Goal: Answer question/provide support: Share knowledge or assist other users

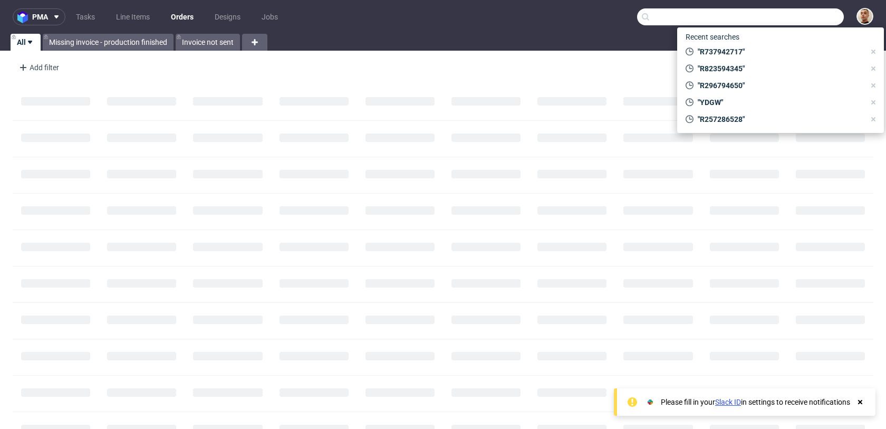
click at [777, 15] on input "text" at bounding box center [740, 16] width 207 height 17
paste input "R846037587"
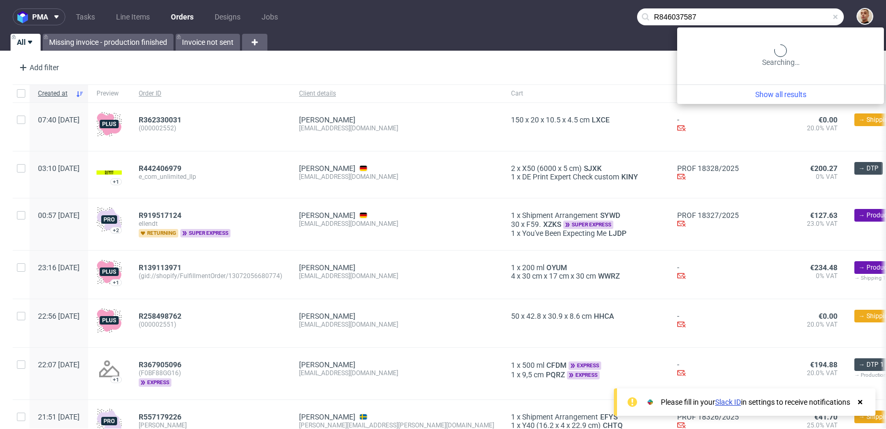
type input "R846037587"
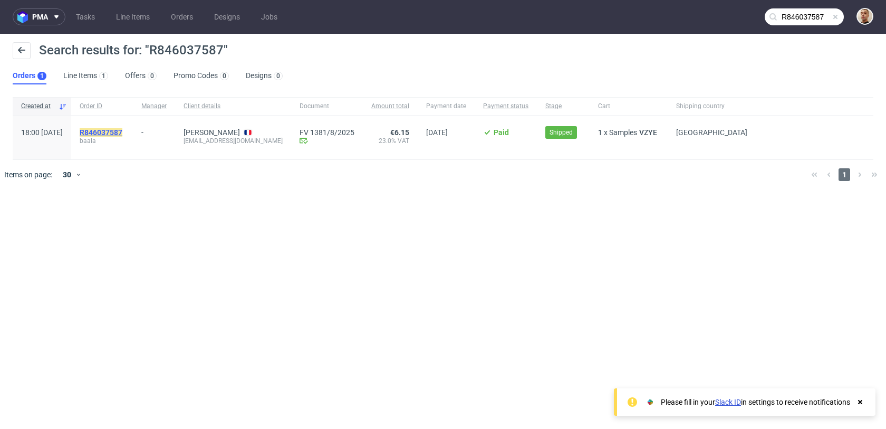
click at [122, 133] on mark "R846037587" at bounding box center [101, 132] width 43 height 8
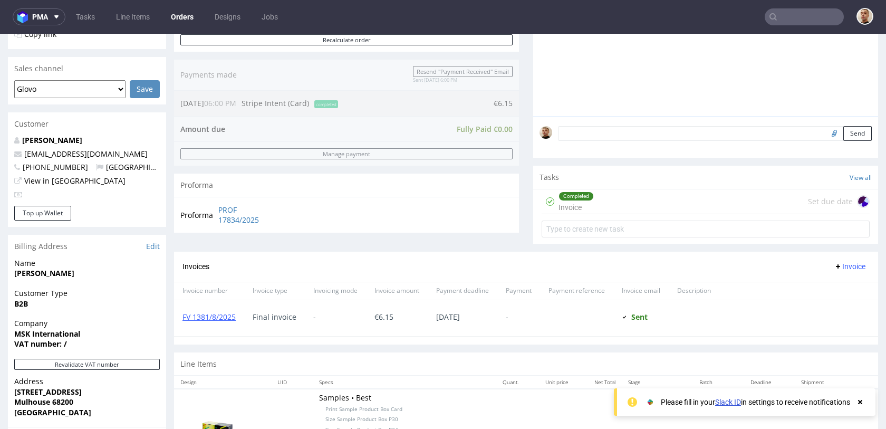
scroll to position [247, 0]
click at [571, 197] on div "Completed" at bounding box center [576, 195] width 34 height 8
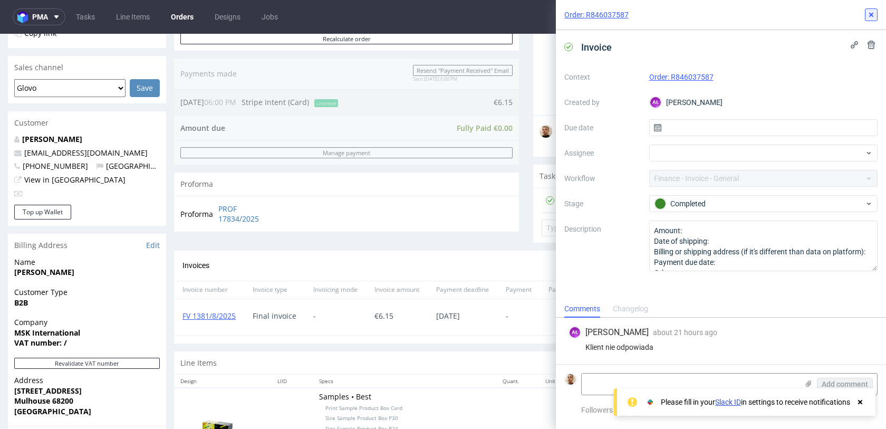
click at [867, 13] on icon at bounding box center [871, 15] width 8 height 8
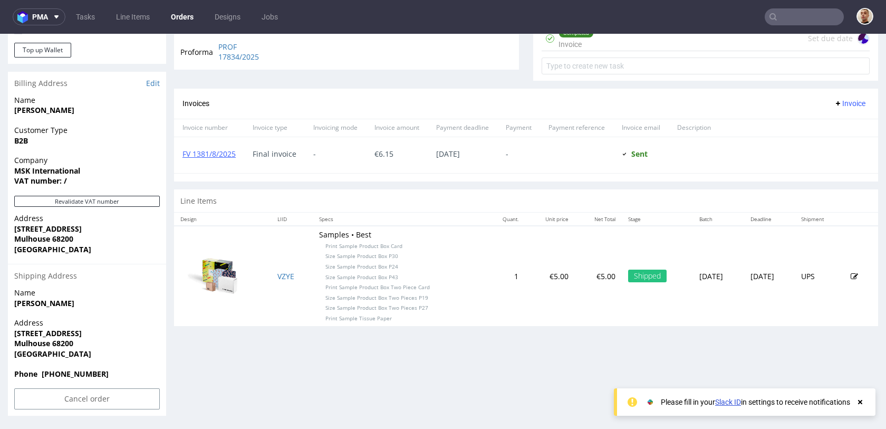
scroll to position [3, 0]
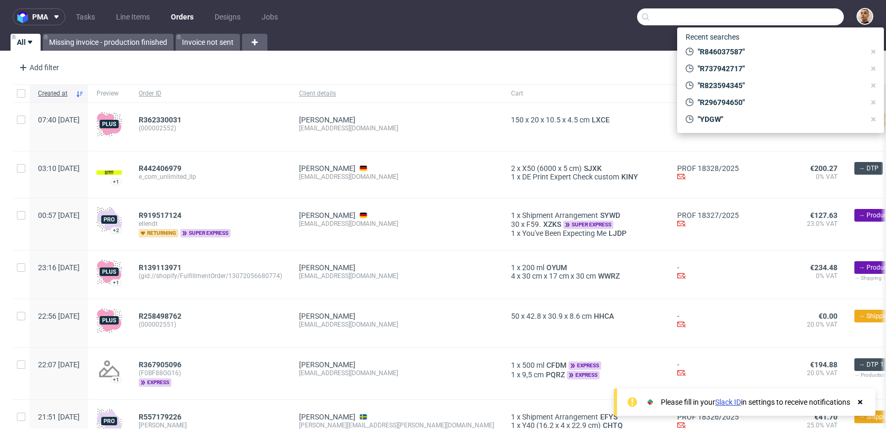
click at [813, 22] on input "text" at bounding box center [740, 16] width 207 height 17
paste input "R257286528"
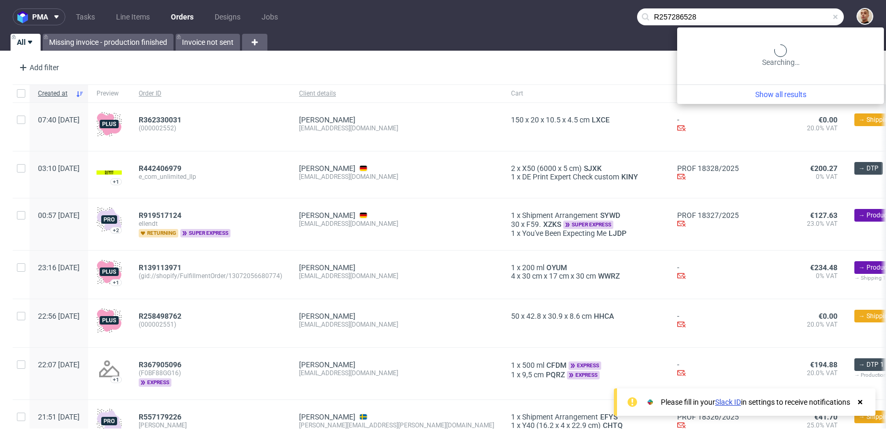
type input "R257286528"
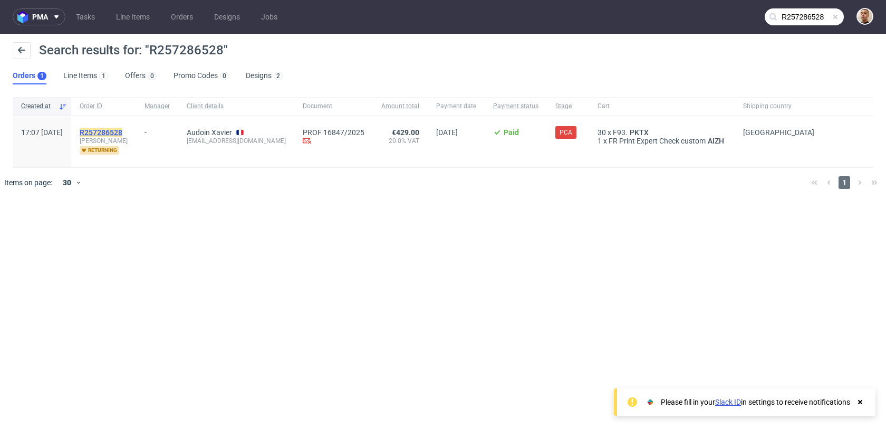
click at [122, 133] on mark "R257286528" at bounding box center [101, 132] width 43 height 8
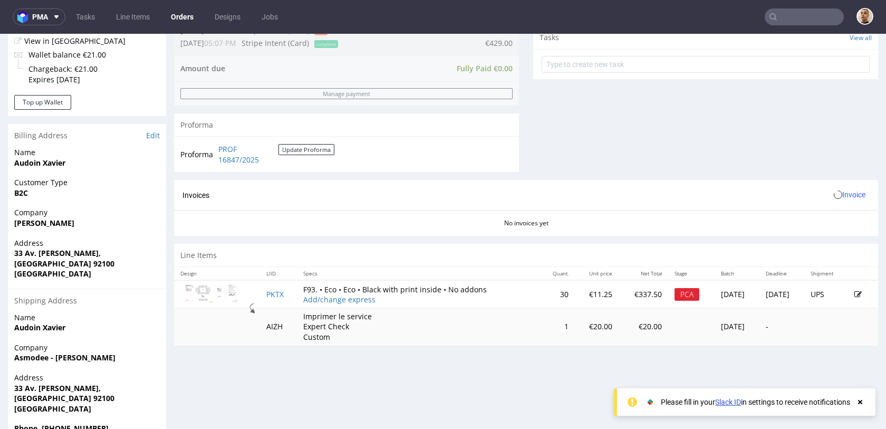
scroll to position [441, 0]
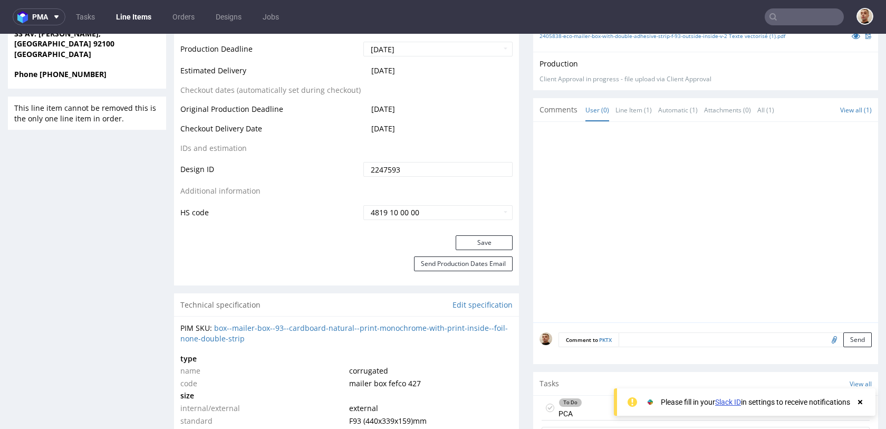
scroll to position [653, 0]
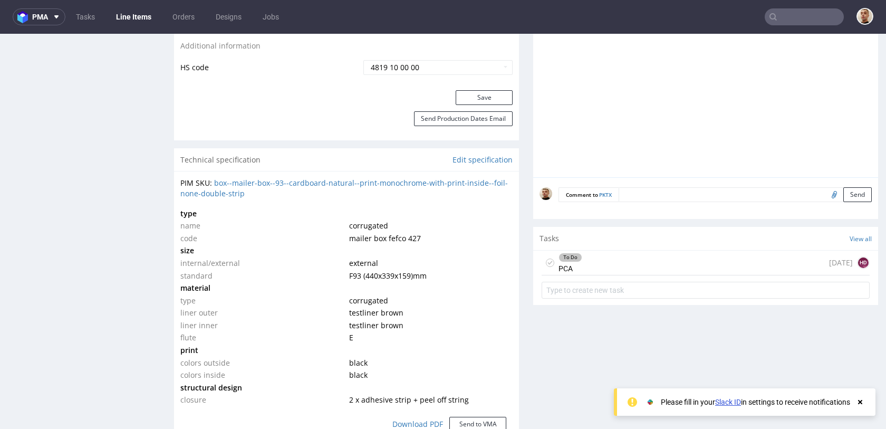
click at [595, 265] on div "To Do PCA 4 days ago HD" at bounding box center [706, 263] width 328 height 25
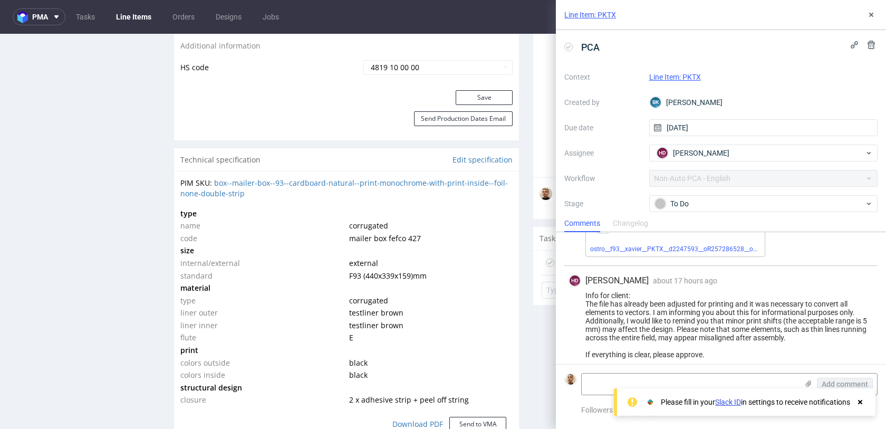
scroll to position [253, 0]
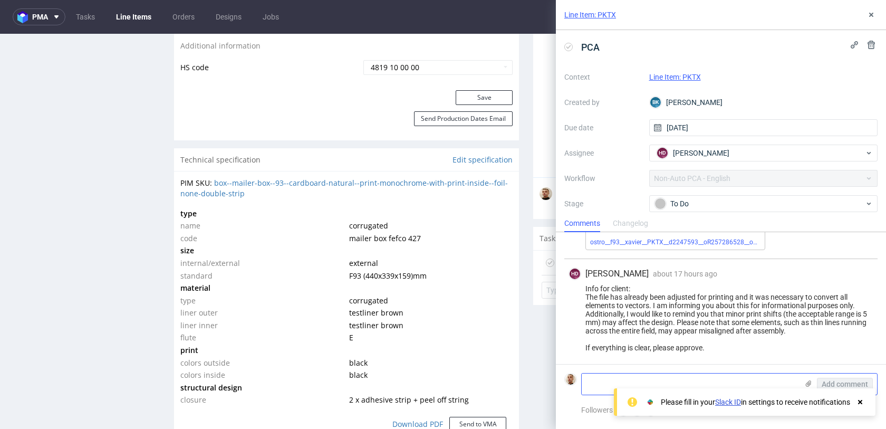
click at [599, 380] on textarea at bounding box center [690, 384] width 216 height 21
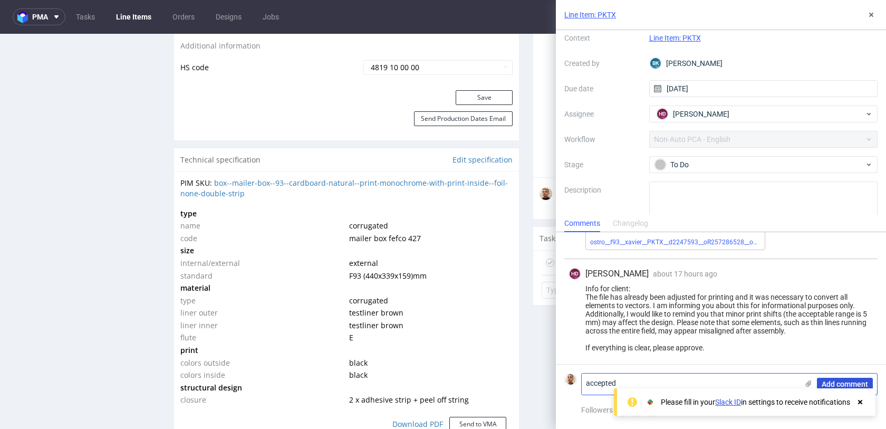
type textarea "accepted"
click at [837, 380] on span "Add comment" at bounding box center [845, 383] width 46 height 7
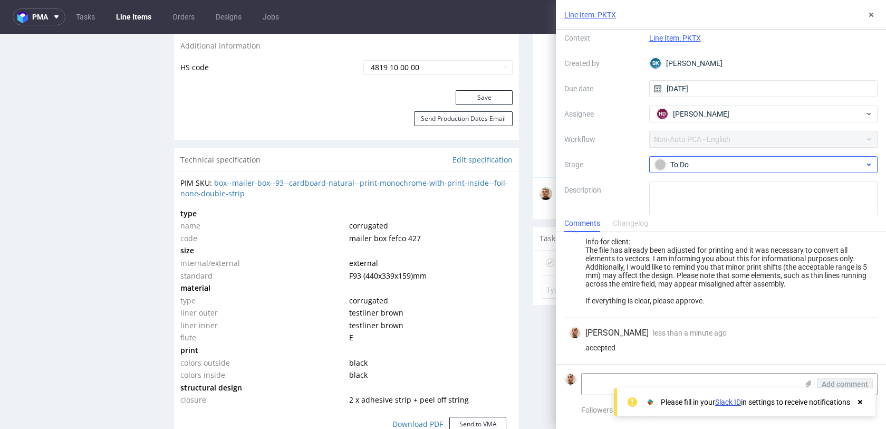
scroll to position [300, 0]
click at [723, 156] on div "To Do" at bounding box center [763, 164] width 229 height 17
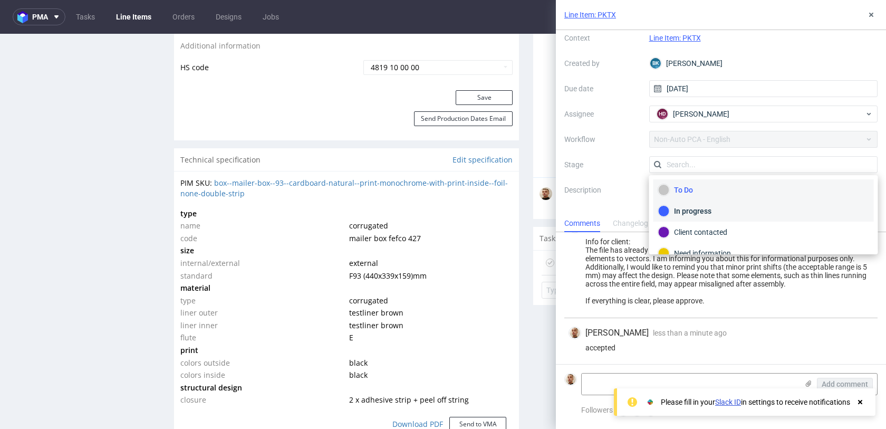
scroll to position [56, 0]
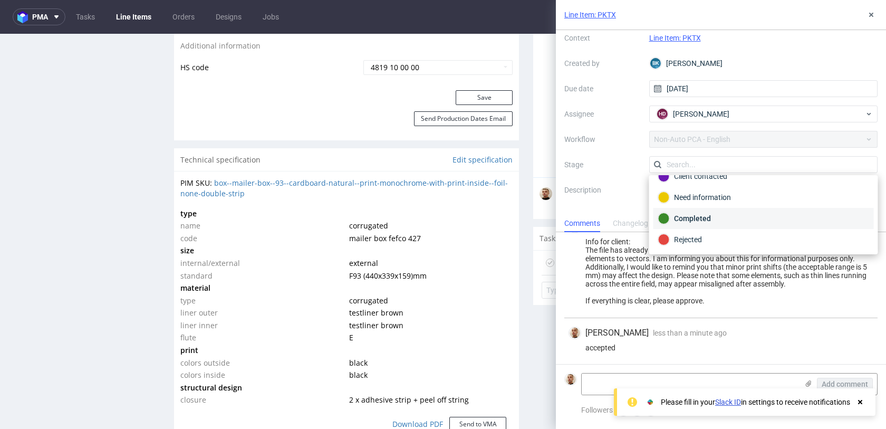
click at [711, 219] on div "Completed" at bounding box center [763, 219] width 211 height 12
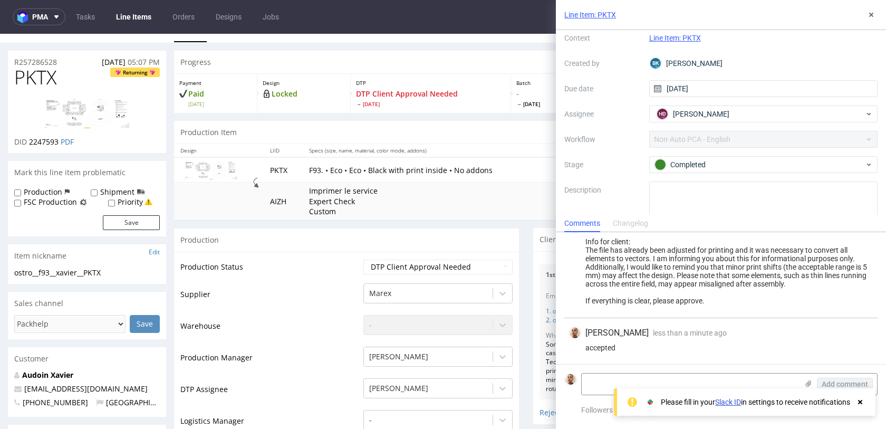
scroll to position [13, 0]
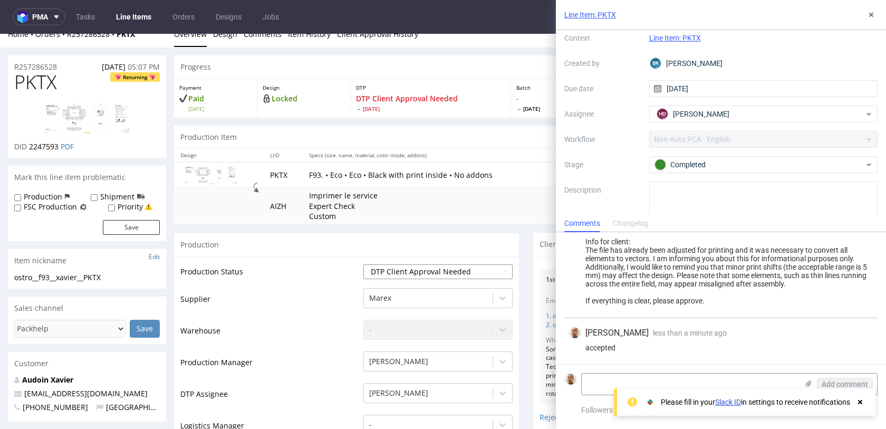
click at [403, 267] on select "Waiting for Artwork Waiting for Diecut Waiting for Mockup Waiting for DTP Waiti…" at bounding box center [438, 271] width 149 height 15
select select "back_for_dtp"
click at [364, 264] on select "Waiting for Artwork Waiting for Diecut Waiting for Mockup Waiting for DTP Waiti…" at bounding box center [438, 271] width 149 height 15
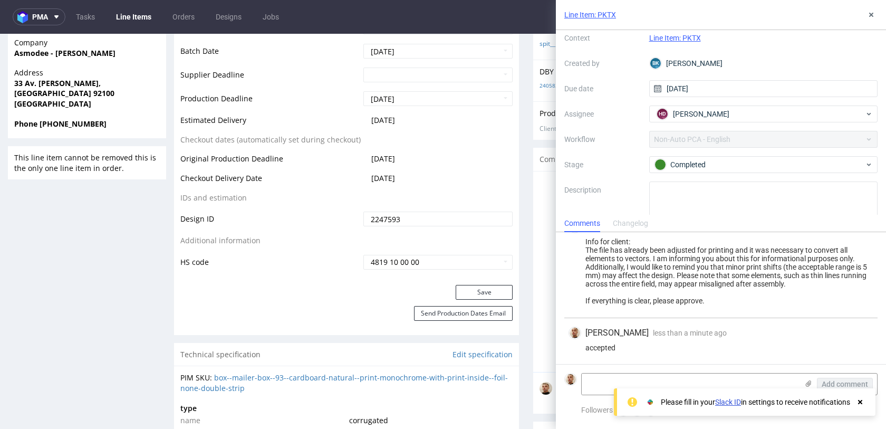
scroll to position [470, 0]
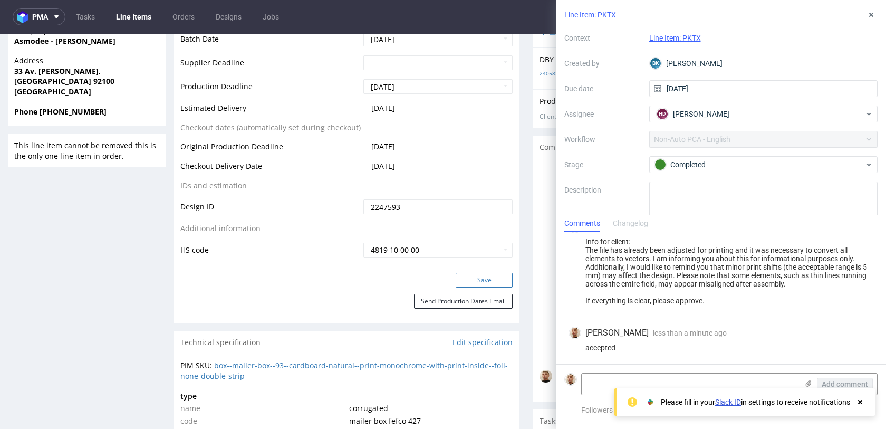
click at [464, 281] on button "Save" at bounding box center [484, 280] width 57 height 15
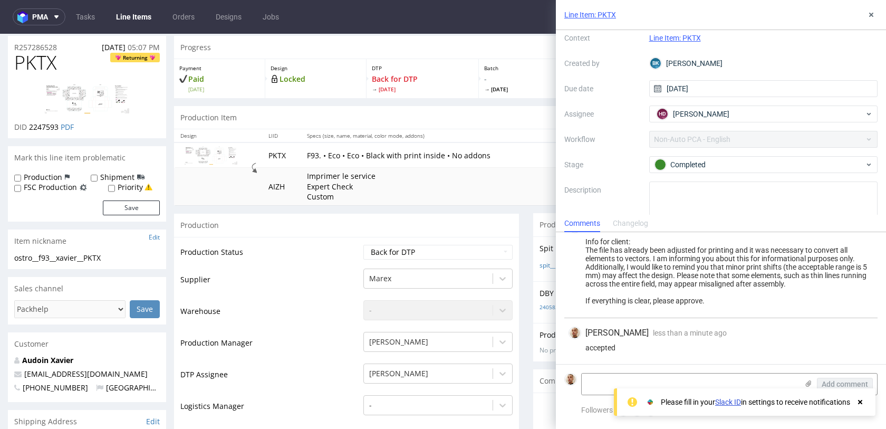
scroll to position [0, 0]
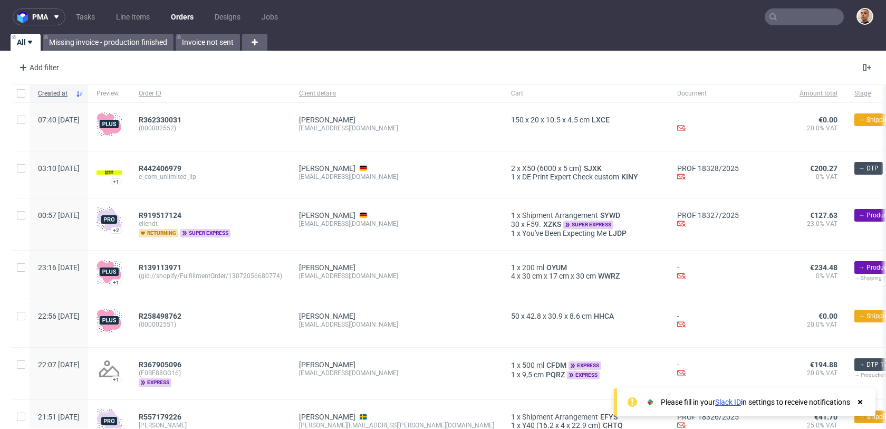
click at [783, 7] on nav "pma Tasks Line Items Orders Designs Jobs" at bounding box center [443, 17] width 886 height 34
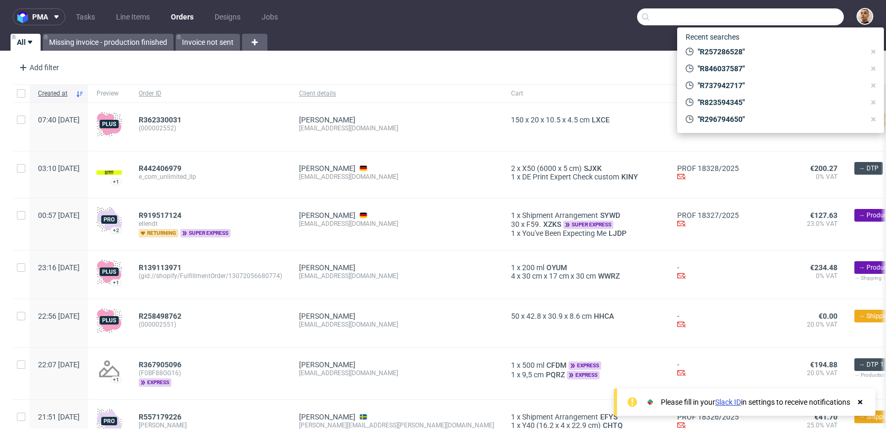
click at [783, 17] on input "text" at bounding box center [740, 16] width 207 height 17
paste input "R257286528"
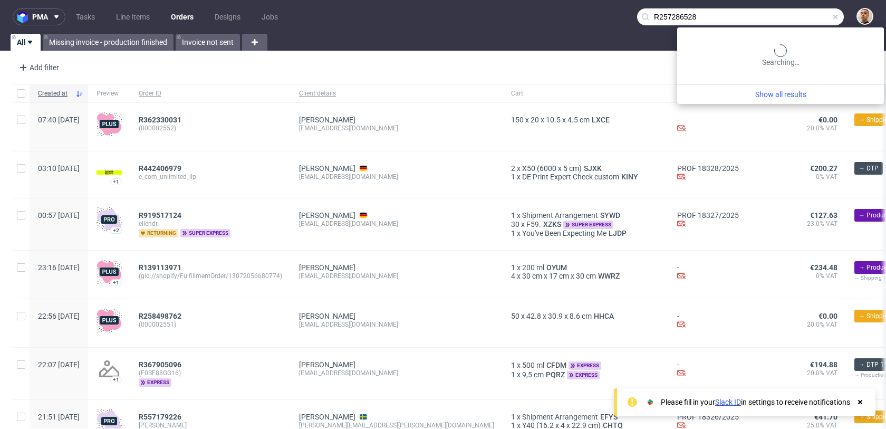
type input "R257286528"
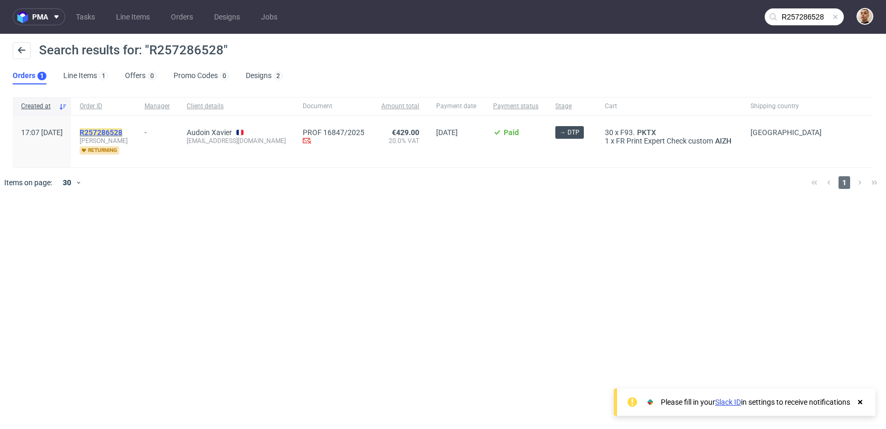
click at [122, 130] on mark "R257286528" at bounding box center [101, 132] width 43 height 8
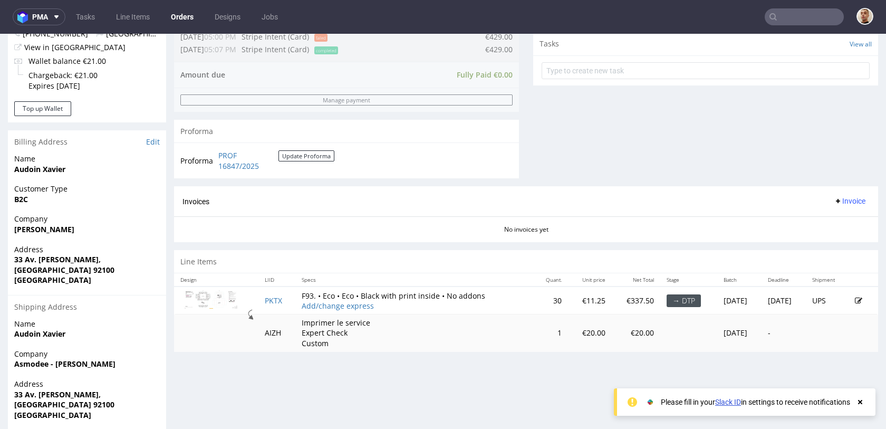
scroll to position [441, 0]
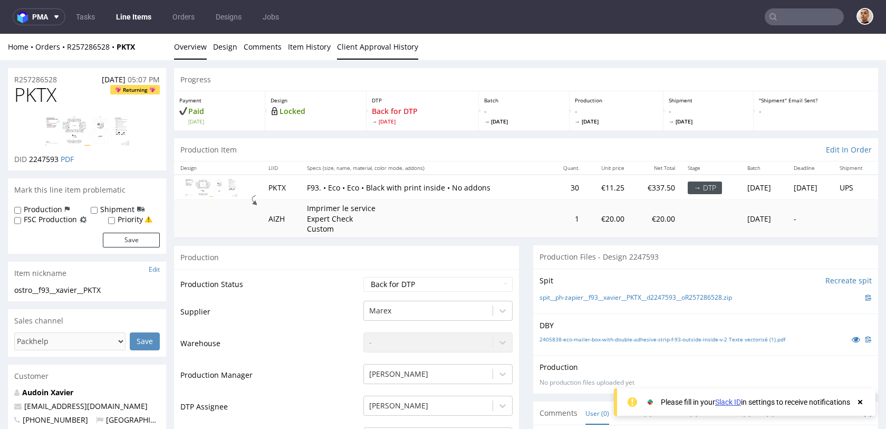
click at [387, 53] on link "Client Approval History" at bounding box center [377, 47] width 81 height 26
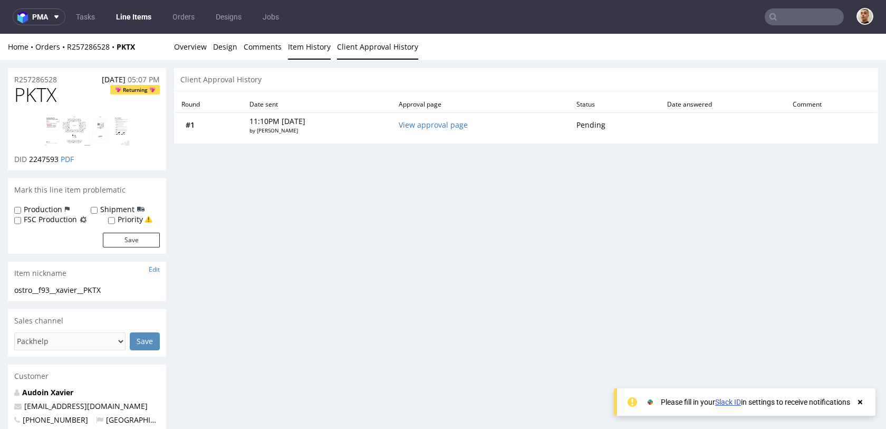
click at [310, 51] on link "Item History" at bounding box center [309, 47] width 43 height 26
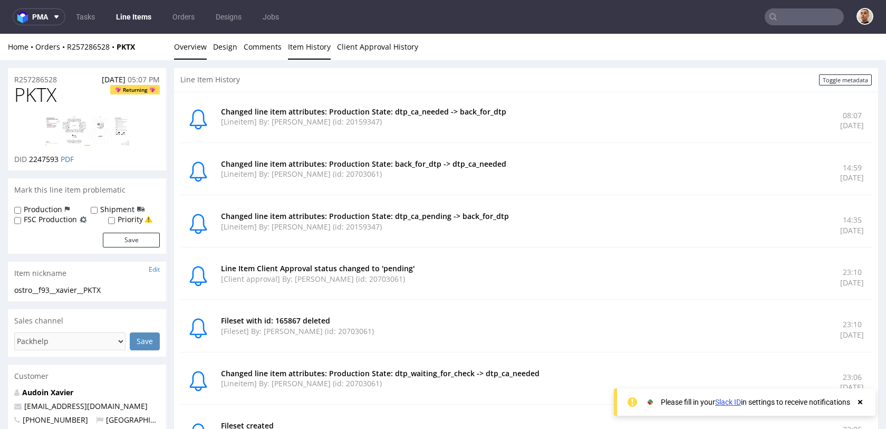
click at [198, 47] on link "Overview" at bounding box center [190, 47] width 33 height 26
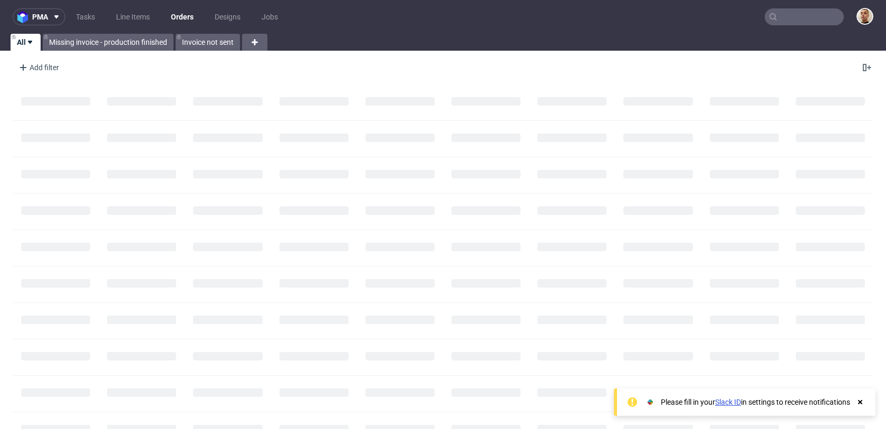
click at [800, 26] on nav "pma Tasks Line Items Orders Designs Jobs" at bounding box center [443, 17] width 886 height 34
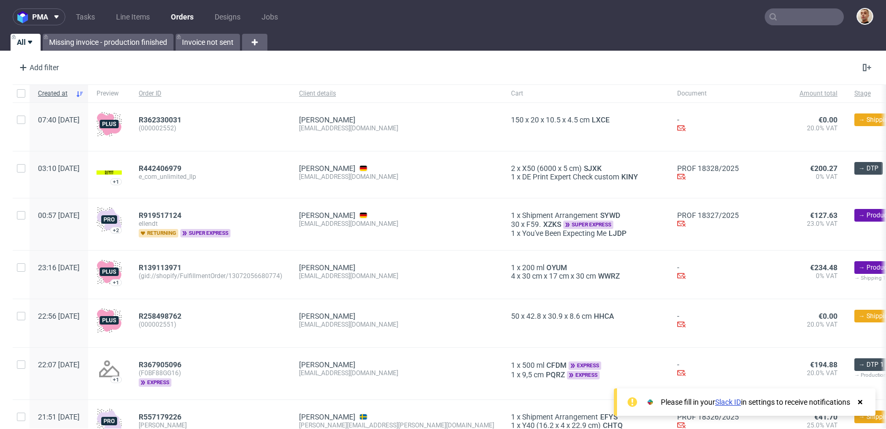
click at [807, 18] on input "text" at bounding box center [804, 16] width 79 height 17
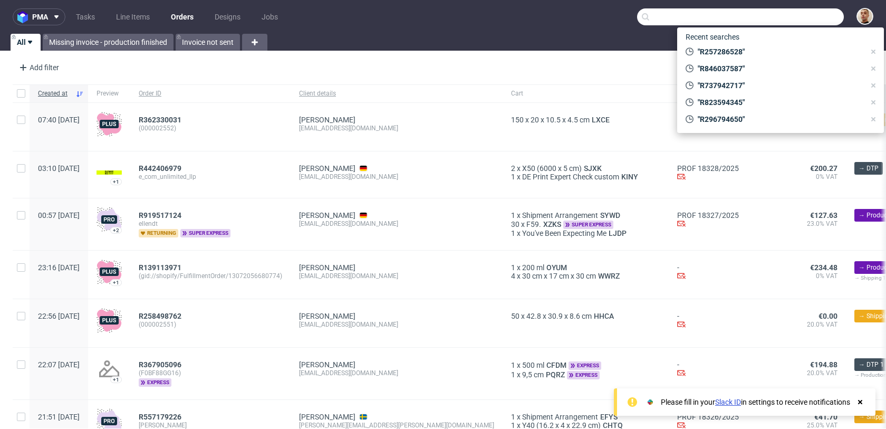
paste input "R872610428"
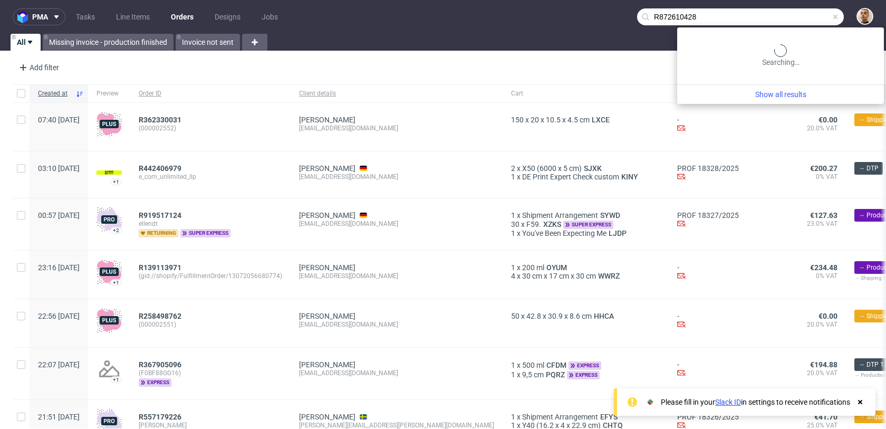
type input "R872610428"
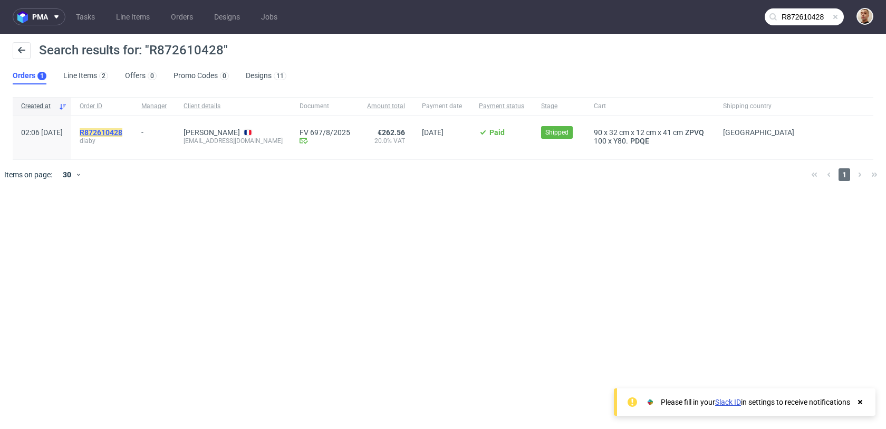
click at [122, 133] on mark "R872610428" at bounding box center [101, 132] width 43 height 8
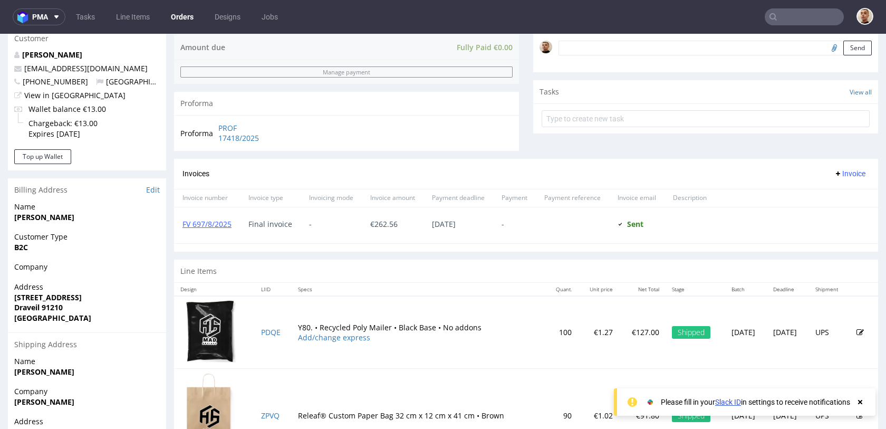
scroll to position [431, 0]
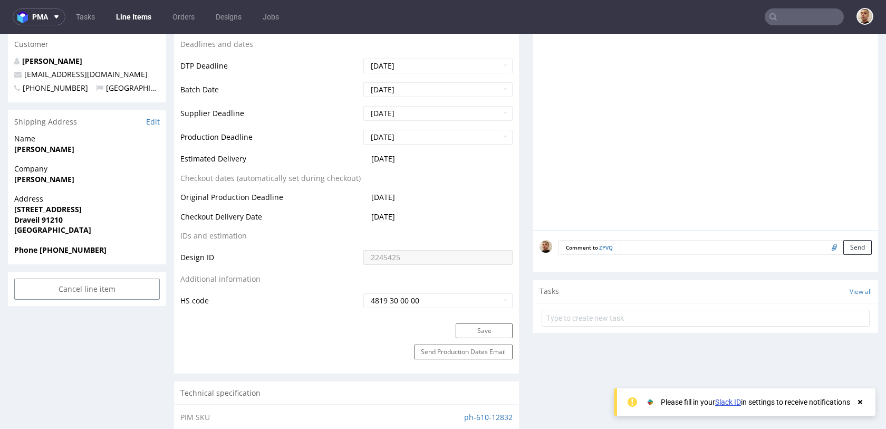
scroll to position [484, 0]
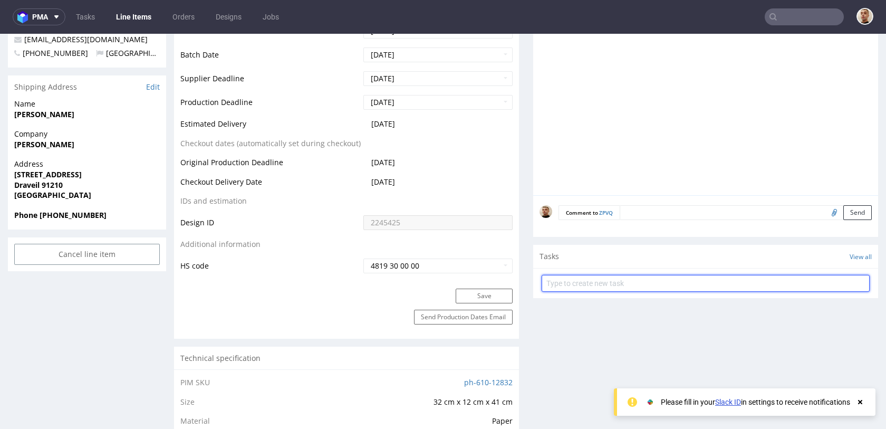
click at [552, 277] on input "text" at bounding box center [706, 283] width 328 height 17
type input "zwrot"
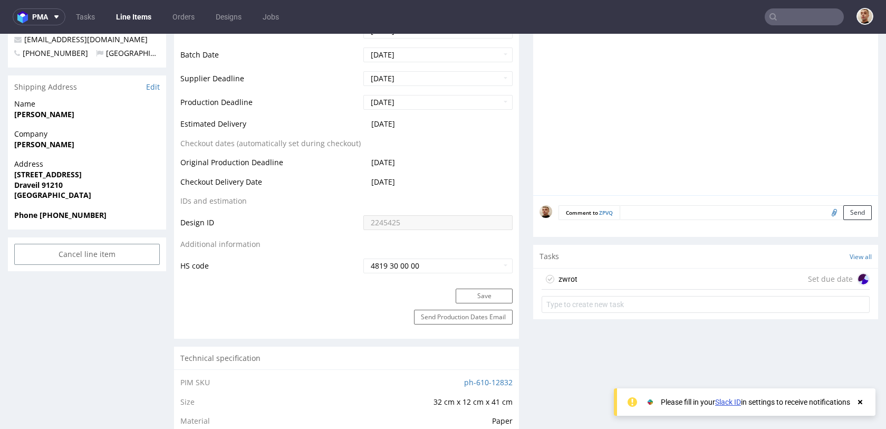
click at [613, 274] on div "zwrot Set due date" at bounding box center [706, 279] width 328 height 21
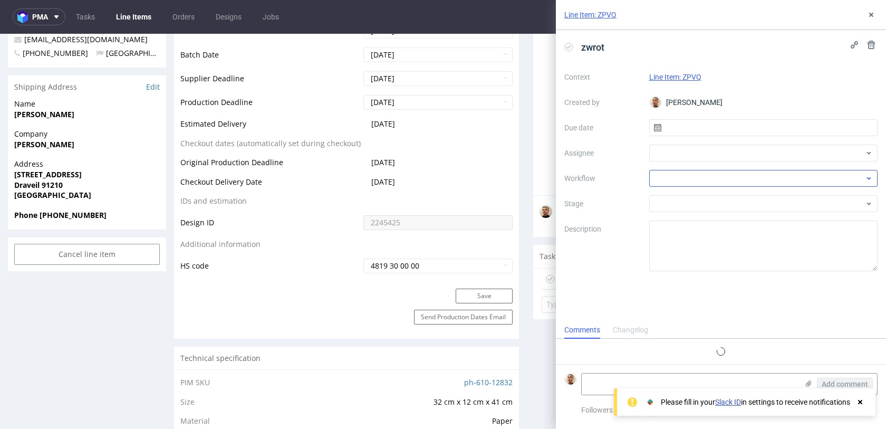
scroll to position [8, 0]
click at [705, 115] on div "Context Line Item: ZPVQ Created by Bartłomiej Leśniczuk Due date Assignee Workf…" at bounding box center [721, 170] width 313 height 203
click at [704, 125] on input "text" at bounding box center [763, 127] width 229 height 17
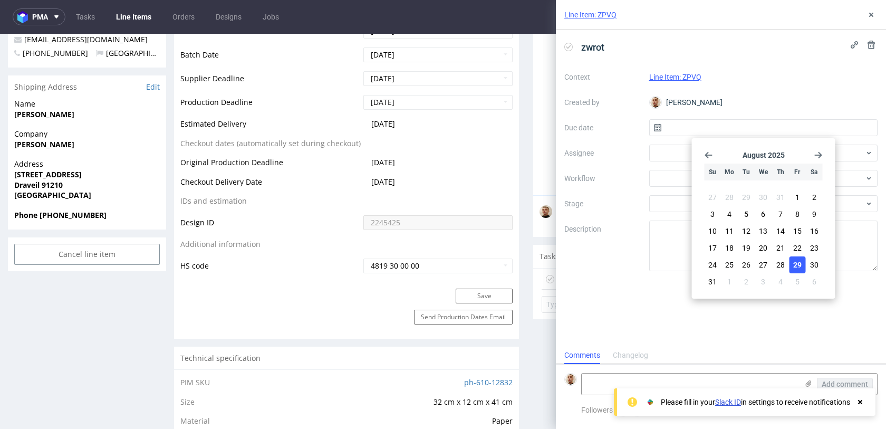
click at [795, 260] on span "29" at bounding box center [797, 265] width 8 height 11
type input "29/08/2025"
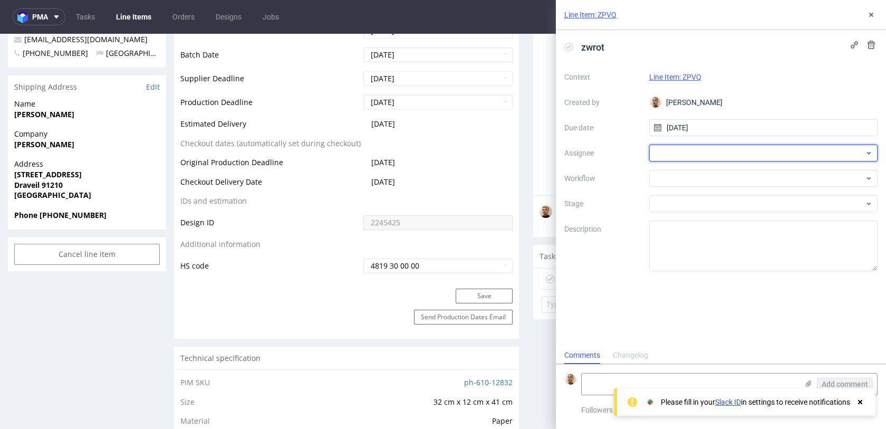
click at [692, 153] on div at bounding box center [763, 153] width 229 height 17
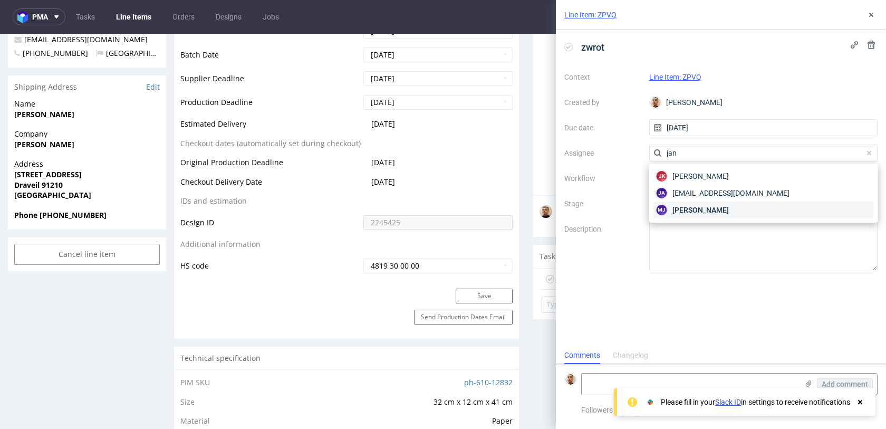
type input "jan"
click at [695, 205] on span "Maciej Jankowski" at bounding box center [701, 210] width 56 height 11
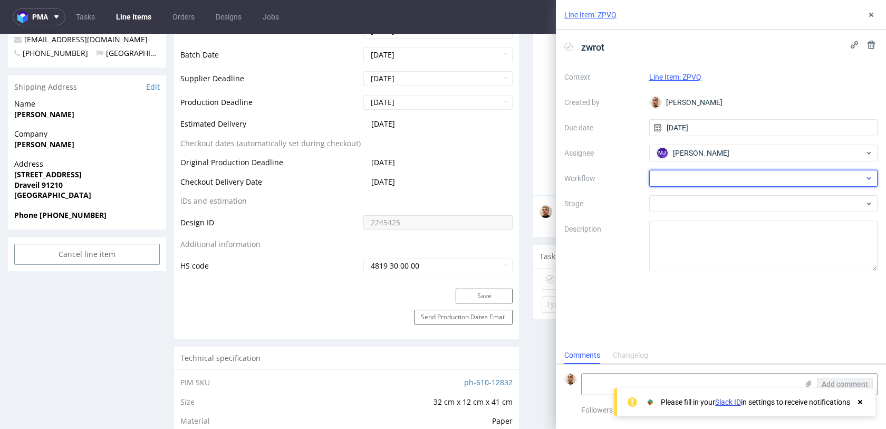
click at [693, 183] on div at bounding box center [763, 178] width 229 height 17
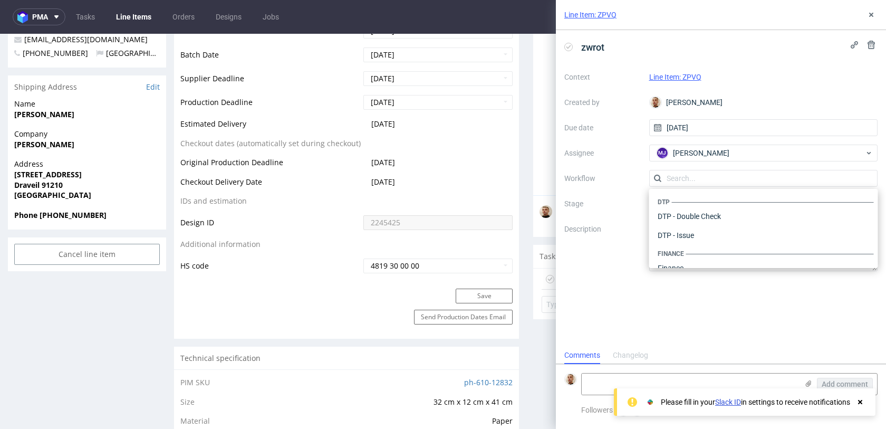
scroll to position [649, 0]
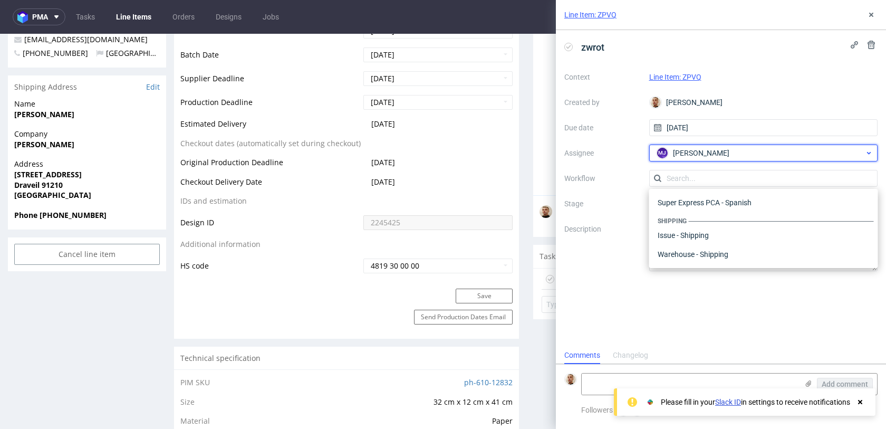
click at [709, 156] on span "[PERSON_NAME]" at bounding box center [701, 153] width 56 height 11
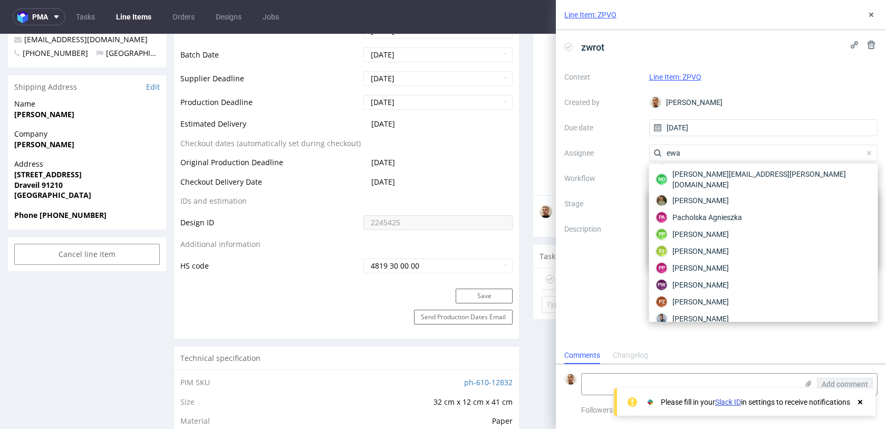
scroll to position [0, 0]
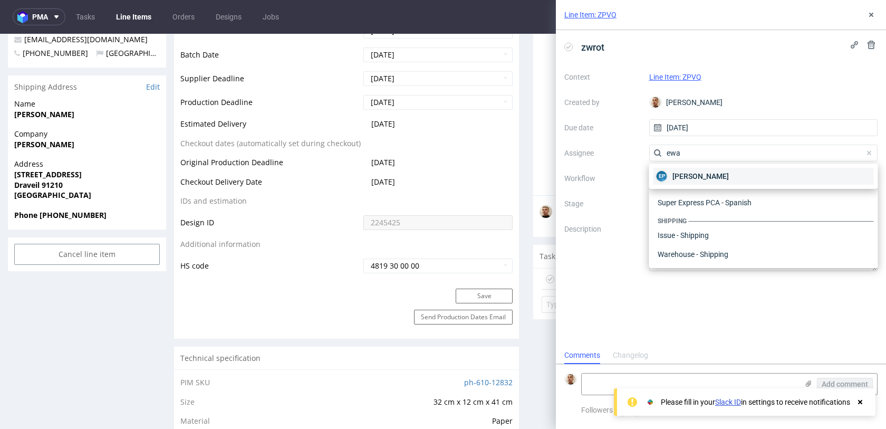
type input "ewa"
click at [711, 172] on div "EP Ewa Prus" at bounding box center [764, 176] width 221 height 17
click at [707, 185] on input "text" at bounding box center [763, 178] width 229 height 17
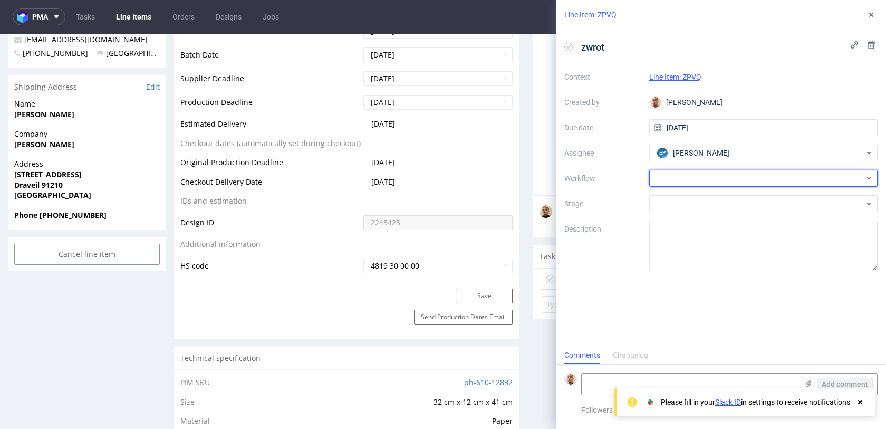
click at [707, 185] on div at bounding box center [763, 178] width 229 height 17
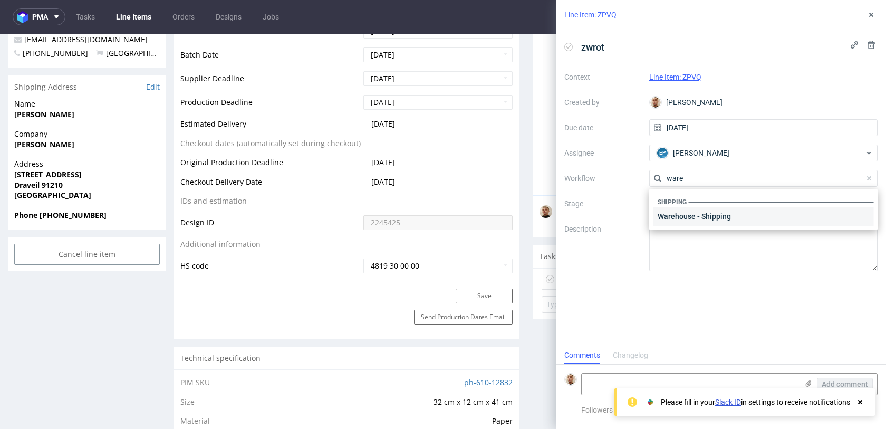
type input "ware"
click at [707, 220] on div "Warehouse - Shipping" at bounding box center [764, 216] width 221 height 19
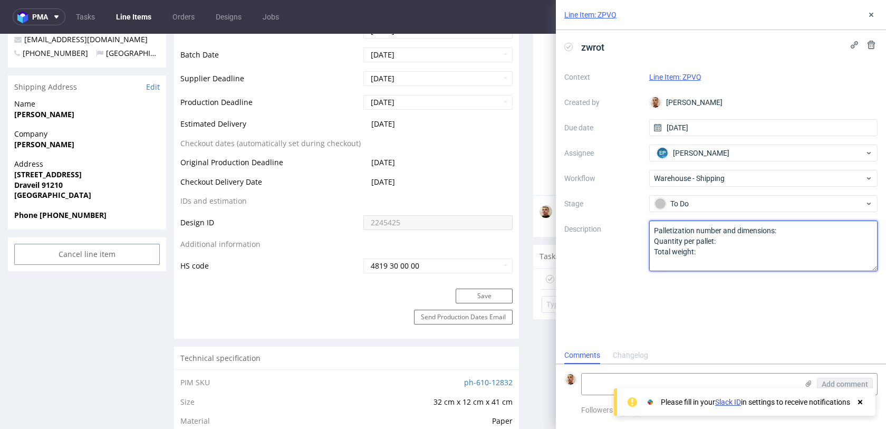
drag, startPoint x: 708, startPoint y: 250, endPoint x: 644, endPoint y: 226, distance: 68.6
click at [644, 226] on div "Context Line Item: ZPVQ Created by Bartłomiej Leśniczuk Due date 29/08/2025 Ass…" at bounding box center [721, 170] width 313 height 203
type textarea "klient prosi o wysylke LI na ten sam adres"
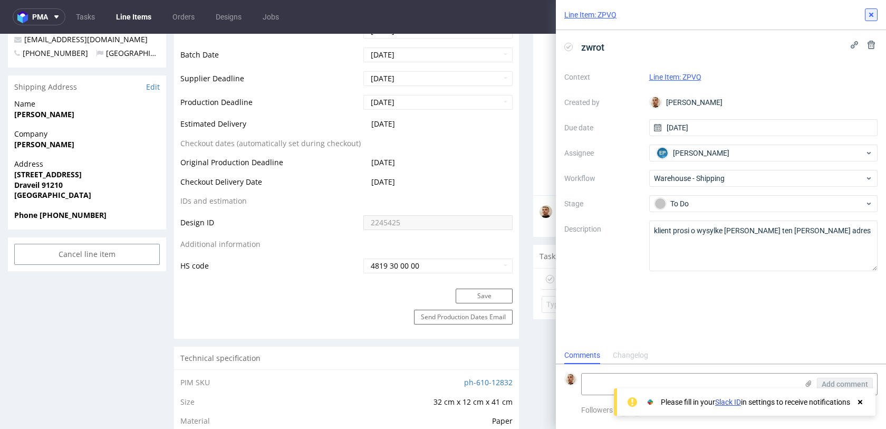
click at [873, 19] on button at bounding box center [871, 14] width 13 height 13
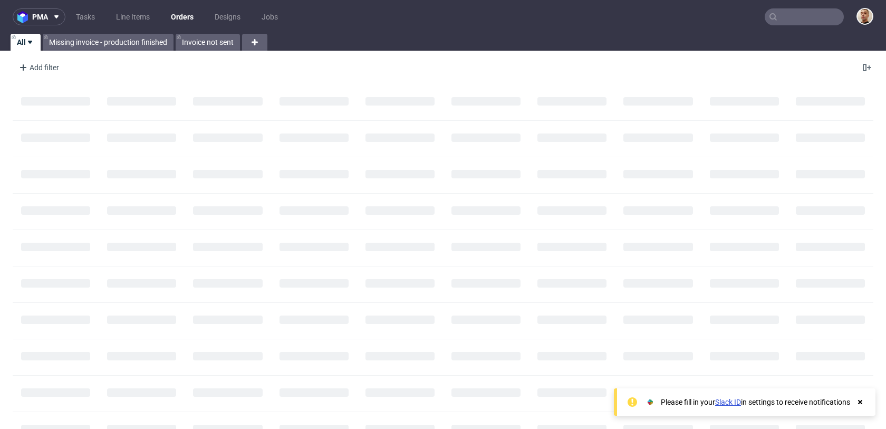
click at [820, 16] on input "text" at bounding box center [804, 16] width 79 height 17
paste input "R872610428"
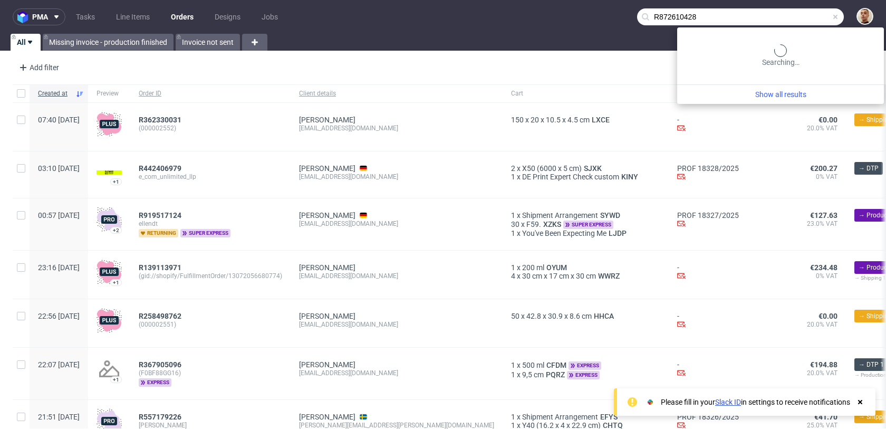
type input "R872610428"
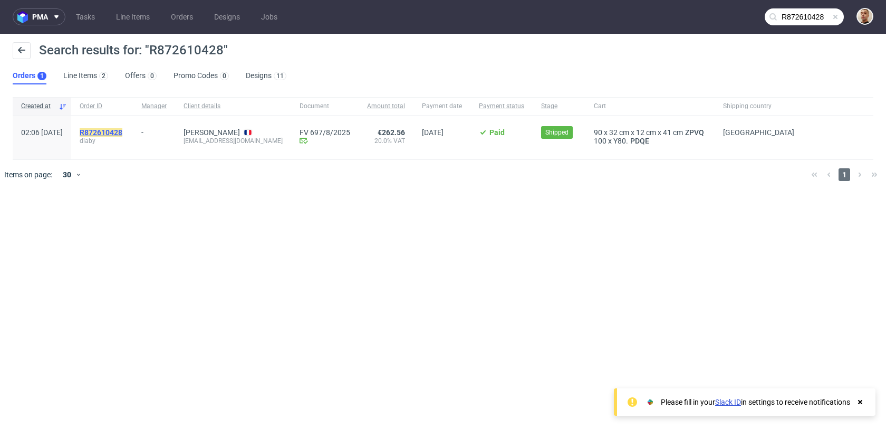
click at [122, 131] on mark "R872610428" at bounding box center [101, 132] width 43 height 8
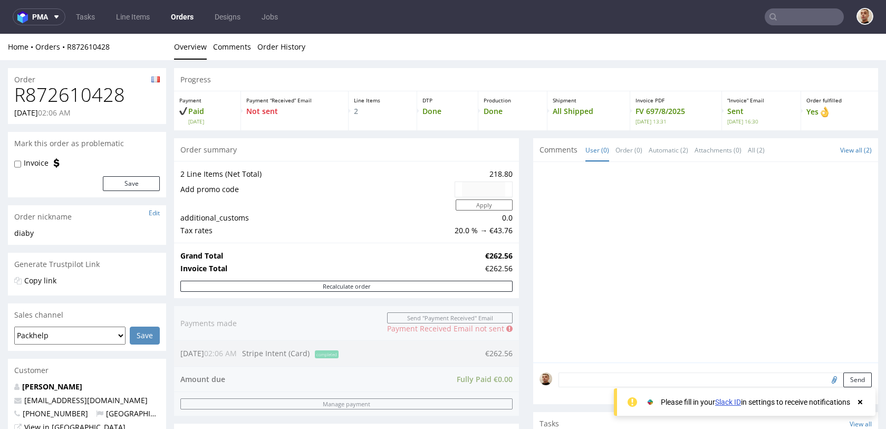
scroll to position [431, 0]
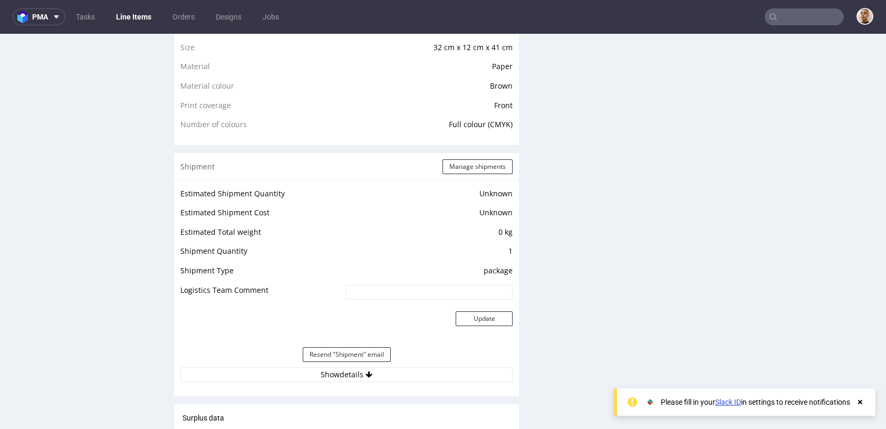
scroll to position [841, 0]
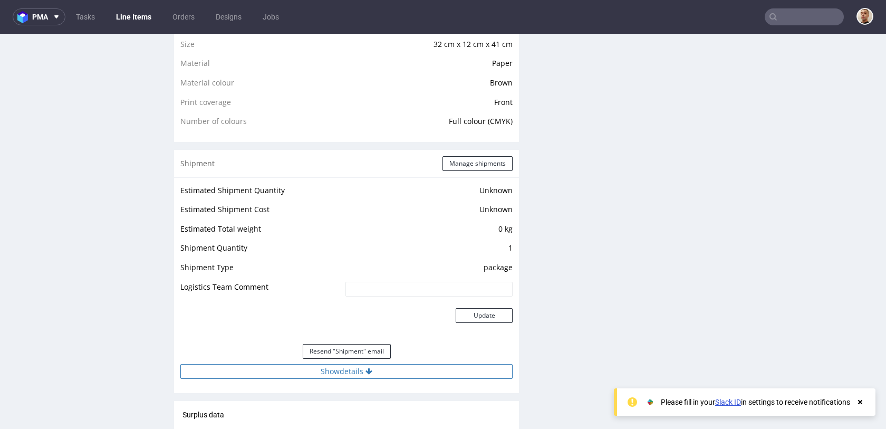
click at [351, 367] on button "Show details" at bounding box center [346, 371] width 332 height 15
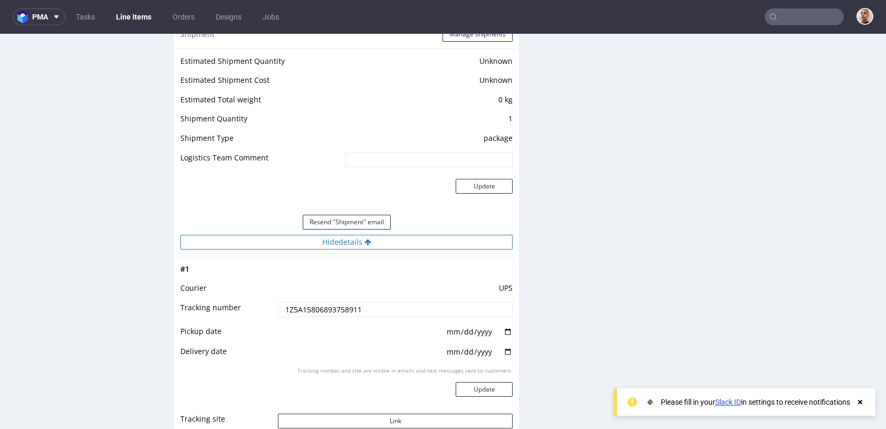
scroll to position [982, 0]
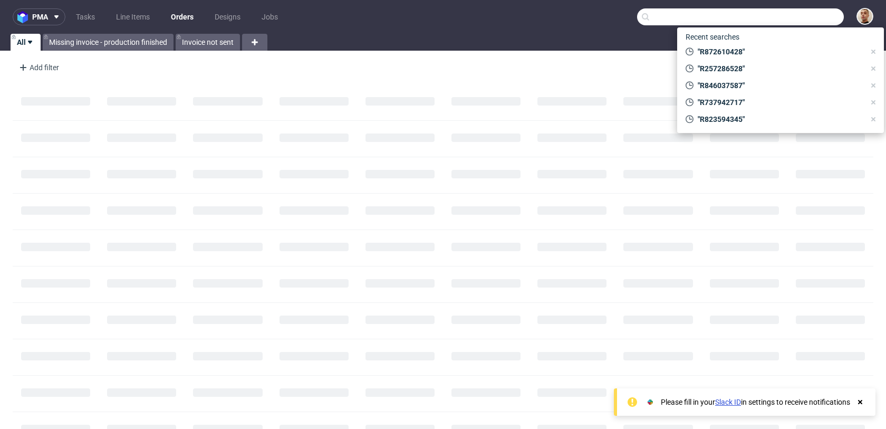
click at [783, 14] on input "text" at bounding box center [740, 16] width 207 height 17
paste input "R240669585"
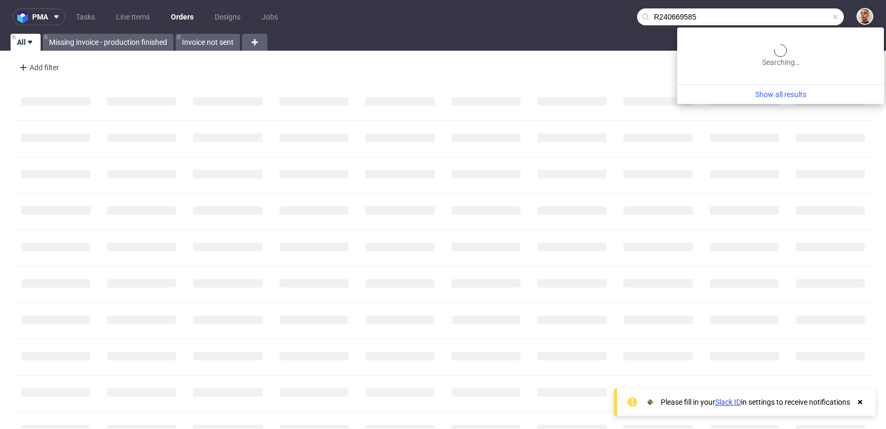
type input "R240669585"
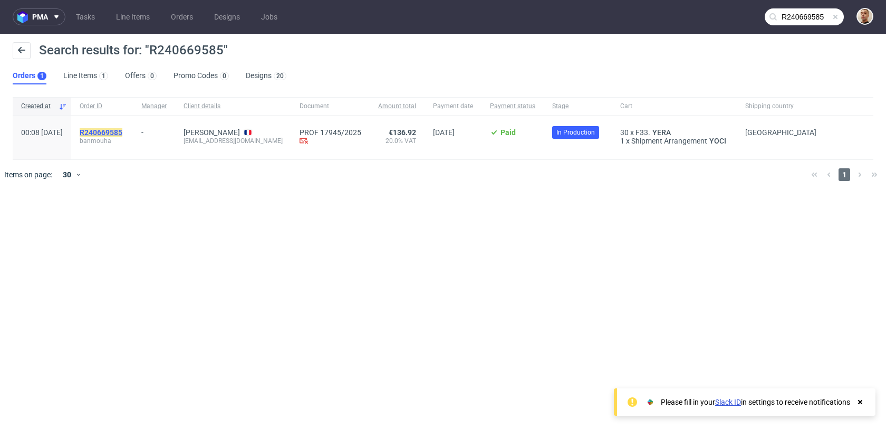
click at [113, 130] on mark "R240669585" at bounding box center [101, 132] width 43 height 8
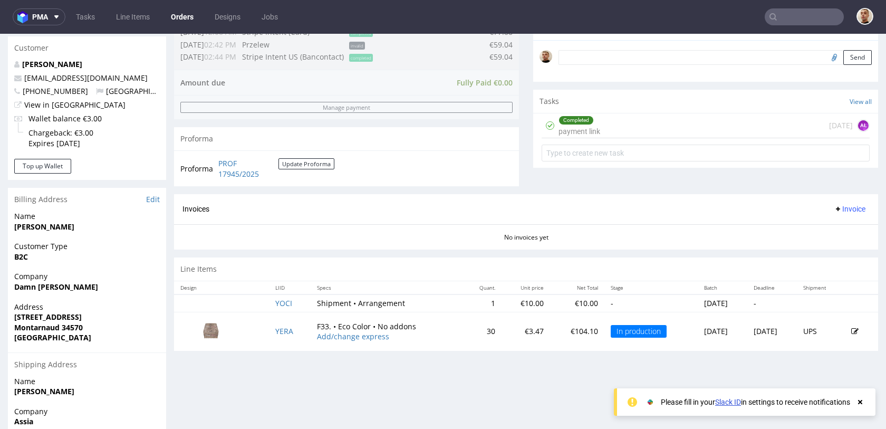
scroll to position [112, 0]
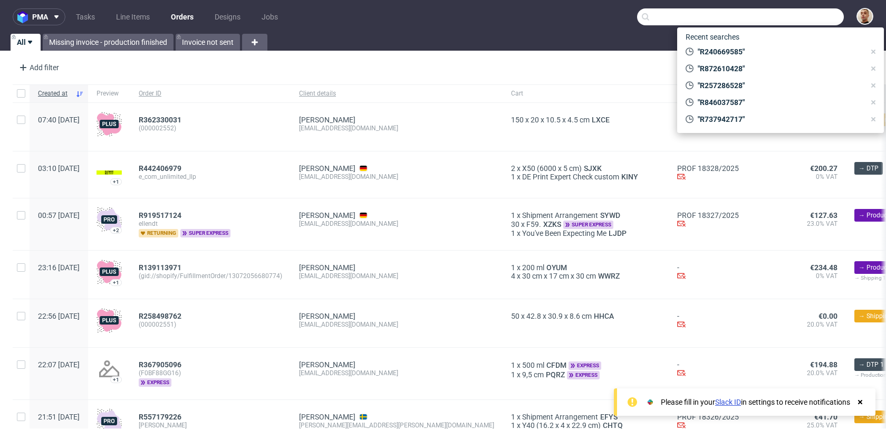
click at [807, 20] on input "text" at bounding box center [740, 16] width 207 height 17
paste input "fdonnet@testo.ae"
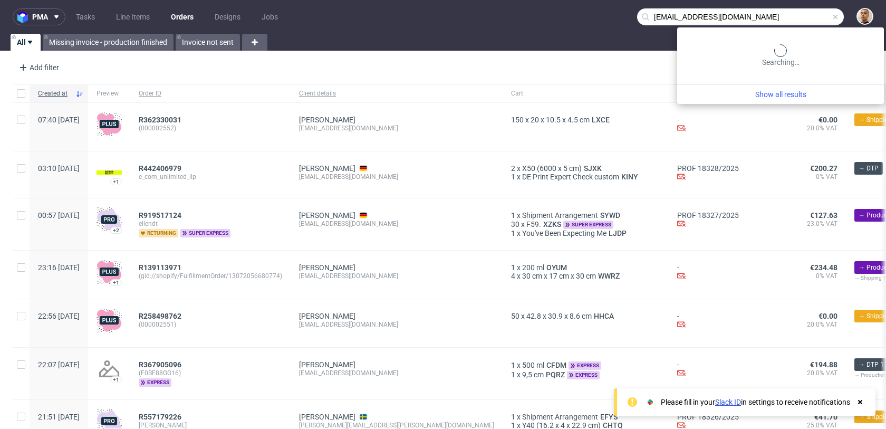
type input "fdonnet@testo.ae"
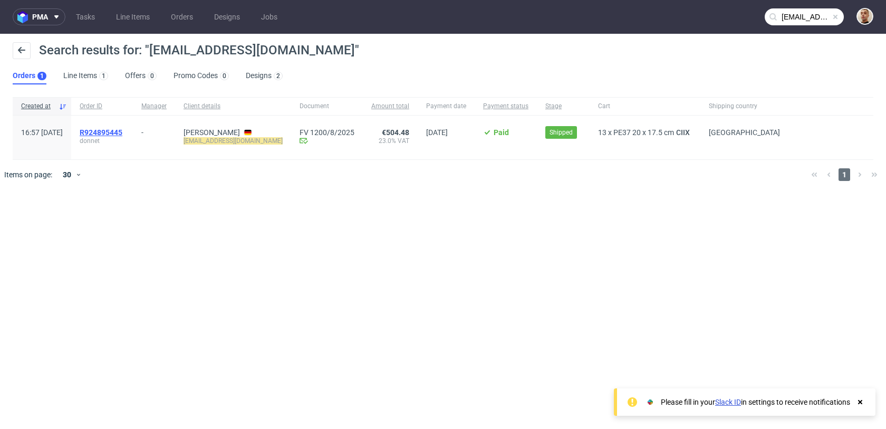
click at [122, 131] on span "R924895445" at bounding box center [101, 132] width 43 height 8
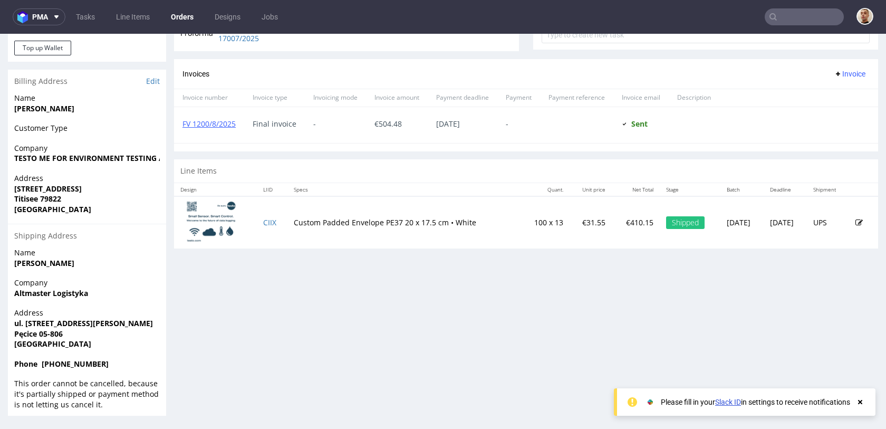
scroll to position [3, 0]
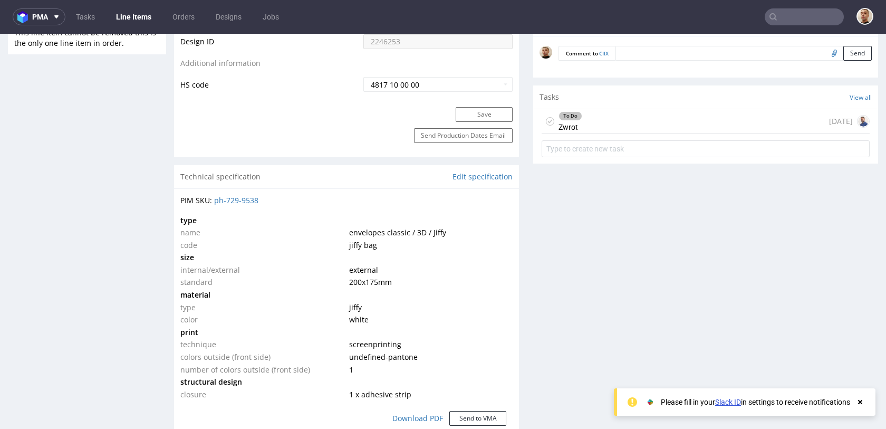
scroll to position [626, 0]
click at [607, 115] on div "To Do Zwrot today" at bounding box center [706, 119] width 328 height 25
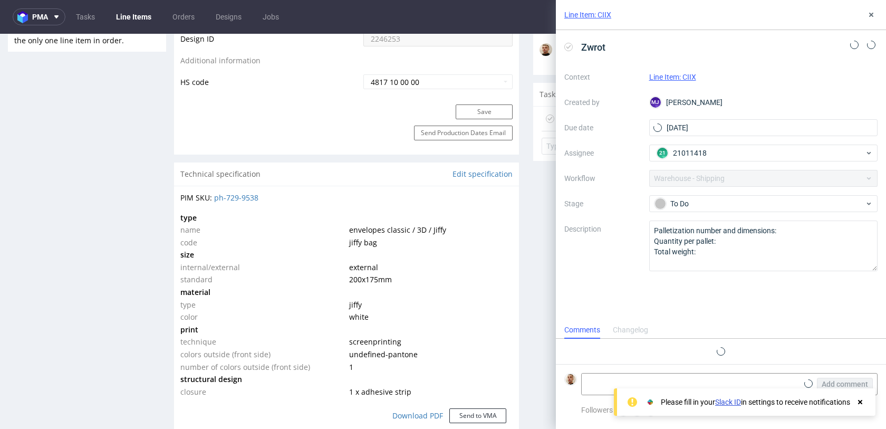
scroll to position [8, 0]
click at [866, 15] on button at bounding box center [871, 14] width 13 height 13
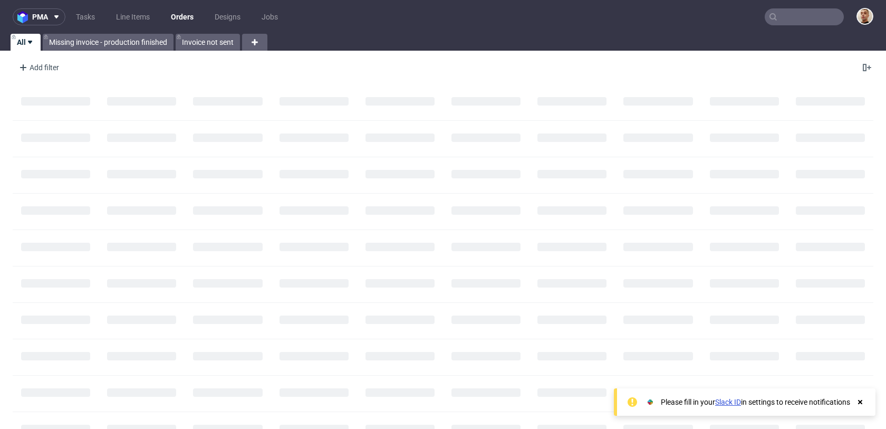
click at [800, 15] on input "text" at bounding box center [804, 16] width 79 height 17
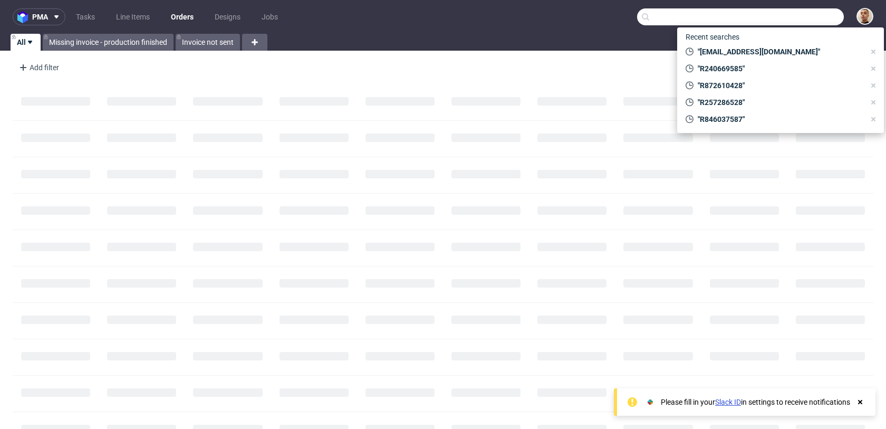
paste input "R861667262"
type input "R861667262"
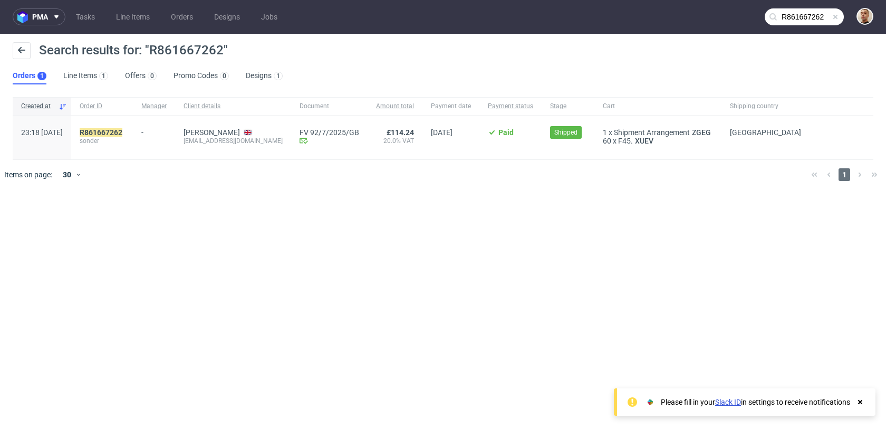
click at [119, 137] on span "sonder" at bounding box center [102, 141] width 45 height 8
click at [121, 134] on mark "R861667262" at bounding box center [101, 132] width 43 height 8
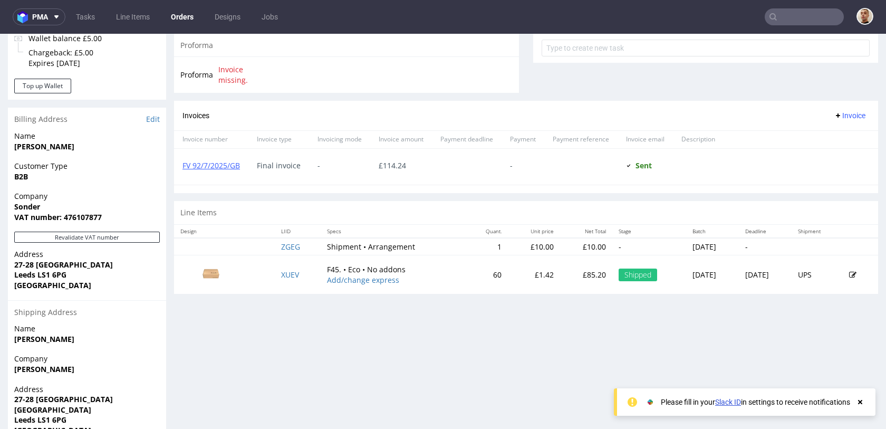
scroll to position [479, 0]
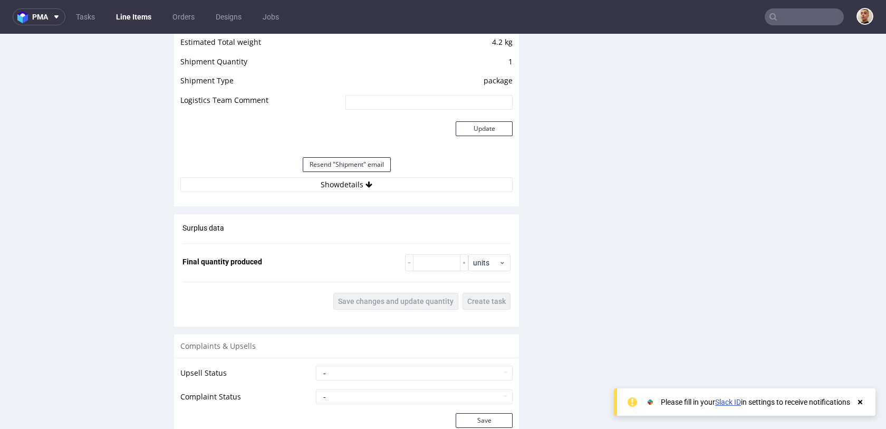
scroll to position [1084, 0]
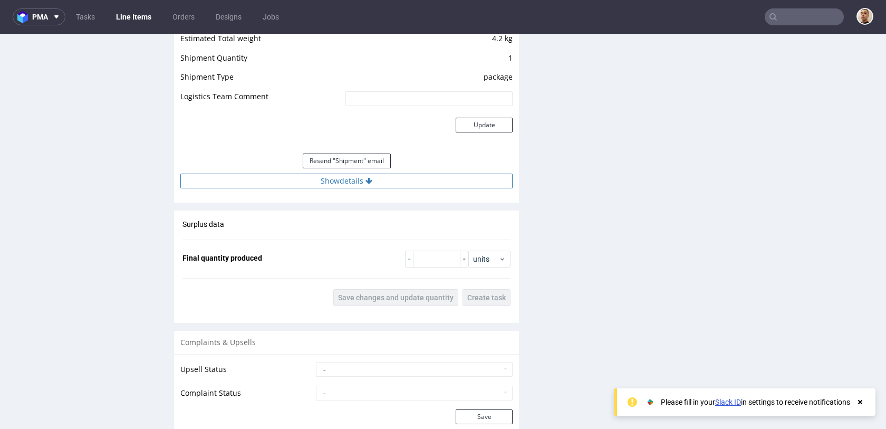
click at [394, 183] on button "Show details" at bounding box center [346, 181] width 332 height 15
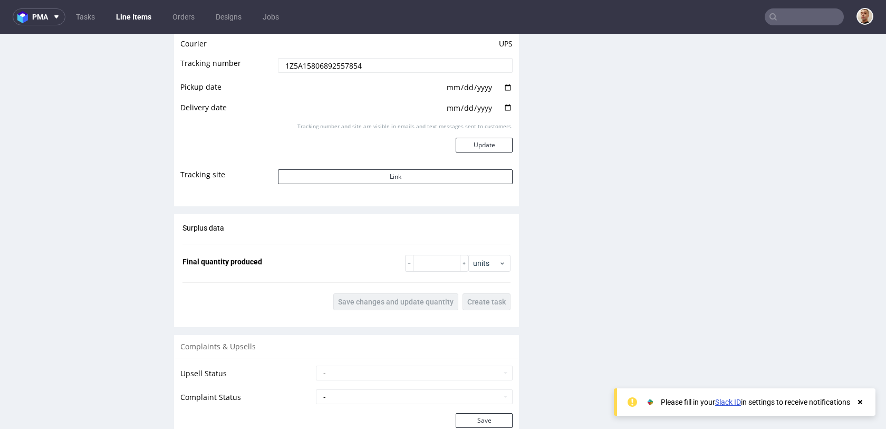
scroll to position [1316, 0]
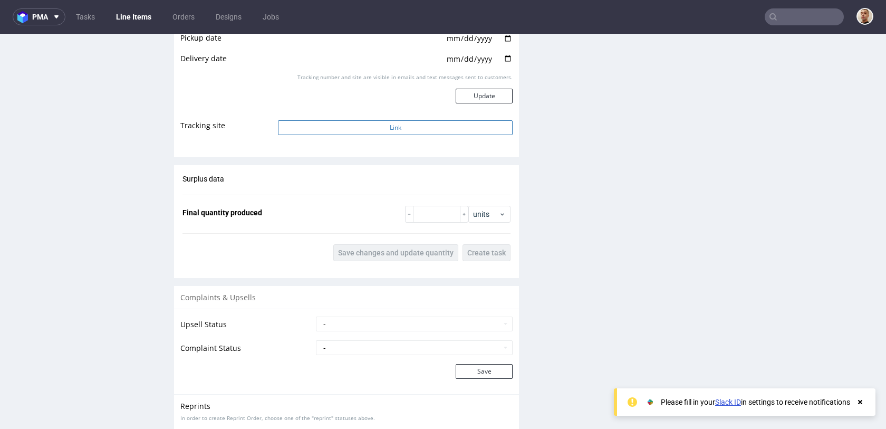
click at [386, 121] on button "Link" at bounding box center [395, 127] width 235 height 15
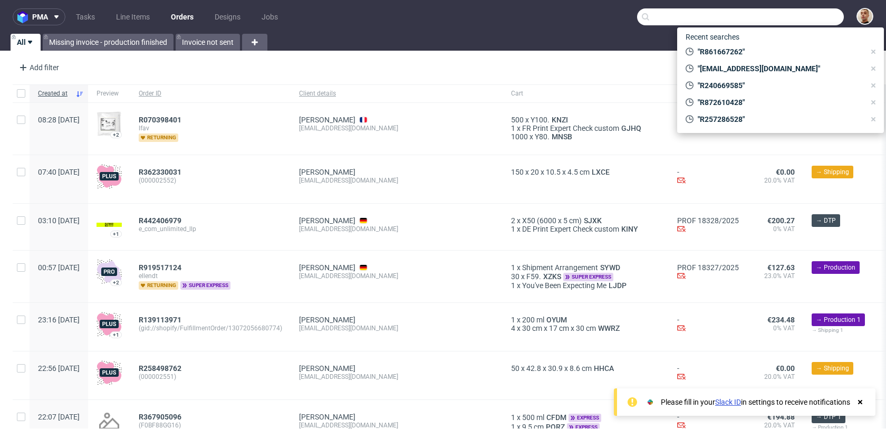
click at [824, 18] on input "text" at bounding box center [740, 16] width 207 height 17
paste input "R646164168"
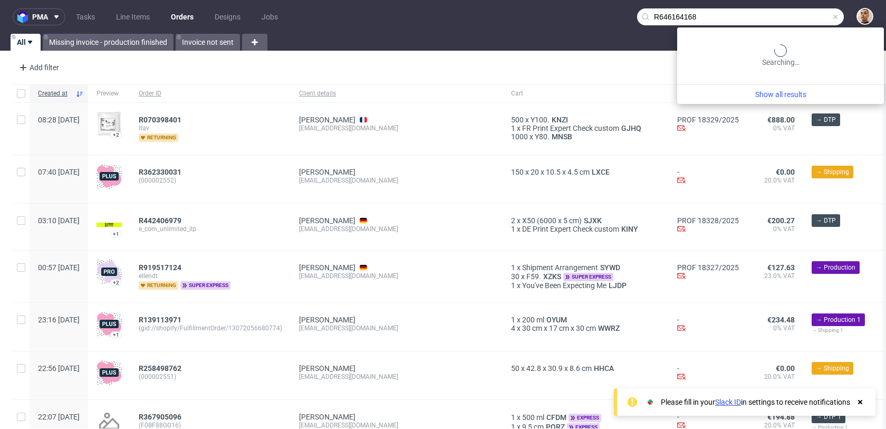
type input "R646164168"
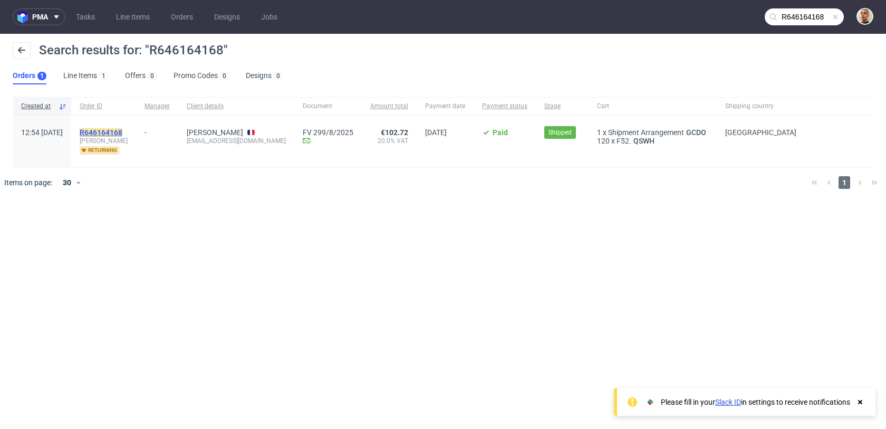
click at [122, 131] on mark "R646164168" at bounding box center [101, 132] width 43 height 8
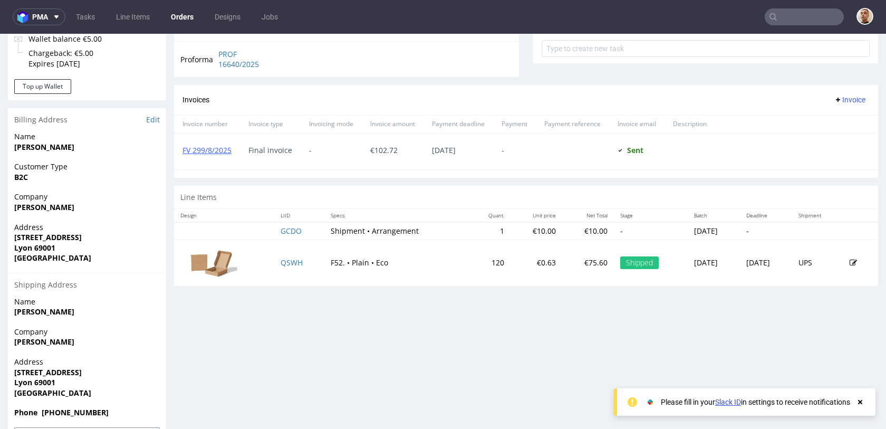
scroll to position [441, 0]
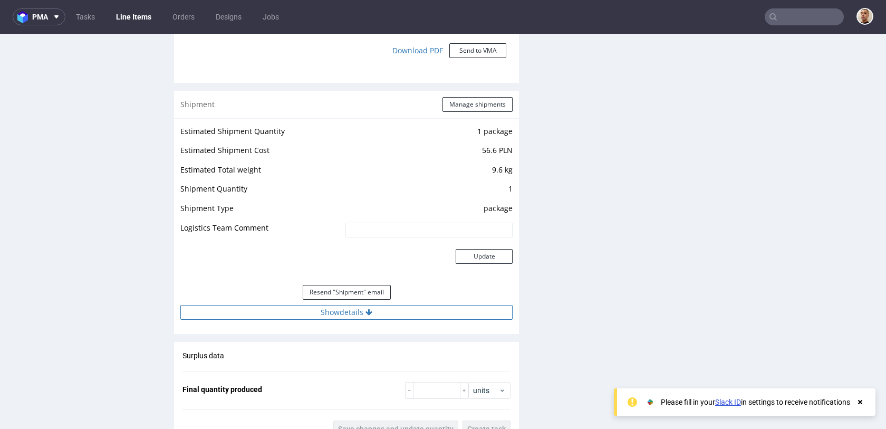
click at [377, 306] on button "Show details" at bounding box center [346, 312] width 332 height 15
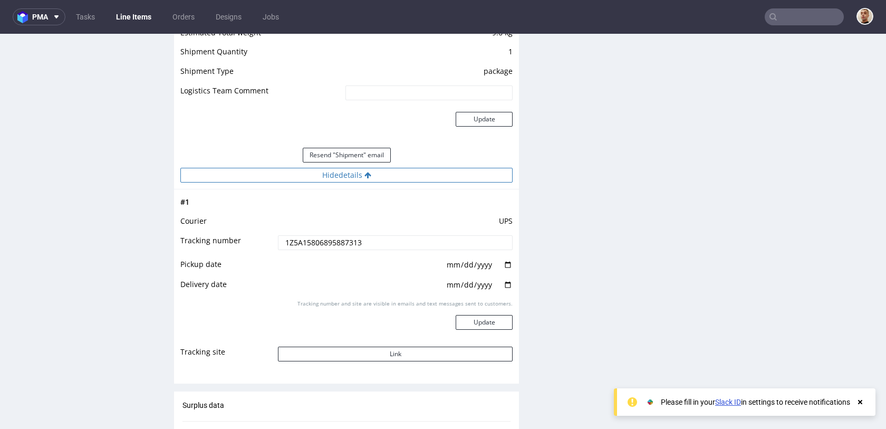
scroll to position [1114, 0]
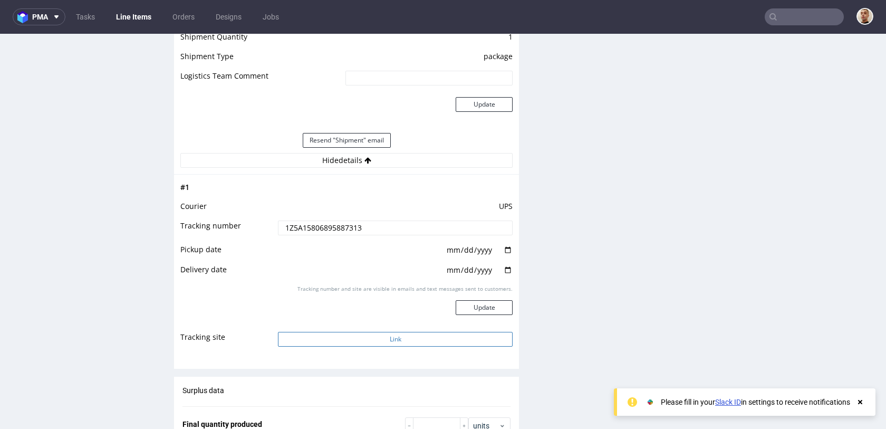
click at [361, 337] on button "Link" at bounding box center [395, 339] width 235 height 15
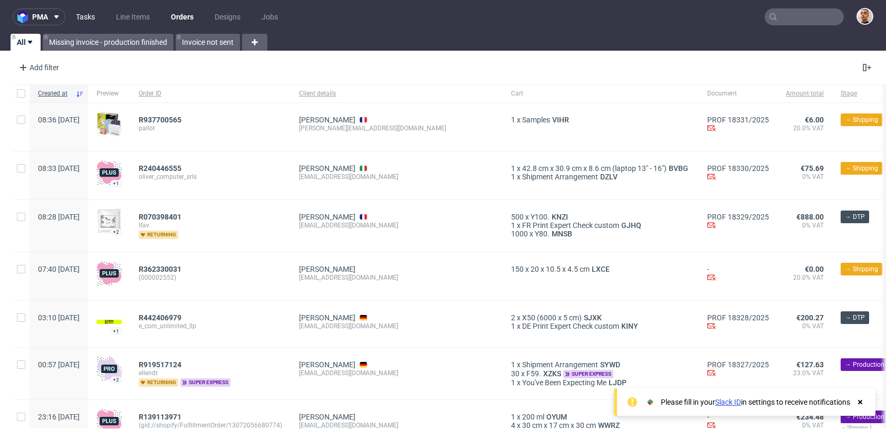
click at [89, 14] on link "Tasks" at bounding box center [86, 16] width 32 height 17
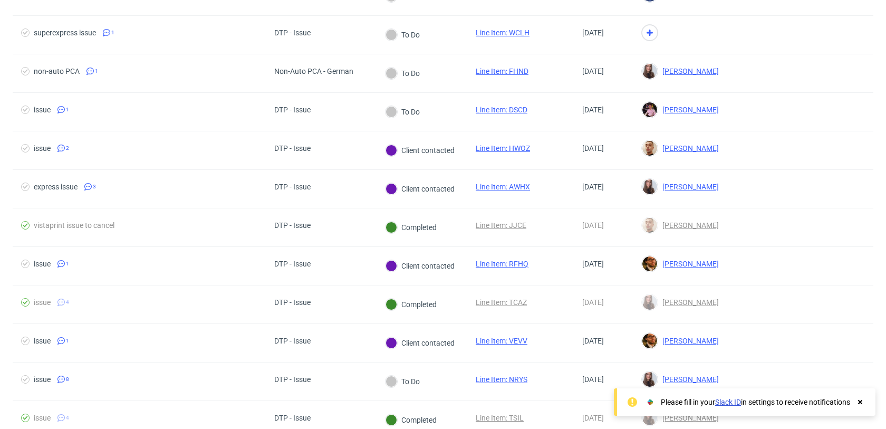
scroll to position [314, 0]
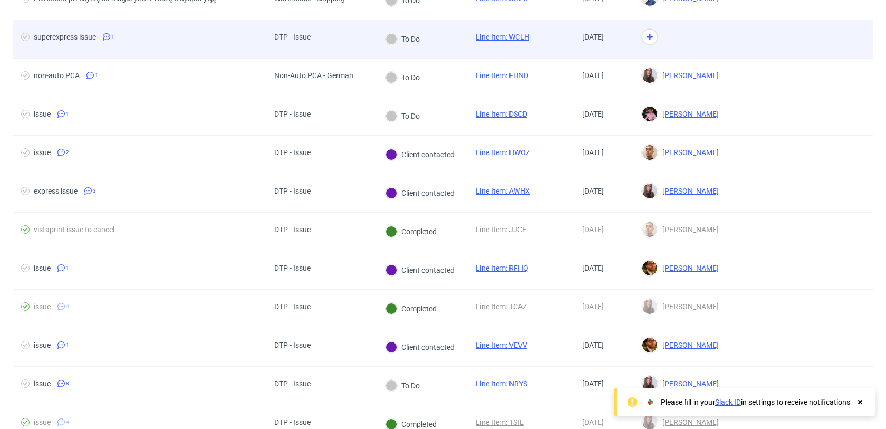
click at [321, 51] on div "DTP - Issue" at bounding box center [321, 39] width 111 height 39
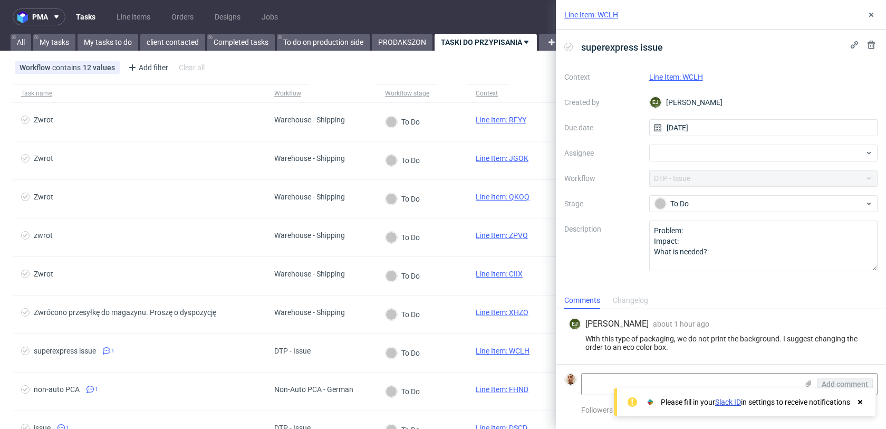
click at [703, 77] on link "Line Item: WCLH" at bounding box center [676, 77] width 54 height 8
click at [772, 156] on div at bounding box center [763, 153] width 229 height 17
type input "matt"
click at [776, 177] on div "[PERSON_NAME]" at bounding box center [764, 176] width 221 height 17
click at [869, 21] on div "Line Item: WCLH" at bounding box center [721, 15] width 330 height 30
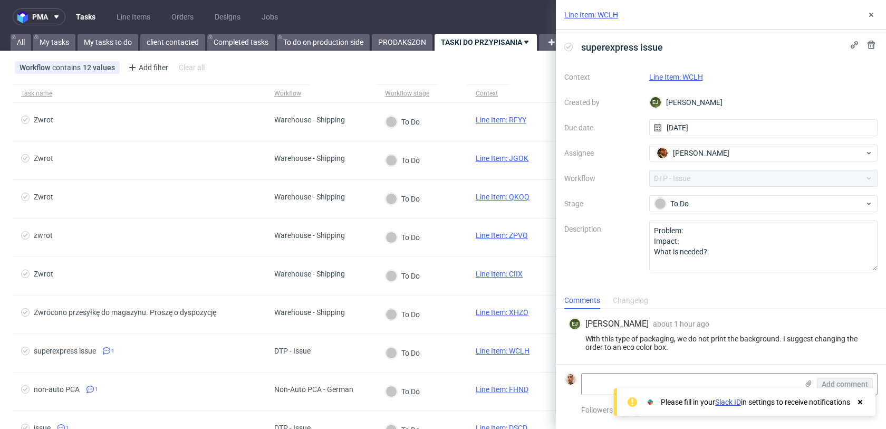
click at [866, 22] on div "Line Item: WCLH" at bounding box center [721, 15] width 330 height 30
click at [867, 19] on button at bounding box center [871, 14] width 13 height 13
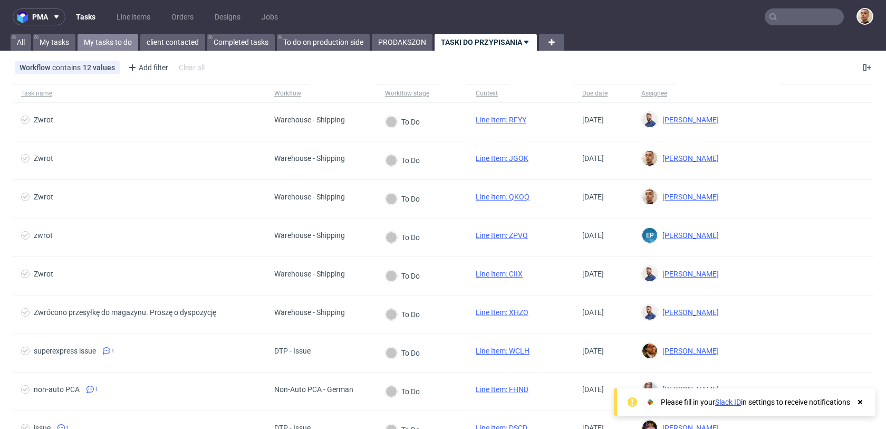
click at [121, 47] on link "My tasks to do" at bounding box center [108, 42] width 61 height 17
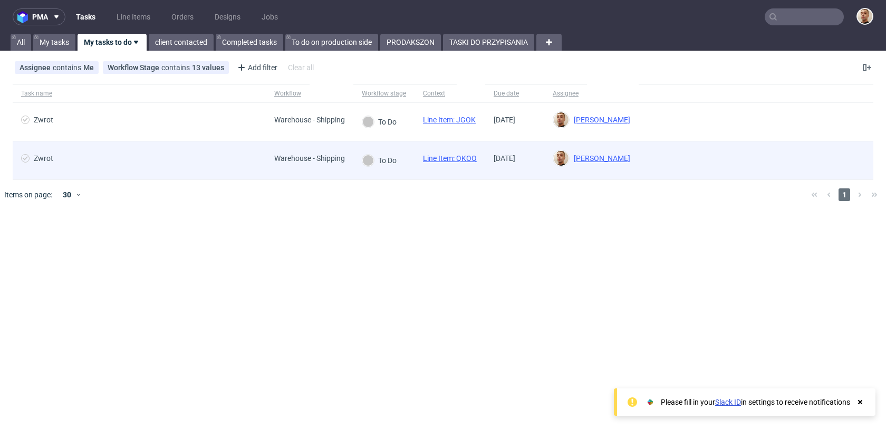
click at [205, 150] on div "Zwrot" at bounding box center [139, 160] width 253 height 38
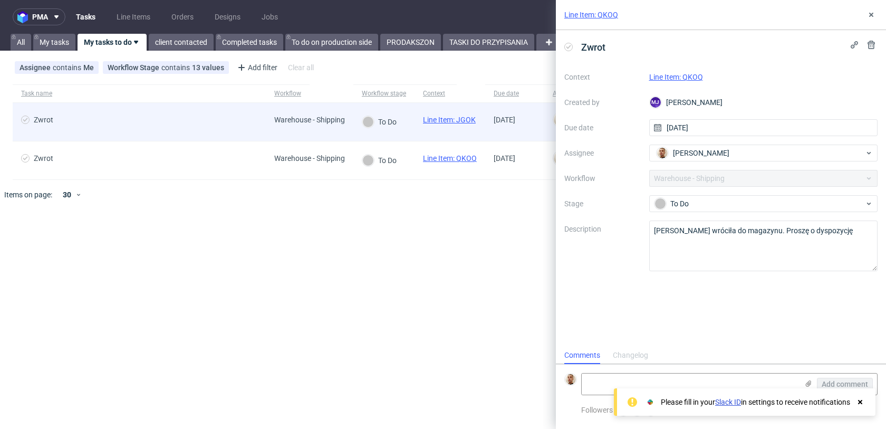
scroll to position [8, 0]
click at [214, 122] on span "Zwrot" at bounding box center [139, 122] width 236 height 13
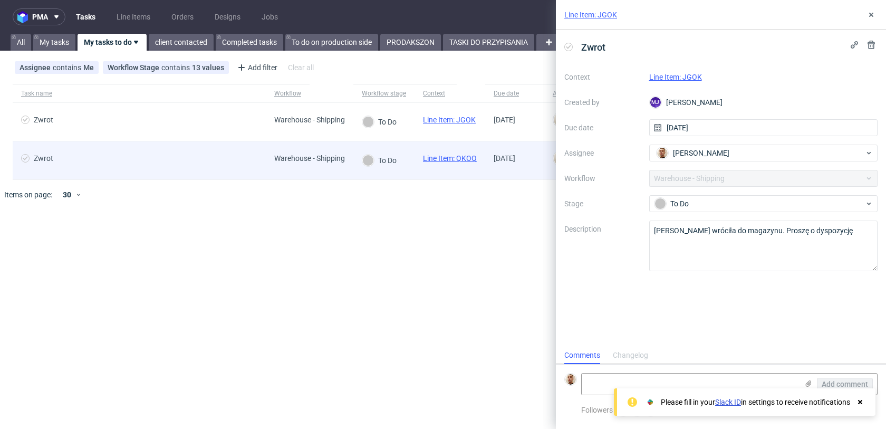
click at [218, 164] on span "Zwrot" at bounding box center [139, 160] width 236 height 13
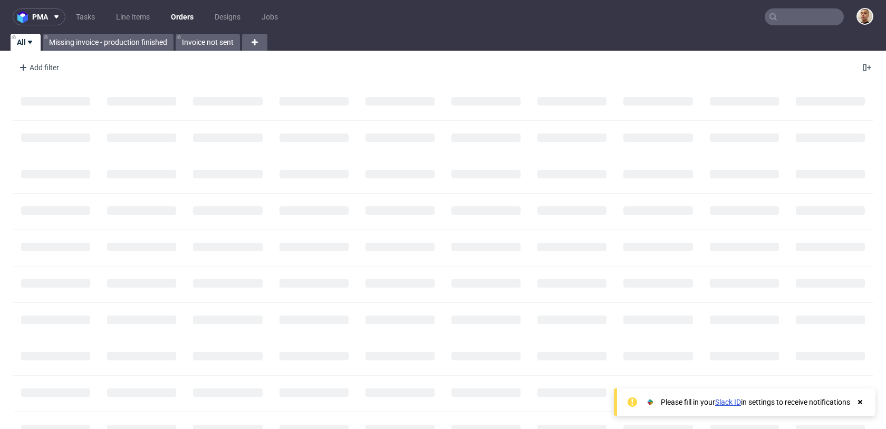
click at [783, 17] on input "text" at bounding box center [804, 16] width 79 height 17
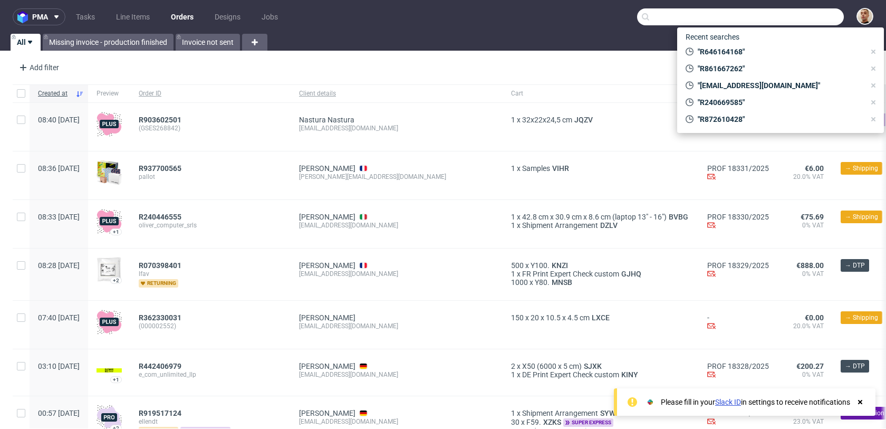
paste input "R861667262"
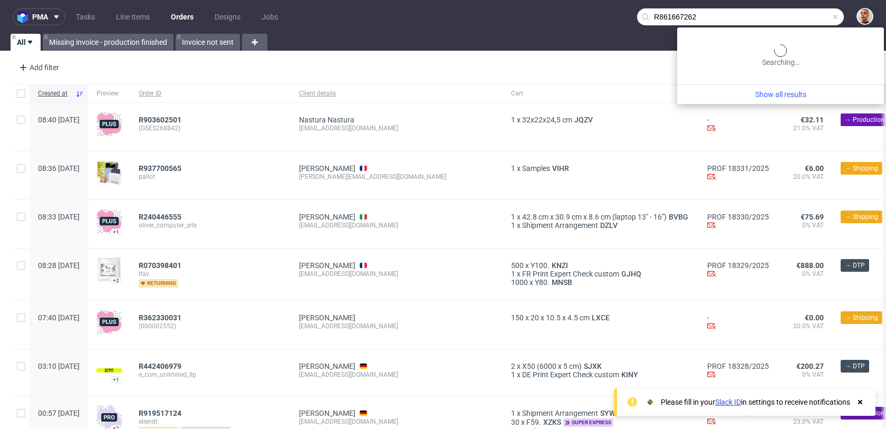
type input "R861667262"
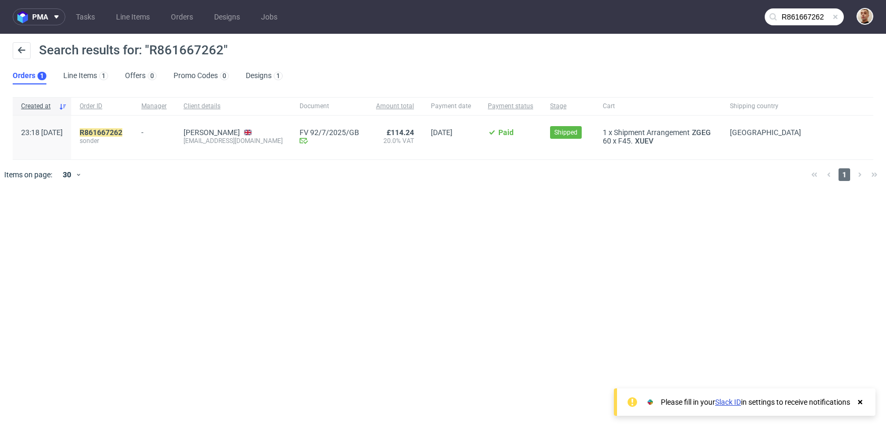
click at [131, 125] on div "R861667262 sonder" at bounding box center [102, 138] width 62 height 44
click at [122, 135] on mark "R861667262" at bounding box center [101, 132] width 43 height 8
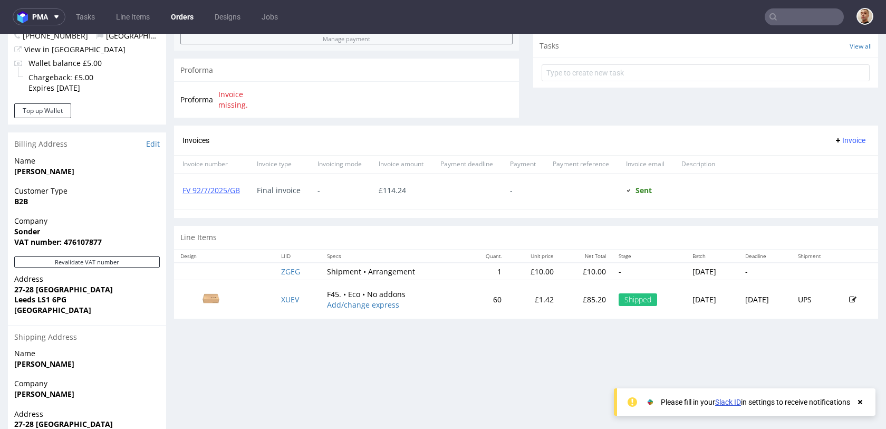
scroll to position [479, 0]
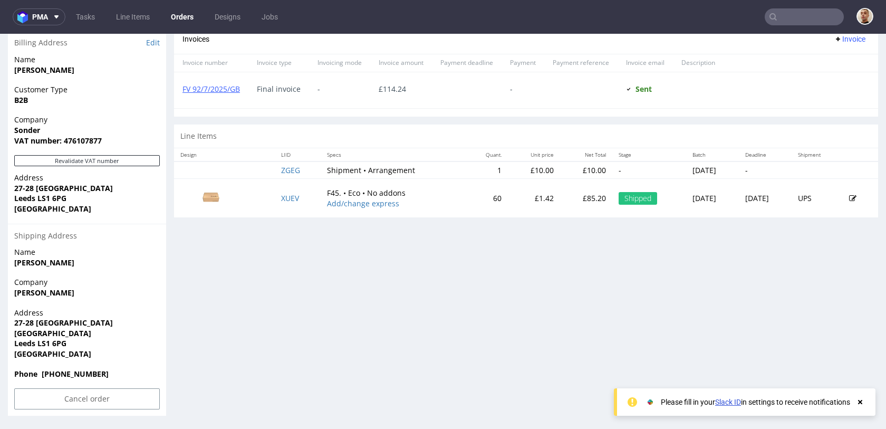
click at [287, 190] on td "XUEV" at bounding box center [298, 198] width 46 height 39
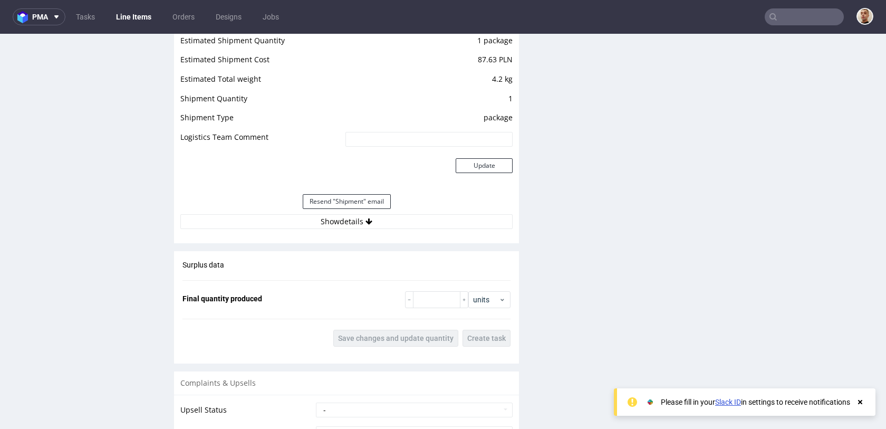
scroll to position [1106, 0]
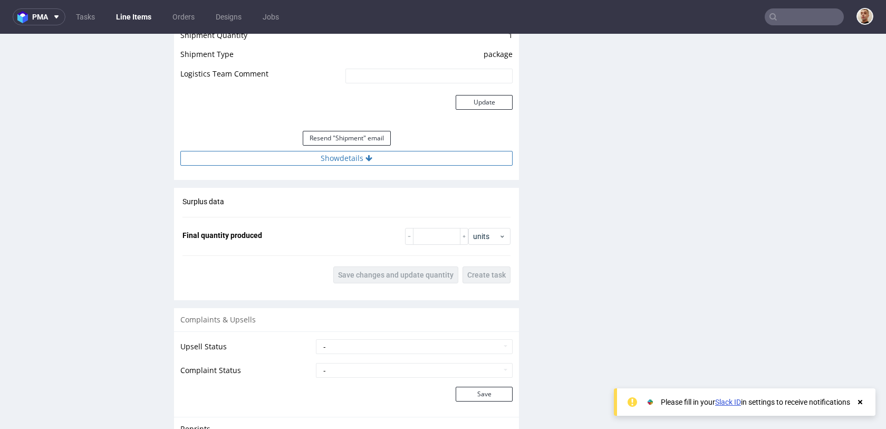
click at [357, 151] on button "Show details" at bounding box center [346, 158] width 332 height 15
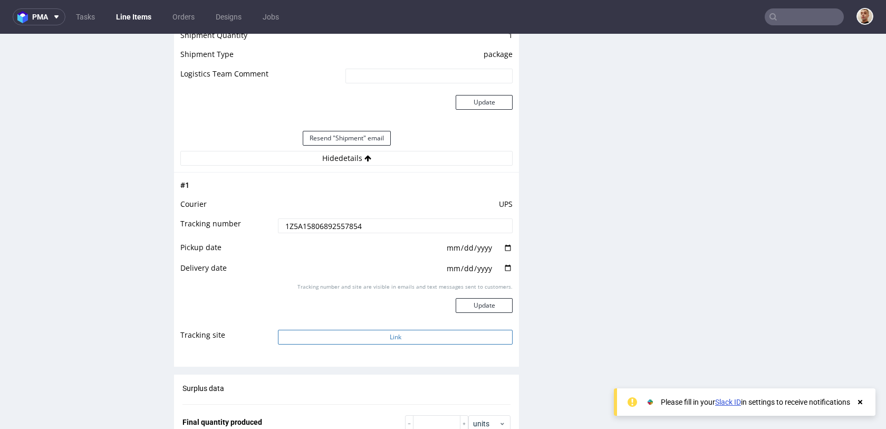
click at [373, 333] on button "Link" at bounding box center [395, 337] width 235 height 15
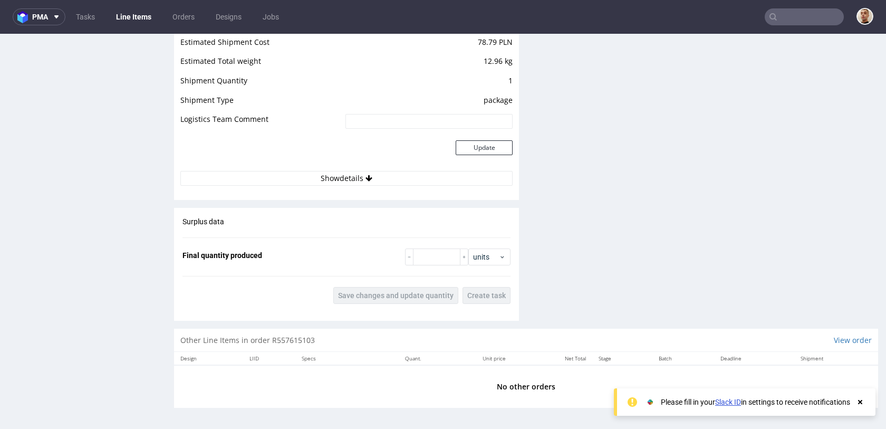
scroll to position [3, 0]
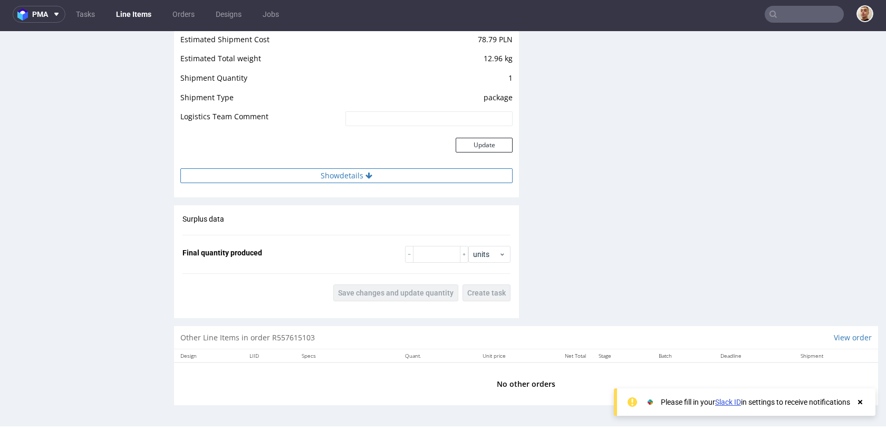
click at [386, 179] on button "Show details" at bounding box center [346, 175] width 332 height 15
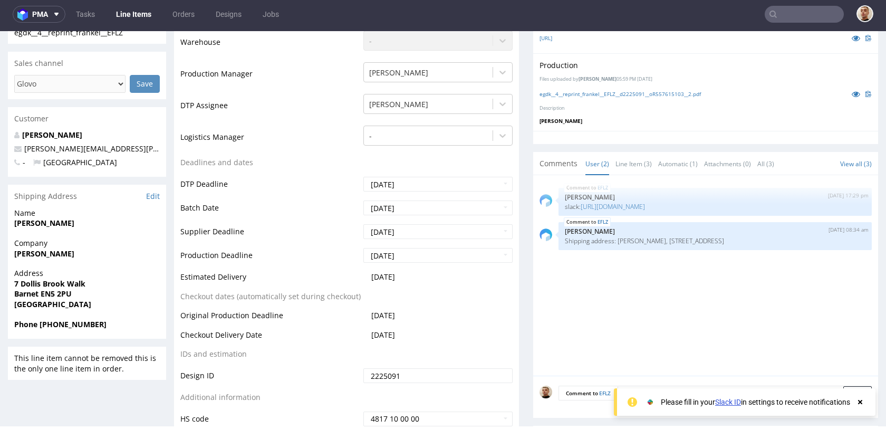
scroll to position [303, 0]
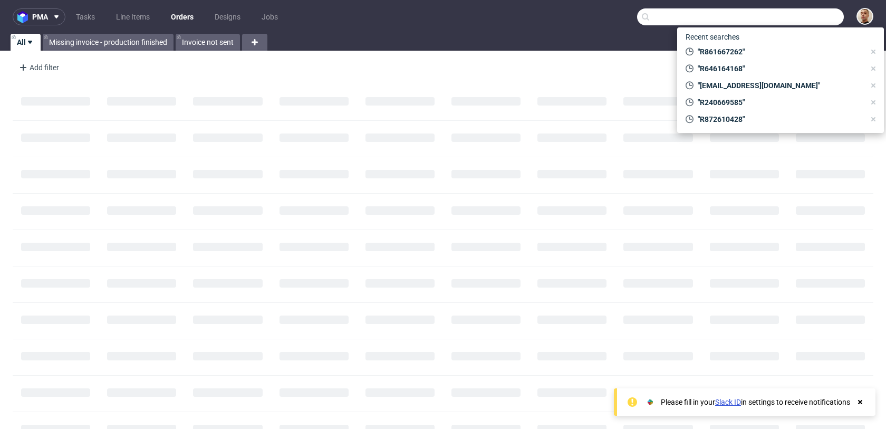
click at [785, 15] on input "text" at bounding box center [740, 16] width 207 height 17
paste input "R088153197"
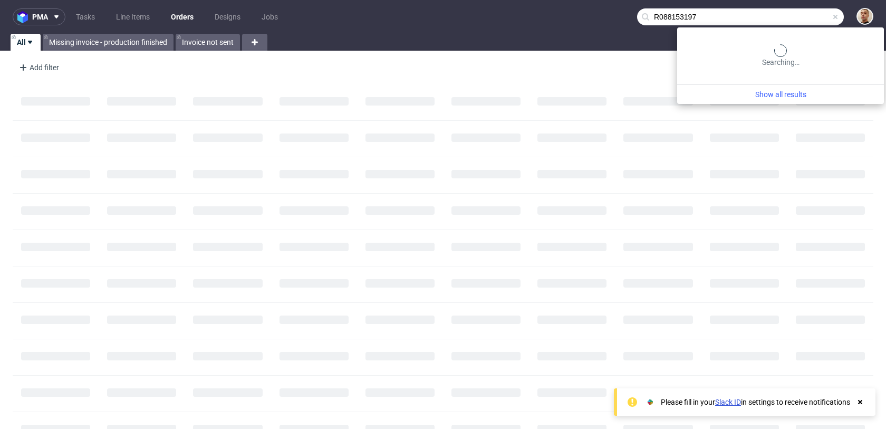
type input "R088153197"
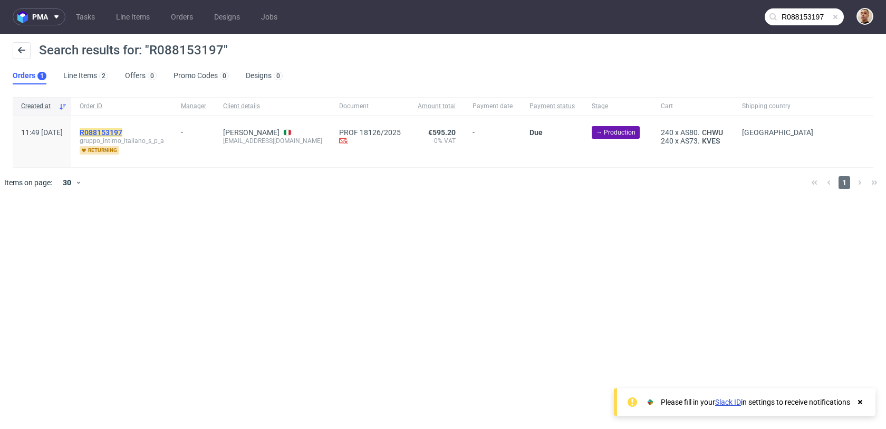
click at [122, 129] on mark "R088153197" at bounding box center [101, 132] width 43 height 8
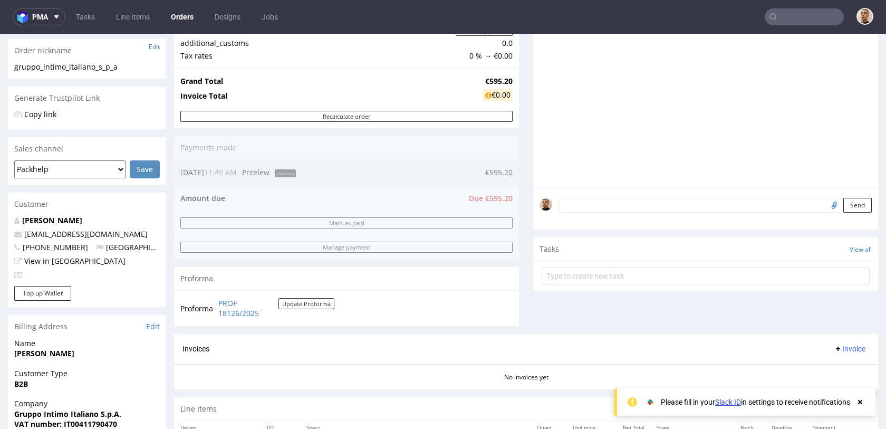
scroll to position [172, 0]
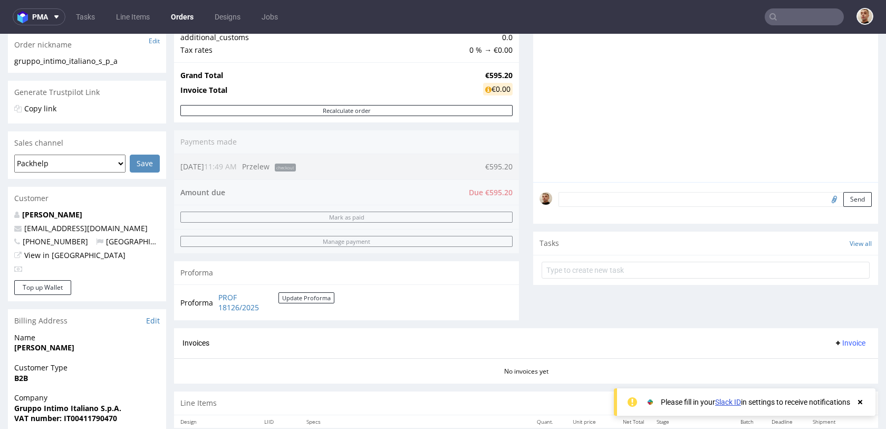
click at [785, 20] on input "text" at bounding box center [804, 16] width 79 height 17
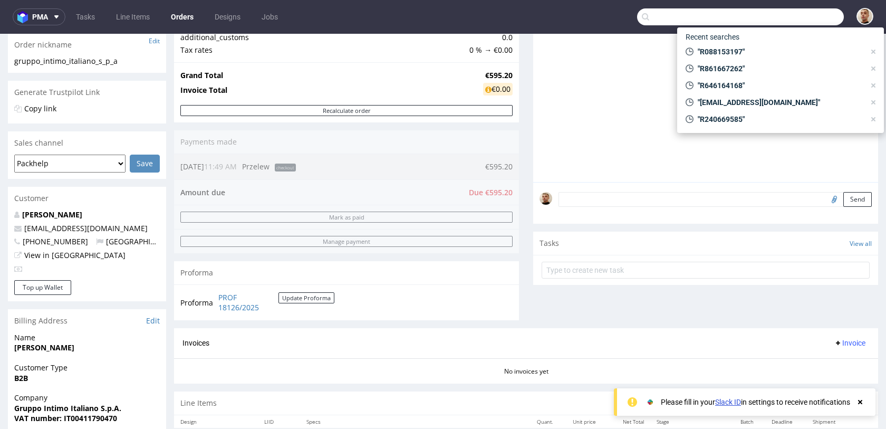
paste input "[EMAIL_ADDRESS][DOMAIN_NAME]"
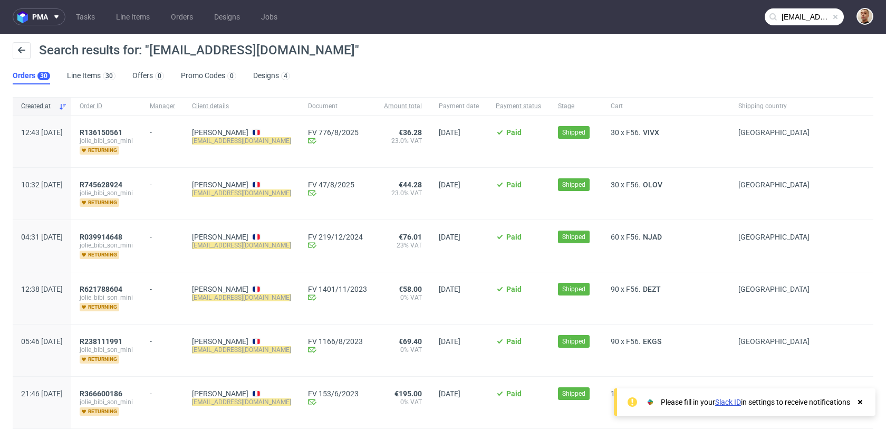
click at [804, 12] on input "angeliquedevillars@orange.fr" at bounding box center [804, 16] width 79 height 17
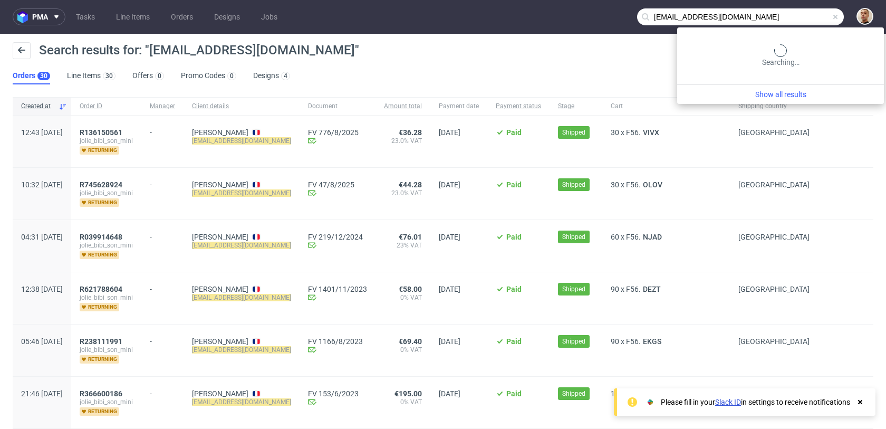
click at [804, 12] on input "angeliquedevillars@orange.fr" at bounding box center [740, 16] width 207 height 17
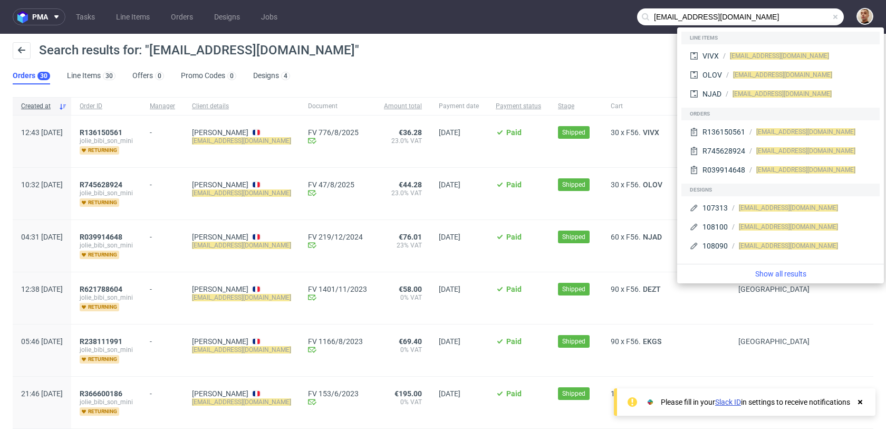
click at [795, 21] on input "angeliquedevillars@orange.fr" at bounding box center [740, 16] width 207 height 17
paste input "R136150561"
type input "R136150561"
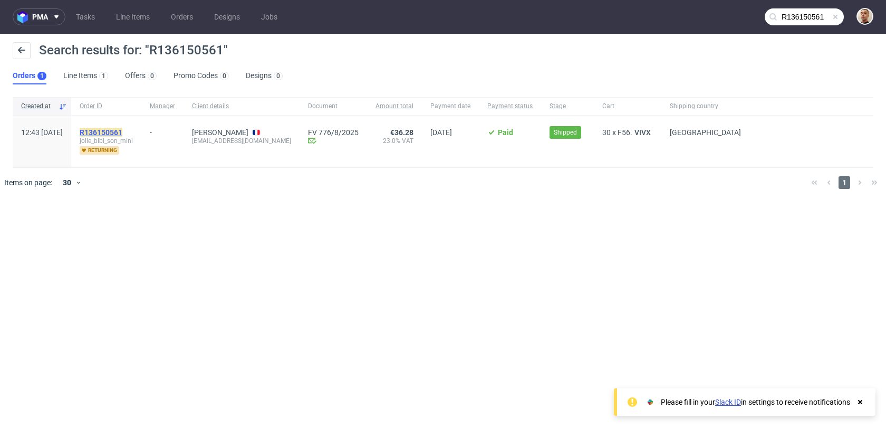
click at [122, 131] on mark "R136150561" at bounding box center [101, 132] width 43 height 8
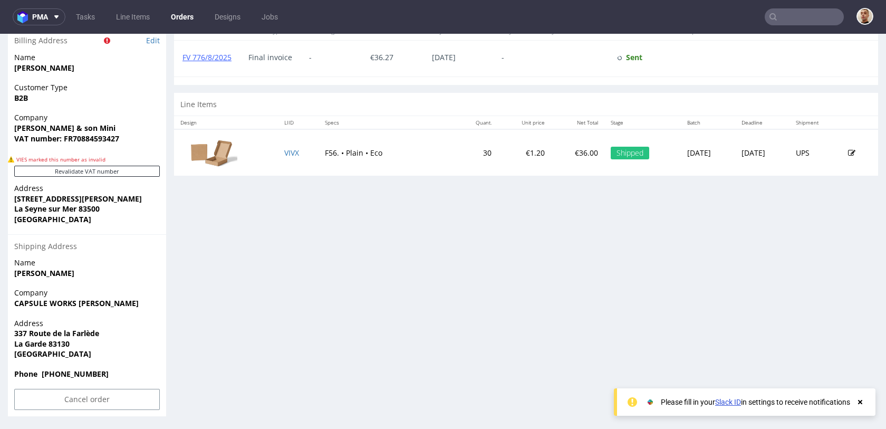
scroll to position [3, 0]
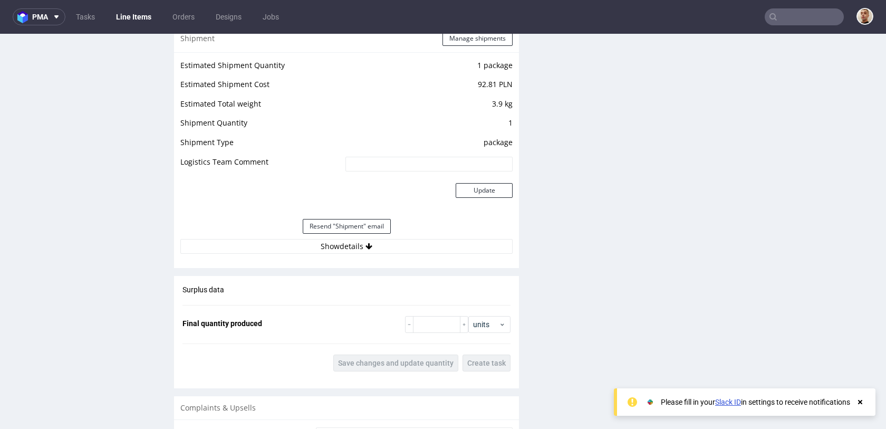
scroll to position [1094, 0]
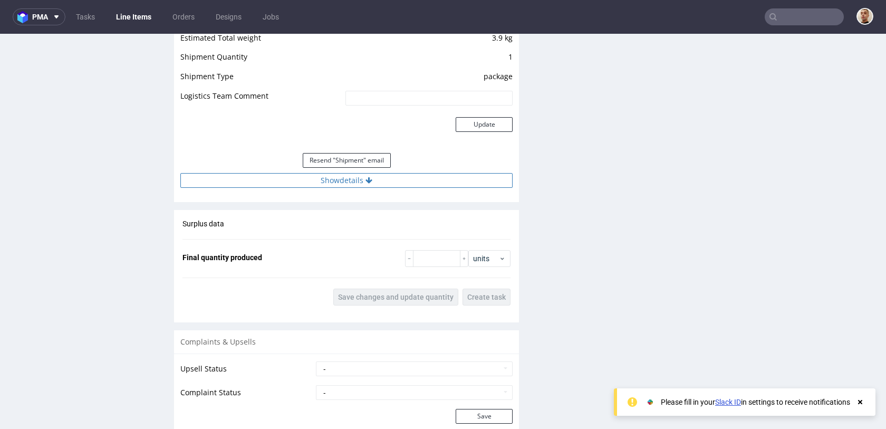
click at [384, 179] on button "Show details" at bounding box center [346, 180] width 332 height 15
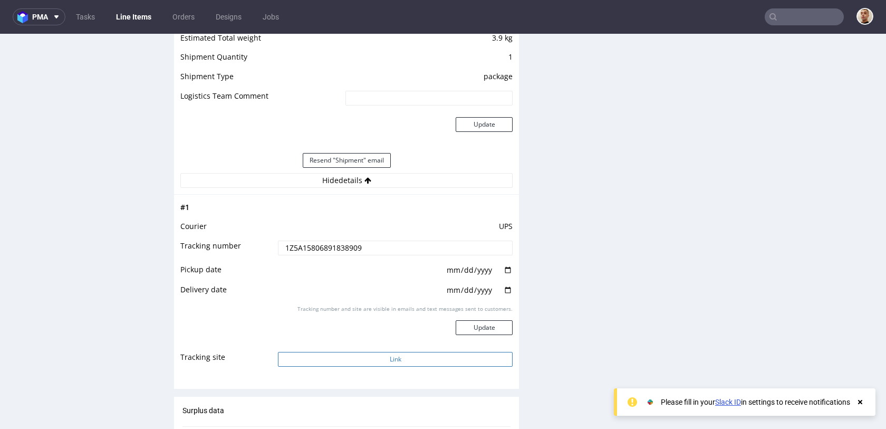
click at [371, 360] on button "Link" at bounding box center [395, 359] width 235 height 15
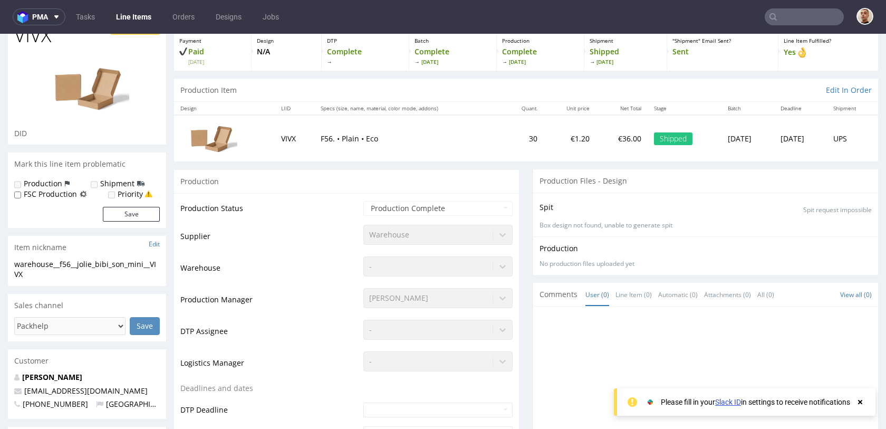
scroll to position [0, 0]
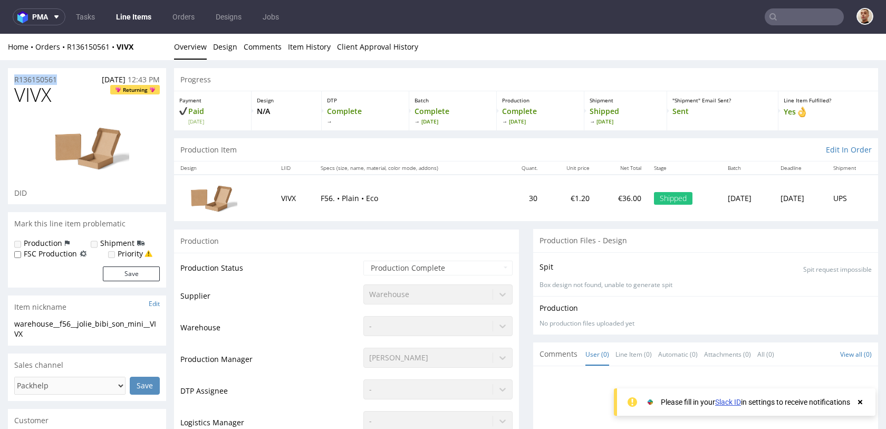
drag, startPoint x: 62, startPoint y: 82, endPoint x: 1, endPoint y: 79, distance: 61.3
copy p "R136150561"
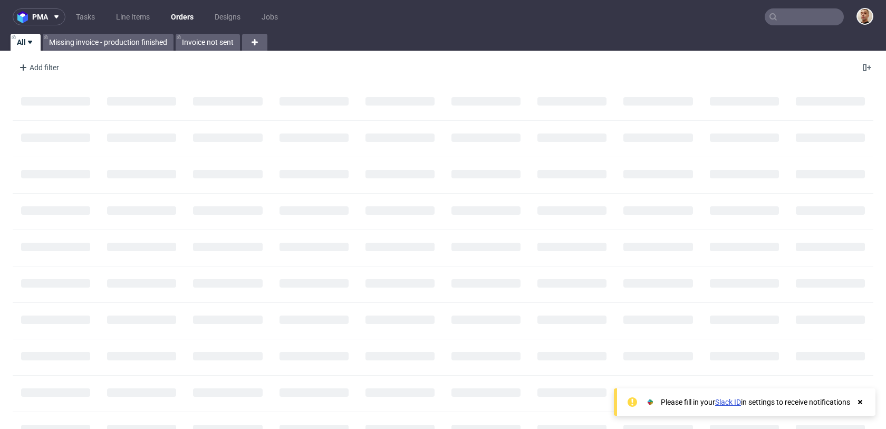
click at [821, 20] on input "text" at bounding box center [804, 16] width 79 height 17
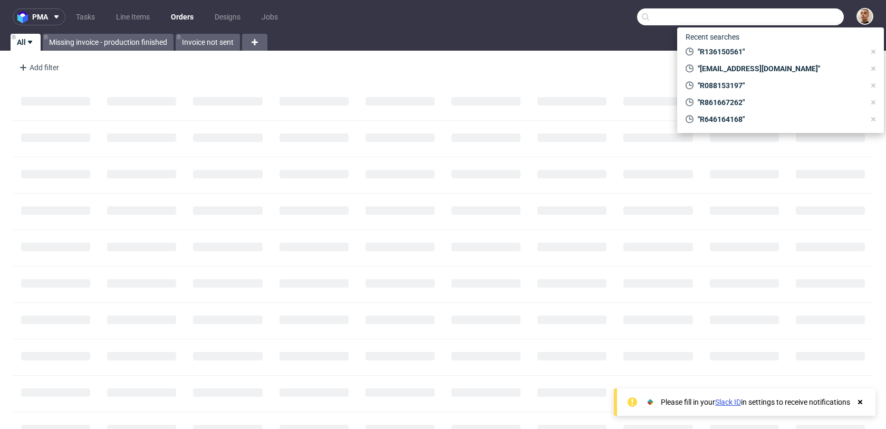
paste input "R745628924"
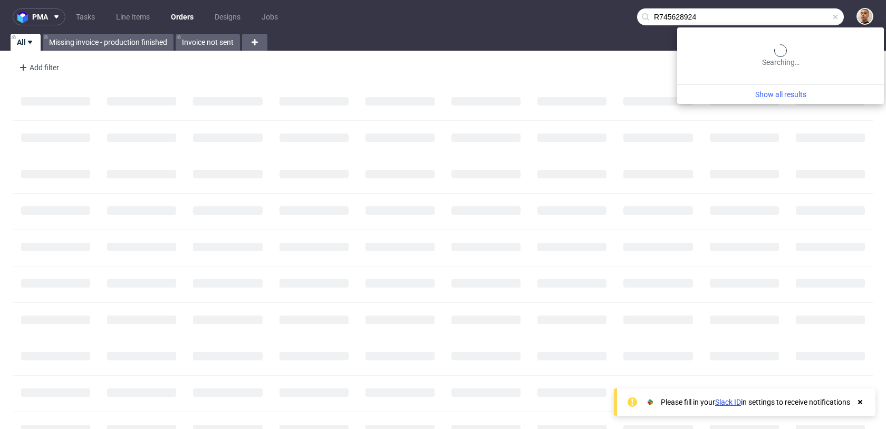
type input "R745628924"
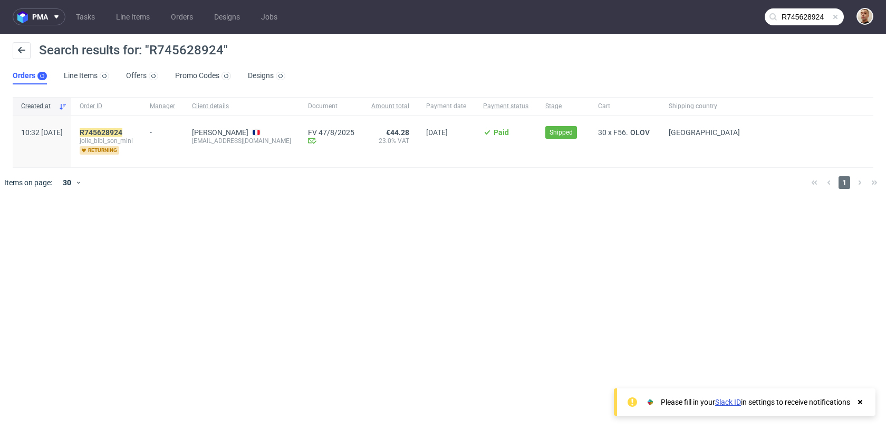
click at [141, 125] on div "R745628924 jolie_bibi_son_mini returning" at bounding box center [106, 142] width 70 height 52
click at [141, 126] on div "R745628924 jolie_bibi_son_mini returning" at bounding box center [106, 142] width 70 height 52
click at [141, 127] on div "R745628924 jolie_bibi_son_mini returning" at bounding box center [106, 142] width 70 height 52
click at [122, 132] on mark "R745628924" at bounding box center [101, 132] width 43 height 8
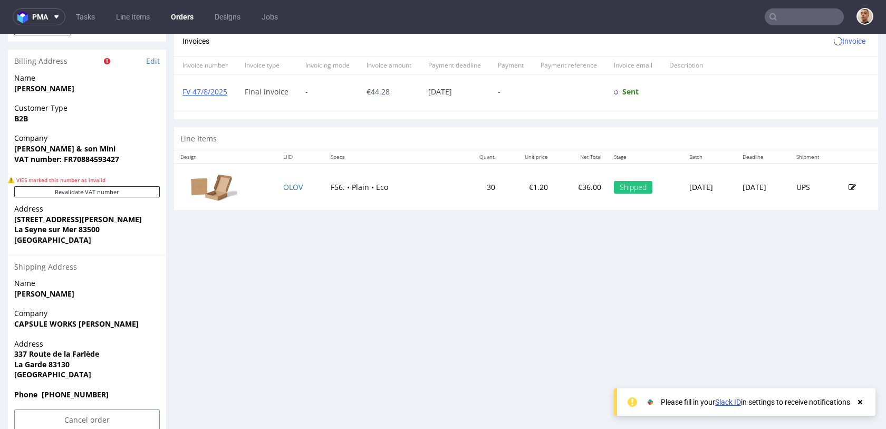
scroll to position [511, 0]
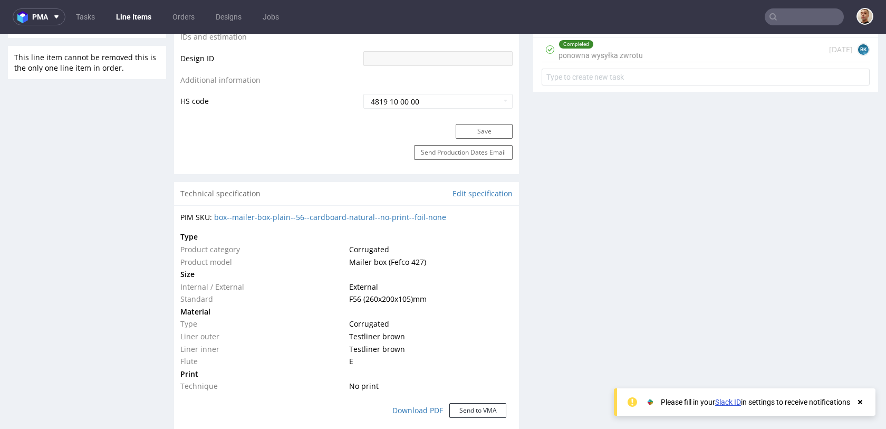
scroll to position [476, 0]
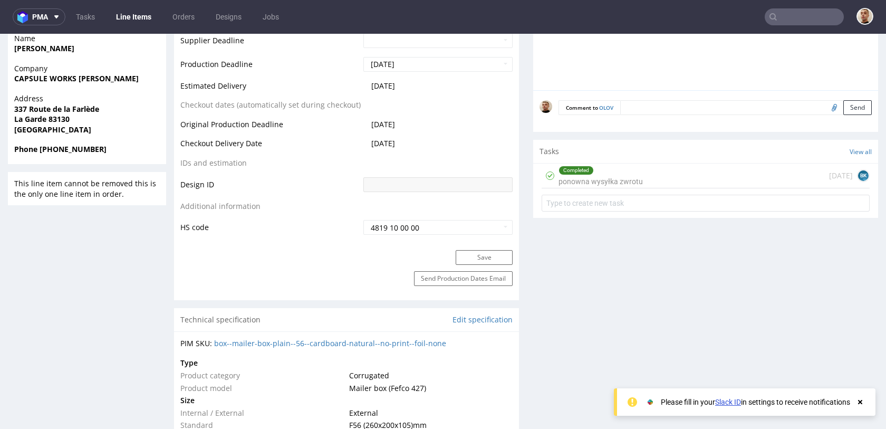
click at [575, 180] on div "Completed ponowna wysyłka zwrotu" at bounding box center [601, 176] width 84 height 24
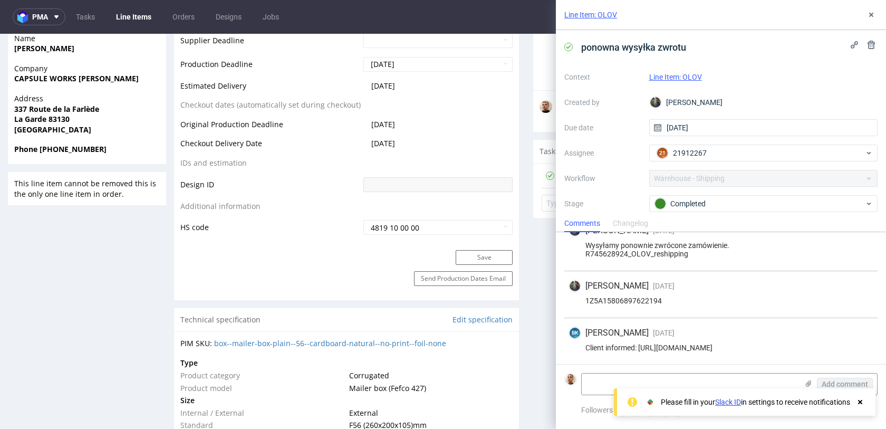
scroll to position [25, 0]
click at [628, 297] on div "1Z5A15806897622194" at bounding box center [721, 301] width 305 height 8
copy div "1Z5A15806897622194"
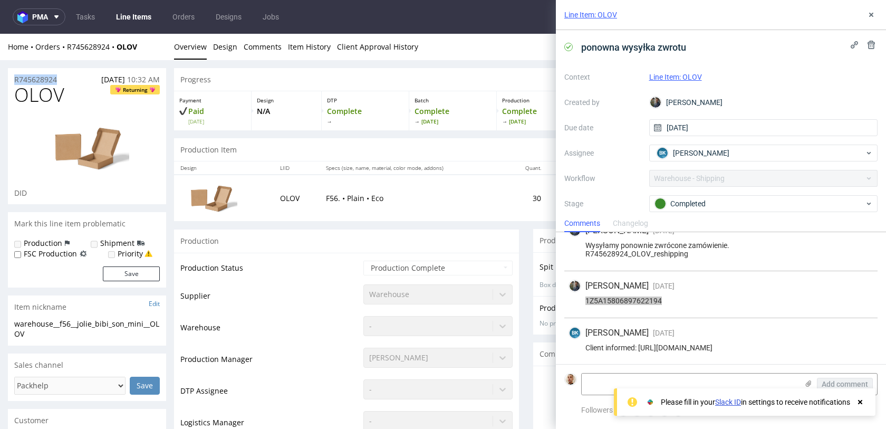
drag, startPoint x: 61, startPoint y: 77, endPoint x: 0, endPoint y: 77, distance: 61.2
copy p "R745628924"
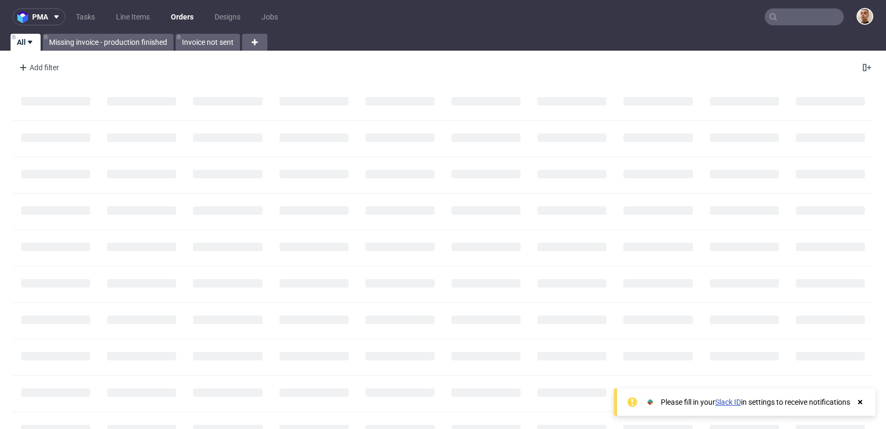
click at [778, 16] on input "text" at bounding box center [804, 16] width 79 height 17
paste input "R980887671"
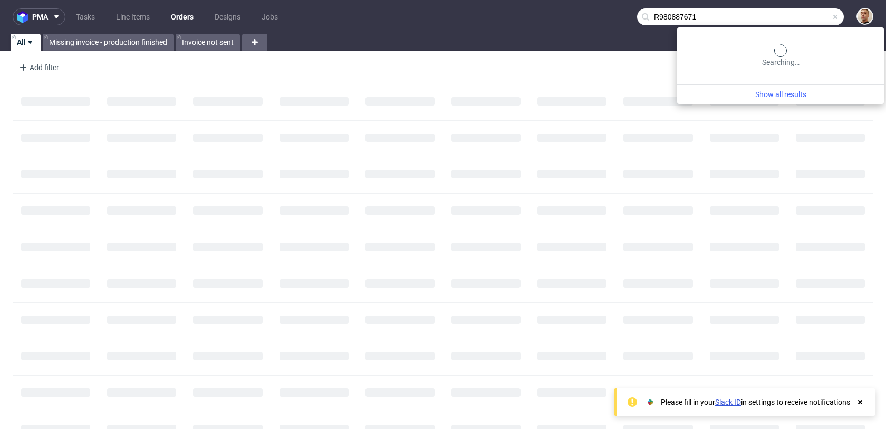
type input "R980887671"
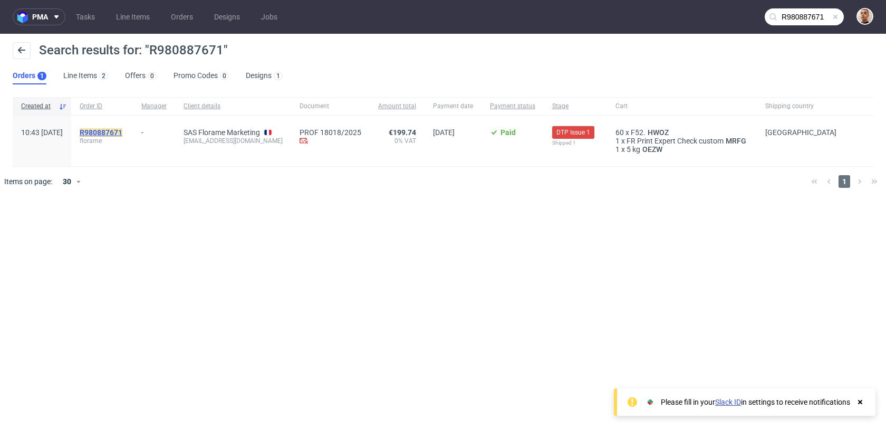
click at [122, 130] on mark "R980887671" at bounding box center [101, 132] width 43 height 8
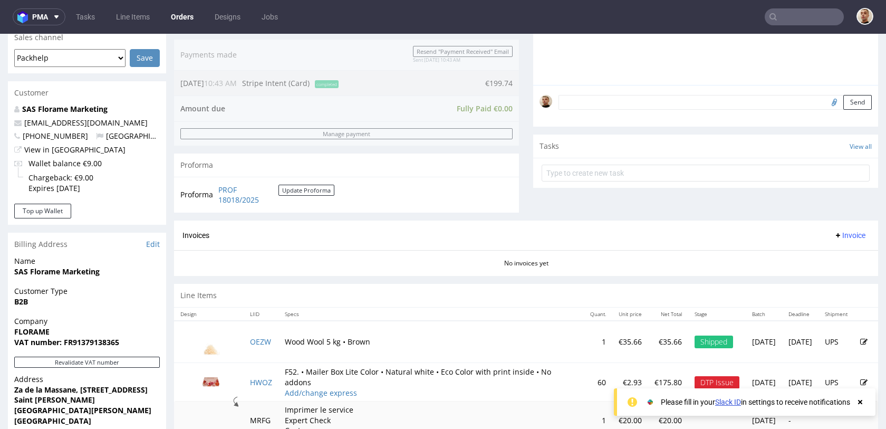
scroll to position [335, 0]
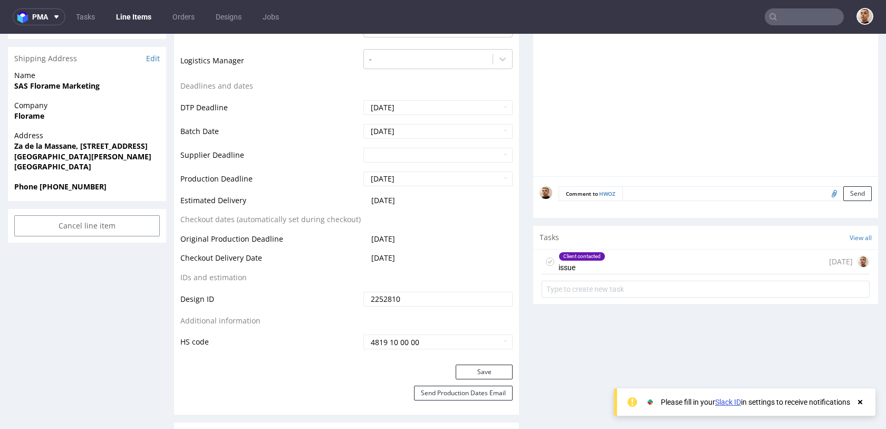
scroll to position [451, 0]
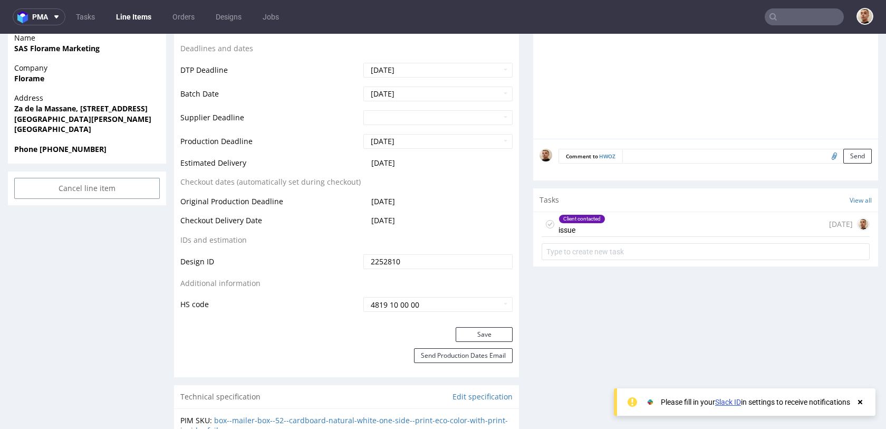
click at [639, 242] on form at bounding box center [706, 251] width 328 height 25
click at [642, 233] on div "Client contacted issue [DATE]" at bounding box center [706, 224] width 328 height 25
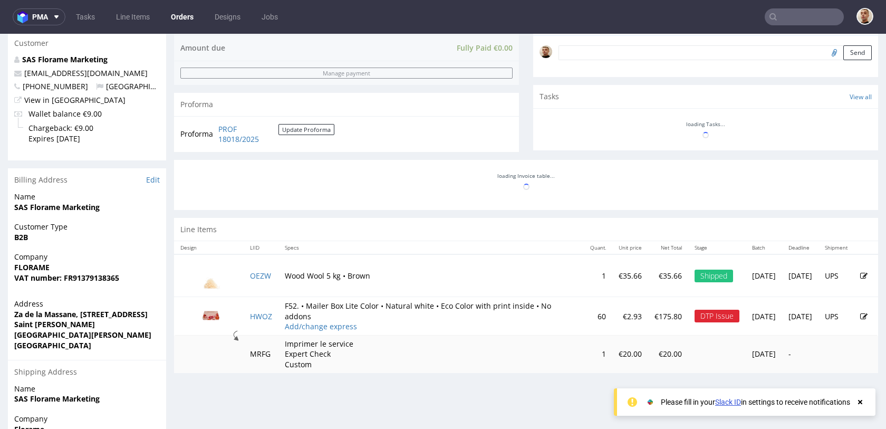
scroll to position [479, 0]
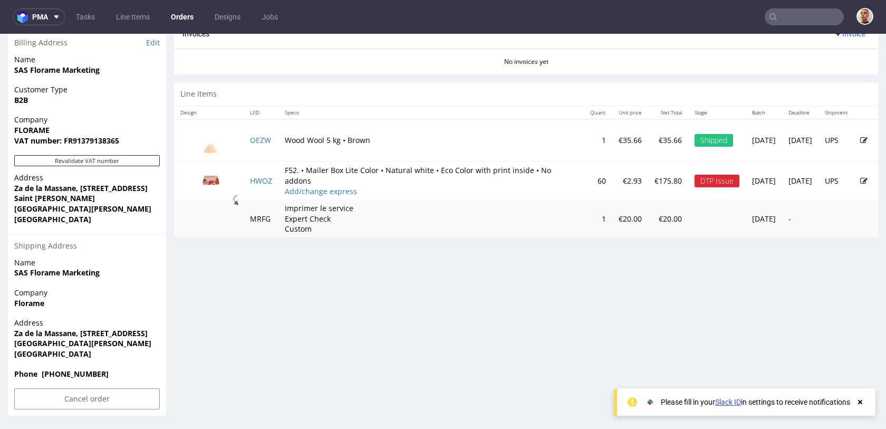
click at [860, 185] on link at bounding box center [863, 181] width 7 height 10
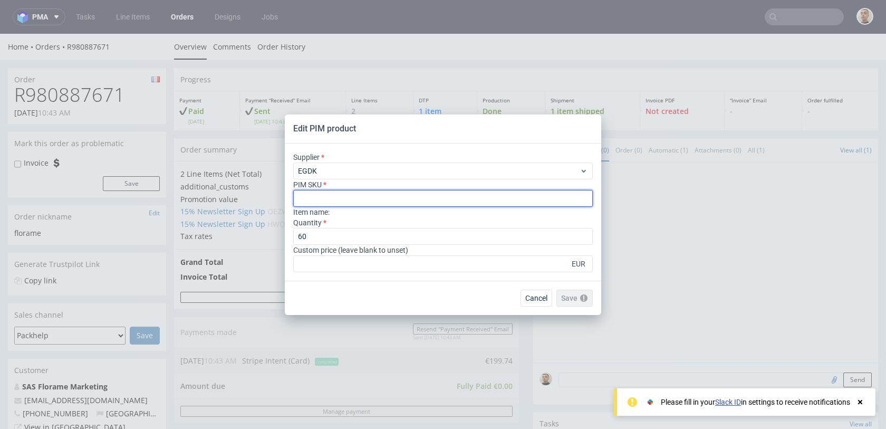
click at [372, 202] on input "text" at bounding box center [443, 198] width 300 height 17
paste input "box--mailer-box--52--cardboard-white-one-side--print-eco-color-with-print-insid…"
type input "box--mailer-box--52--cardboard-white-one-side--print-eco-color-with-print-insid…"
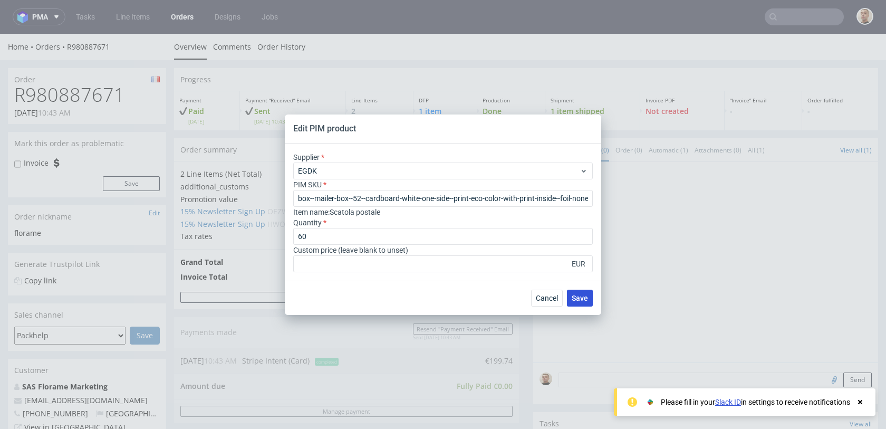
click at [585, 297] on span "Save" at bounding box center [580, 297] width 16 height 7
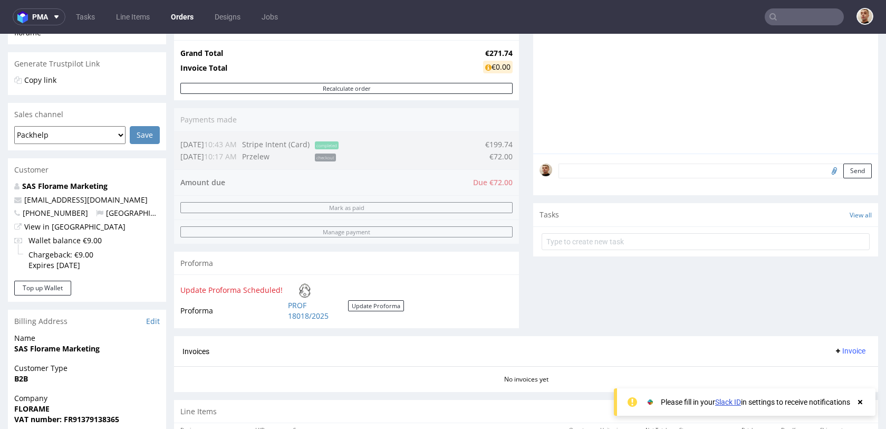
scroll to position [116, 0]
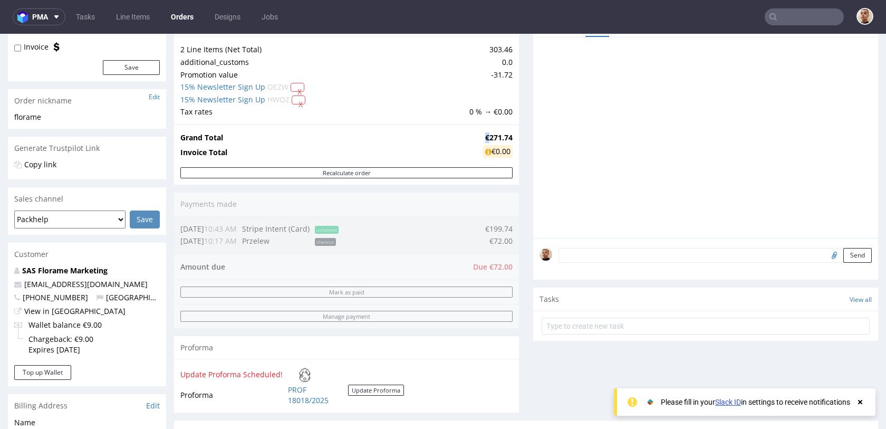
drag, startPoint x: 483, startPoint y: 136, endPoint x: 470, endPoint y: 135, distance: 13.2
click at [470, 135] on tr "Grand Total €271.74" at bounding box center [346, 137] width 332 height 13
copy tr "€"
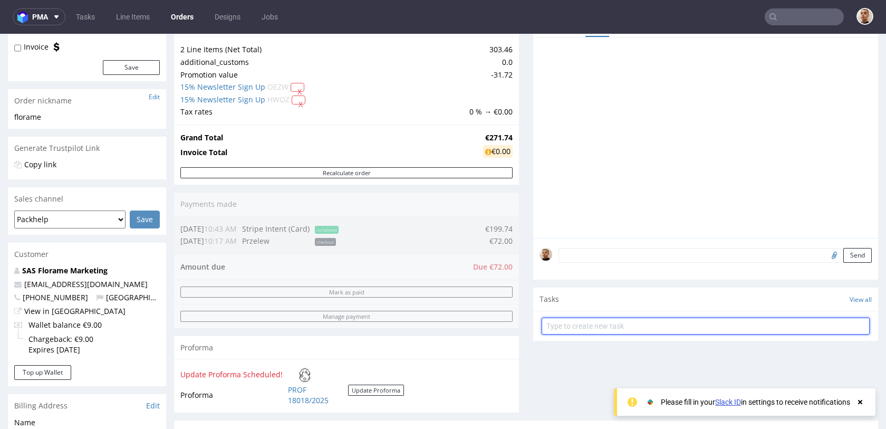
click at [549, 319] on input "text" at bounding box center [706, 326] width 328 height 17
type input "payment link"
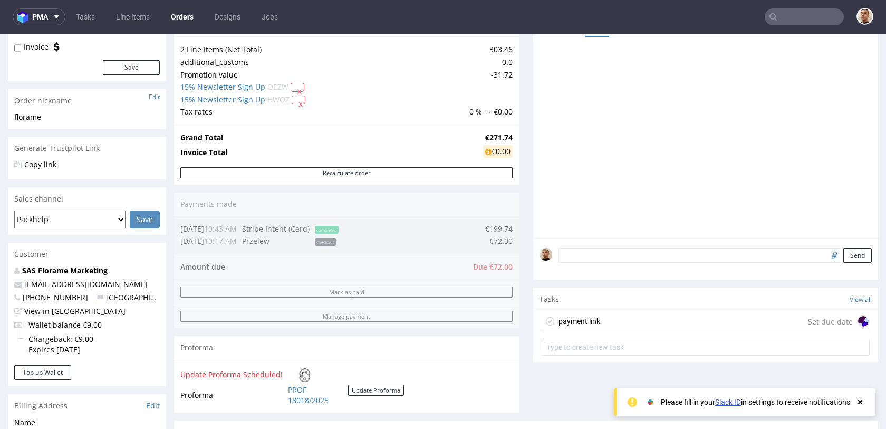
click at [615, 326] on div "payment link Set due date" at bounding box center [706, 321] width 328 height 21
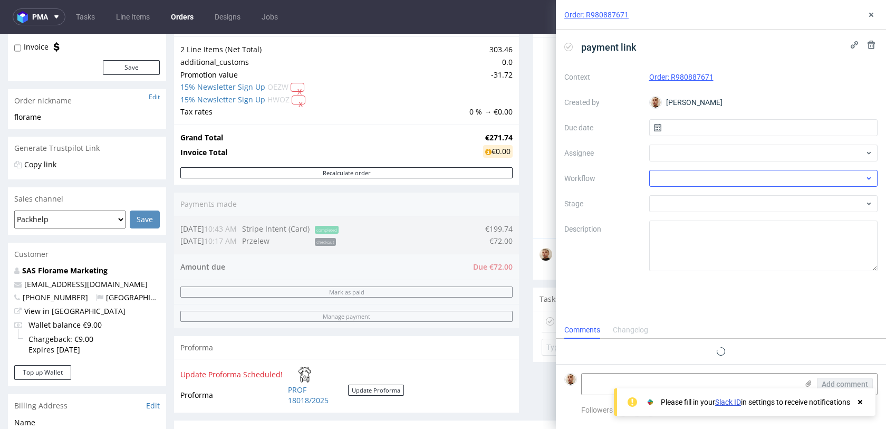
scroll to position [8, 0]
click at [735, 125] on input "text" at bounding box center [763, 127] width 229 height 17
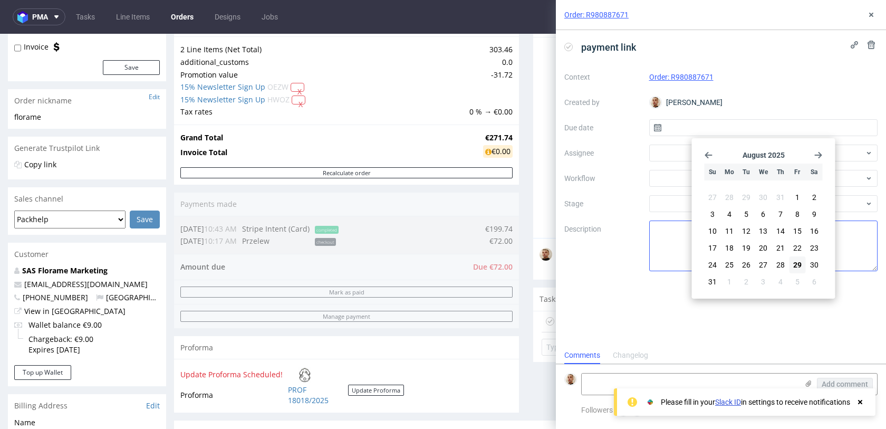
click at [798, 262] on span "29" at bounding box center [797, 265] width 8 height 11
type input "[DATE]"
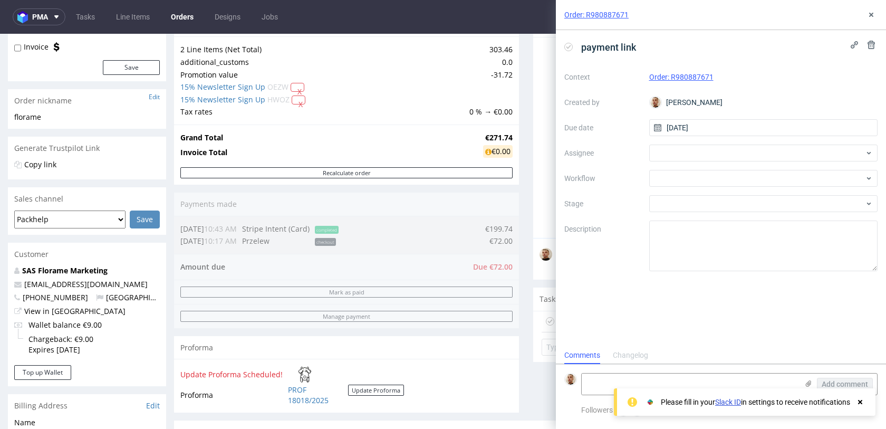
click at [729, 162] on div "Context Order: R980887671 Created by [PERSON_NAME] Due date [DATE] Assignee Wor…" at bounding box center [721, 170] width 313 height 203
click at [730, 152] on div at bounding box center [763, 153] width 229 height 17
type input "łę"
click at [714, 169] on div "AŁ [PERSON_NAME]" at bounding box center [764, 176] width 221 height 17
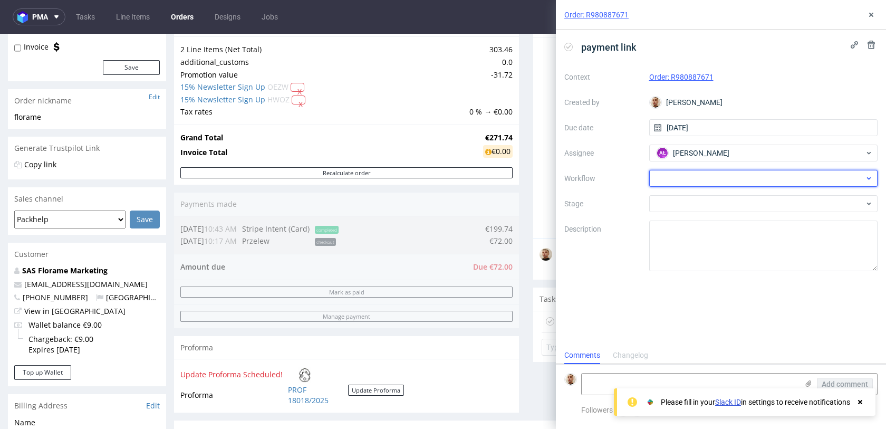
click at [712, 174] on div at bounding box center [763, 178] width 229 height 17
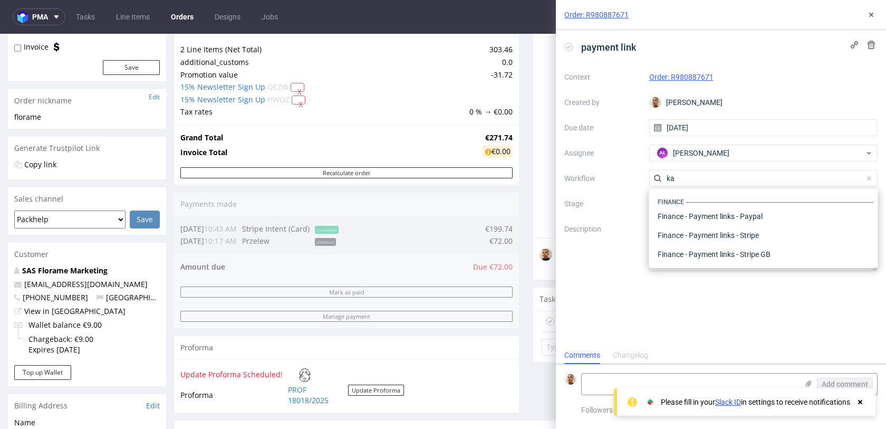
scroll to position [0, 0]
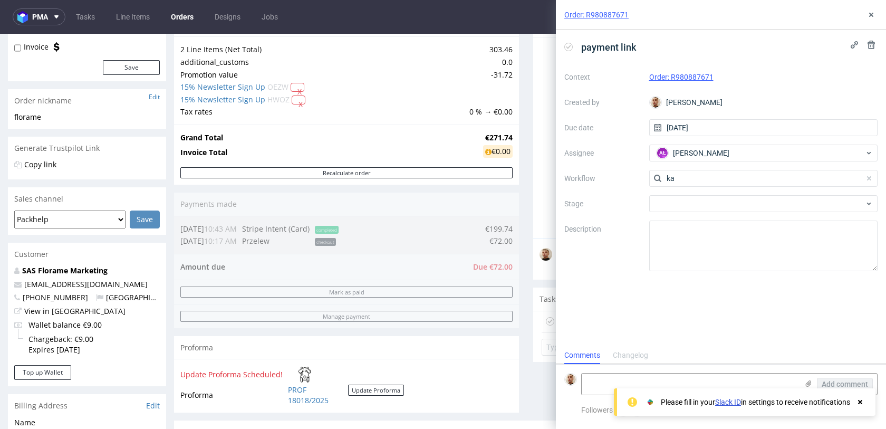
type input "k"
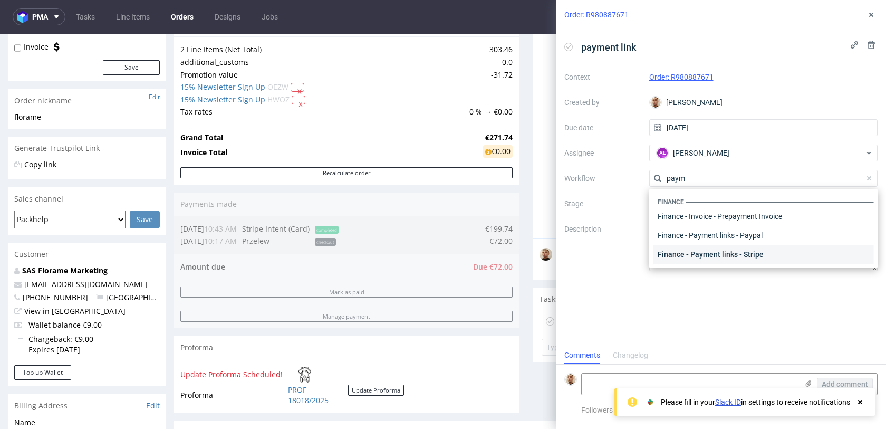
type input "paym"
click at [714, 252] on div "Finance - Payment links - Stripe" at bounding box center [764, 254] width 221 height 19
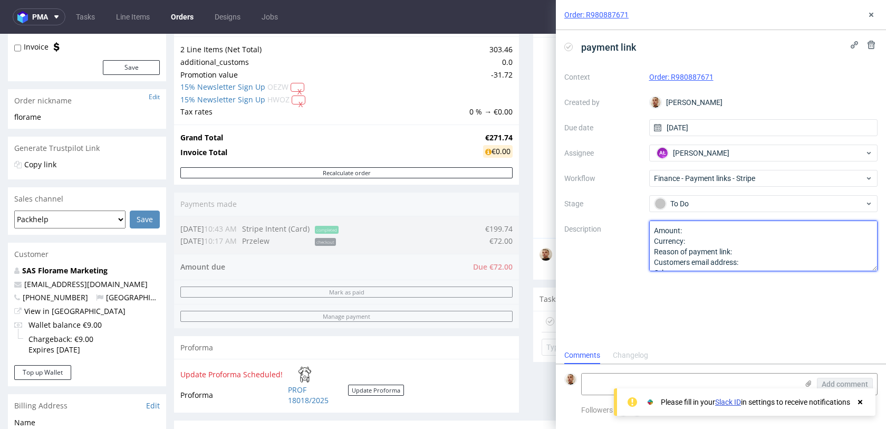
click at [709, 232] on textarea "Amount: Currency: Reason of payment link: Customers email address: Other:" at bounding box center [763, 246] width 229 height 51
paste textarea "72€"
click at [710, 242] on textarea "Amount: Currency: Reason of payment link: Customers email address: Other:" at bounding box center [763, 246] width 229 height 51
click at [740, 246] on textarea "Amount: Currency: Reason of payment link: Customers email address: Other:" at bounding box center [763, 246] width 229 height 51
click at [741, 247] on textarea "Amount: Currency: Reason of payment link: Customers email address: Other:" at bounding box center [763, 246] width 229 height 51
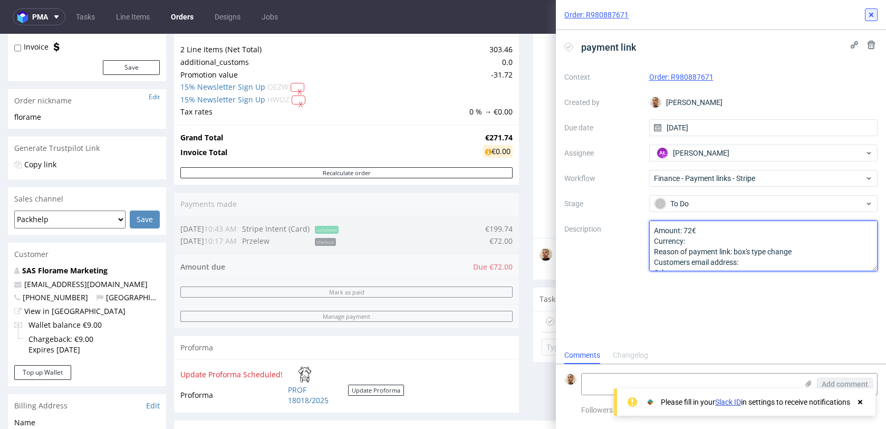
type textarea "Amount: 72€ Currency: Reason of payment link: box's type change Customers email…"
click at [875, 19] on button at bounding box center [871, 14] width 13 height 13
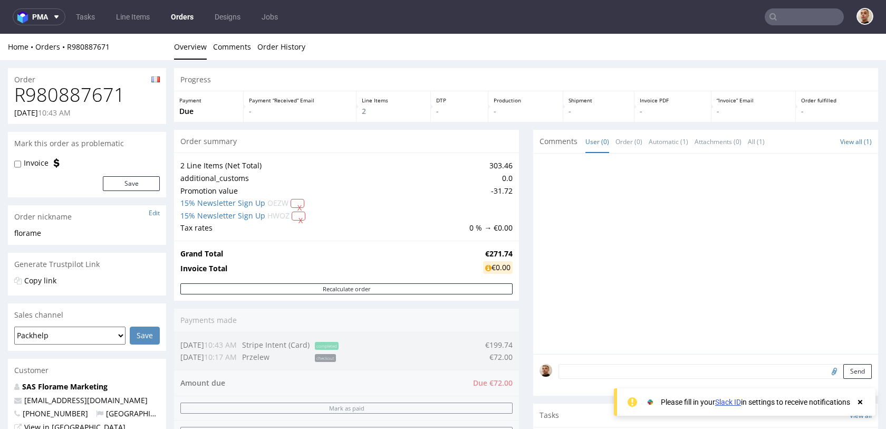
click at [112, 90] on h1 "R980887671" at bounding box center [87, 94] width 146 height 21
copy h1 "R980887671"
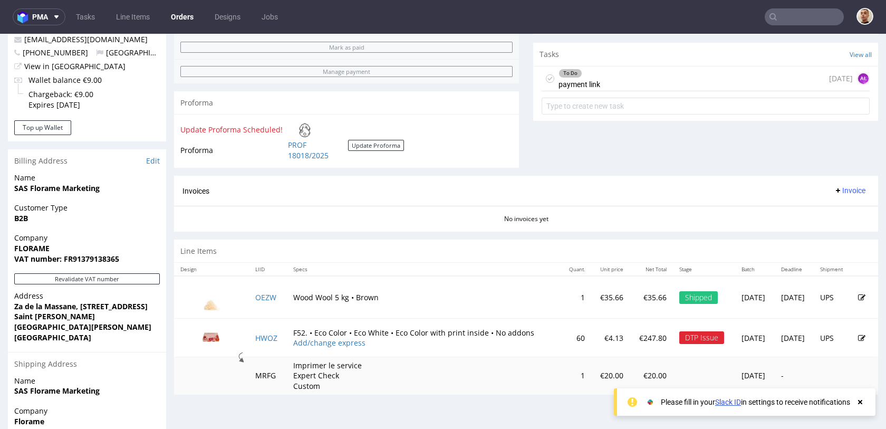
scroll to position [400, 0]
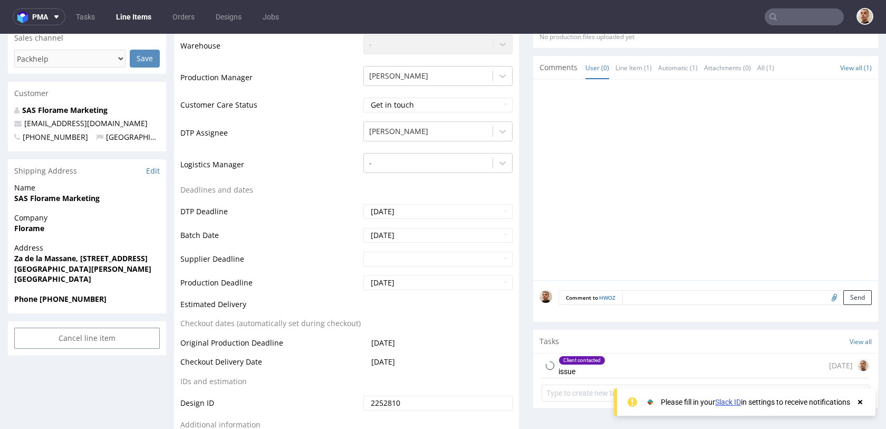
scroll to position [420, 0]
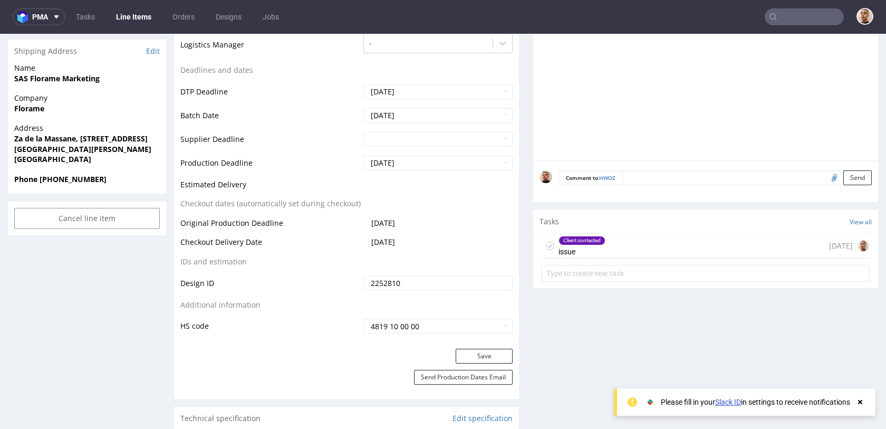
click at [654, 253] on div "Client contacted issue [DATE]" at bounding box center [706, 246] width 328 height 25
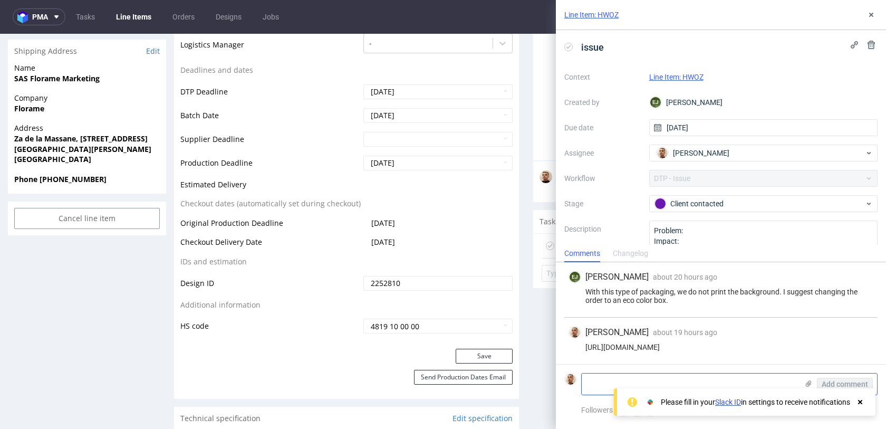
click at [614, 382] on textarea at bounding box center [690, 384] width 216 height 21
type textarea "zmiana na eco color"
click at [846, 382] on span "Add comment" at bounding box center [845, 383] width 46 height 7
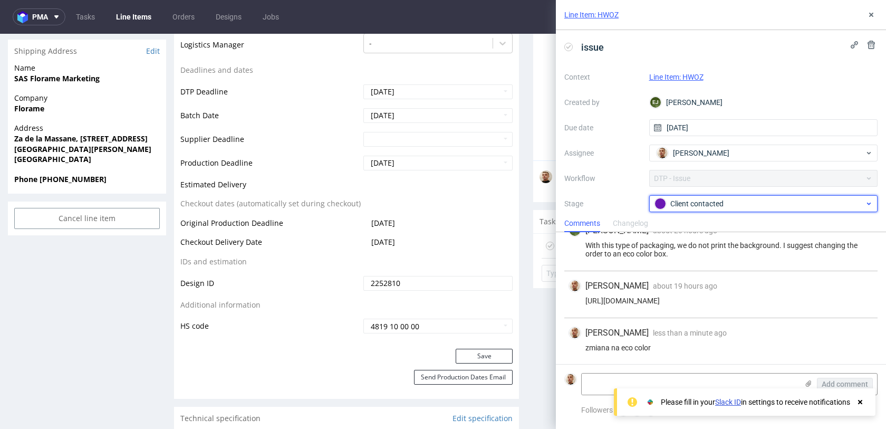
click at [702, 204] on div "Client contacted" at bounding box center [760, 204] width 210 height 12
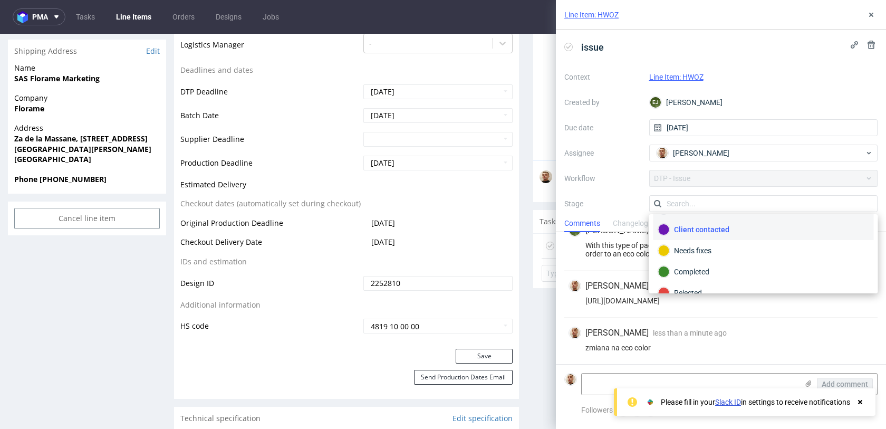
scroll to position [77, 0]
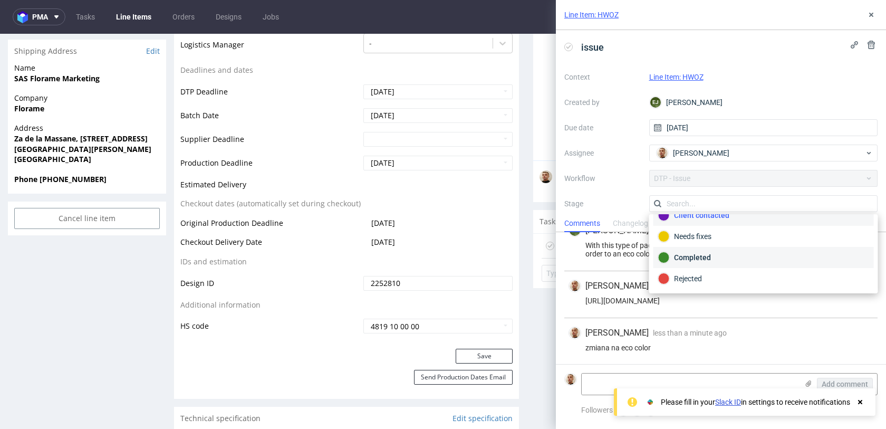
click at [704, 260] on div "Completed" at bounding box center [763, 258] width 211 height 12
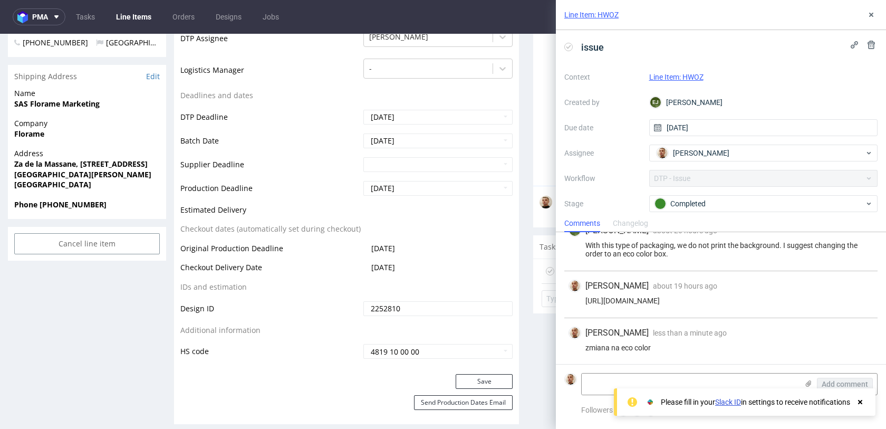
scroll to position [378, 0]
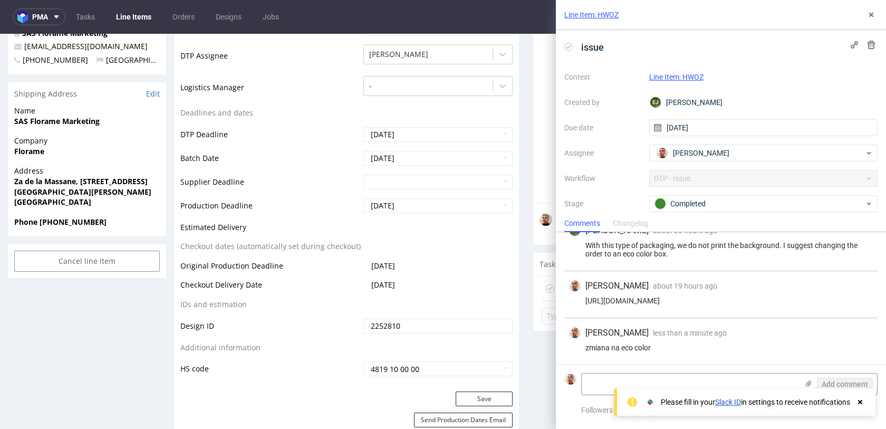
click at [861, 405] on icon at bounding box center [860, 402] width 9 height 8
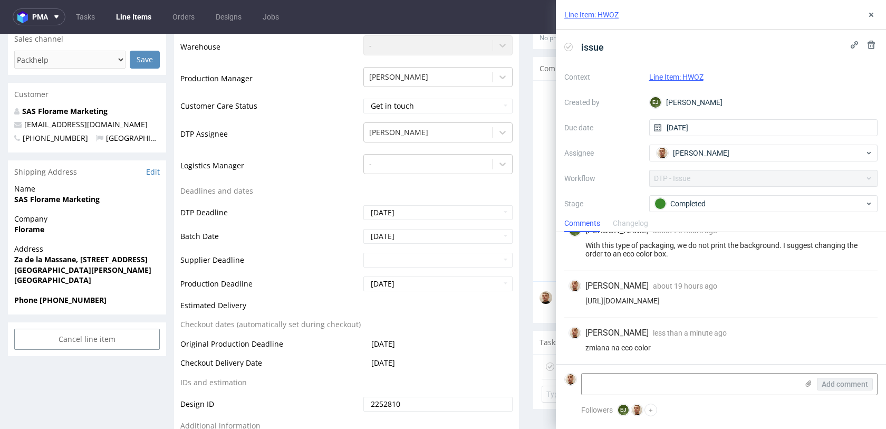
scroll to position [174, 0]
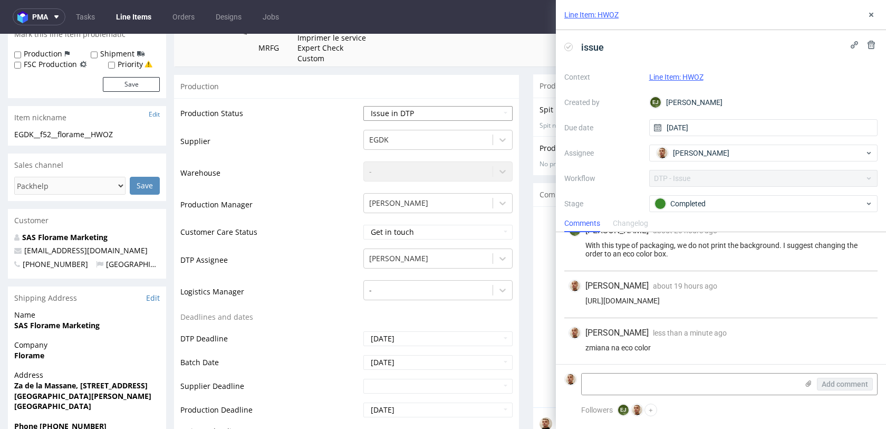
click at [417, 117] on select "Waiting for Artwork Waiting for Diecut Waiting for Mockup Waiting for DTP Waiti…" at bounding box center [438, 113] width 149 height 15
select select "back_for_dtp"
click at [364, 106] on select "Waiting for Artwork Waiting for Diecut Waiting for Mockup Waiting for DTP Waiti…" at bounding box center [438, 113] width 149 height 15
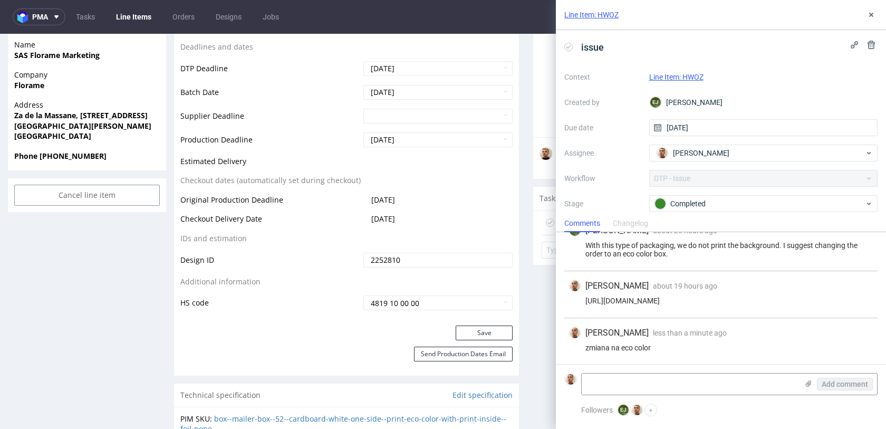
scroll to position [468, 0]
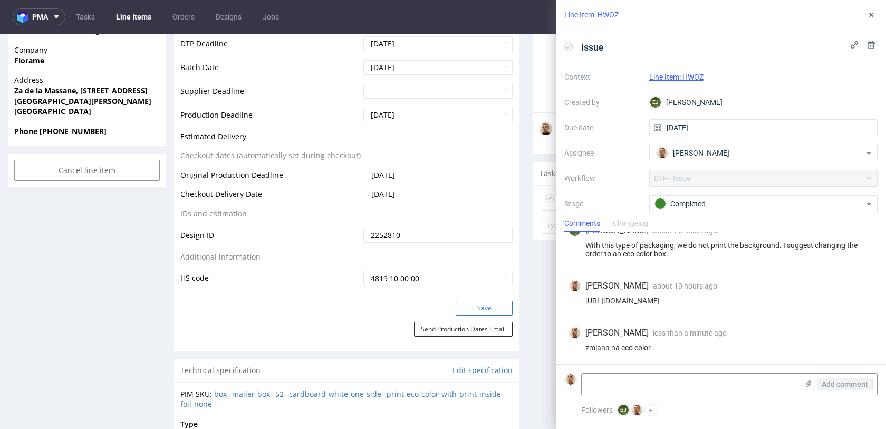
click at [461, 309] on button "Save" at bounding box center [484, 308] width 57 height 15
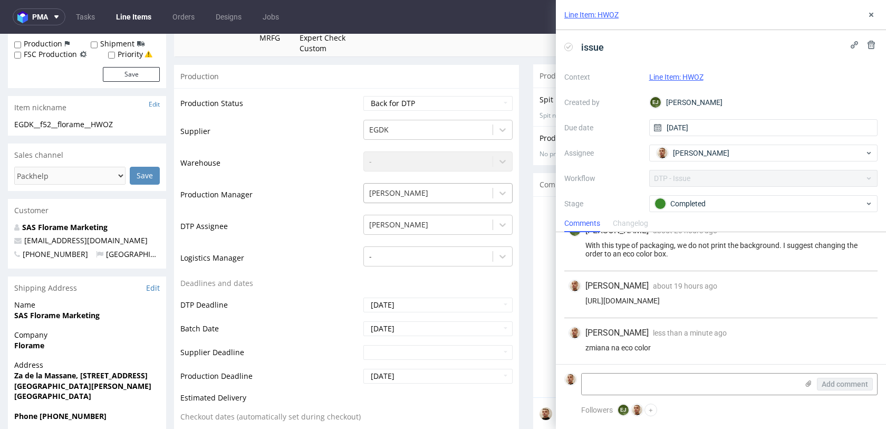
scroll to position [0, 0]
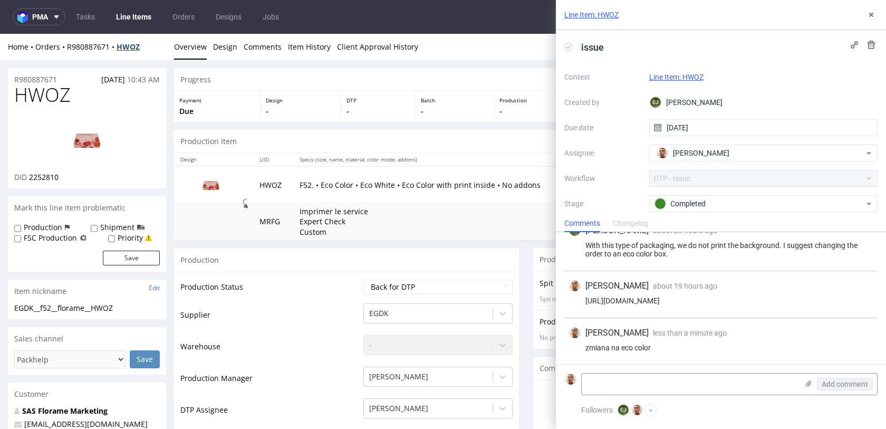
click at [121, 46] on strong "HWOZ" at bounding box center [128, 47] width 23 height 10
